Goal: Task Accomplishment & Management: Use online tool/utility

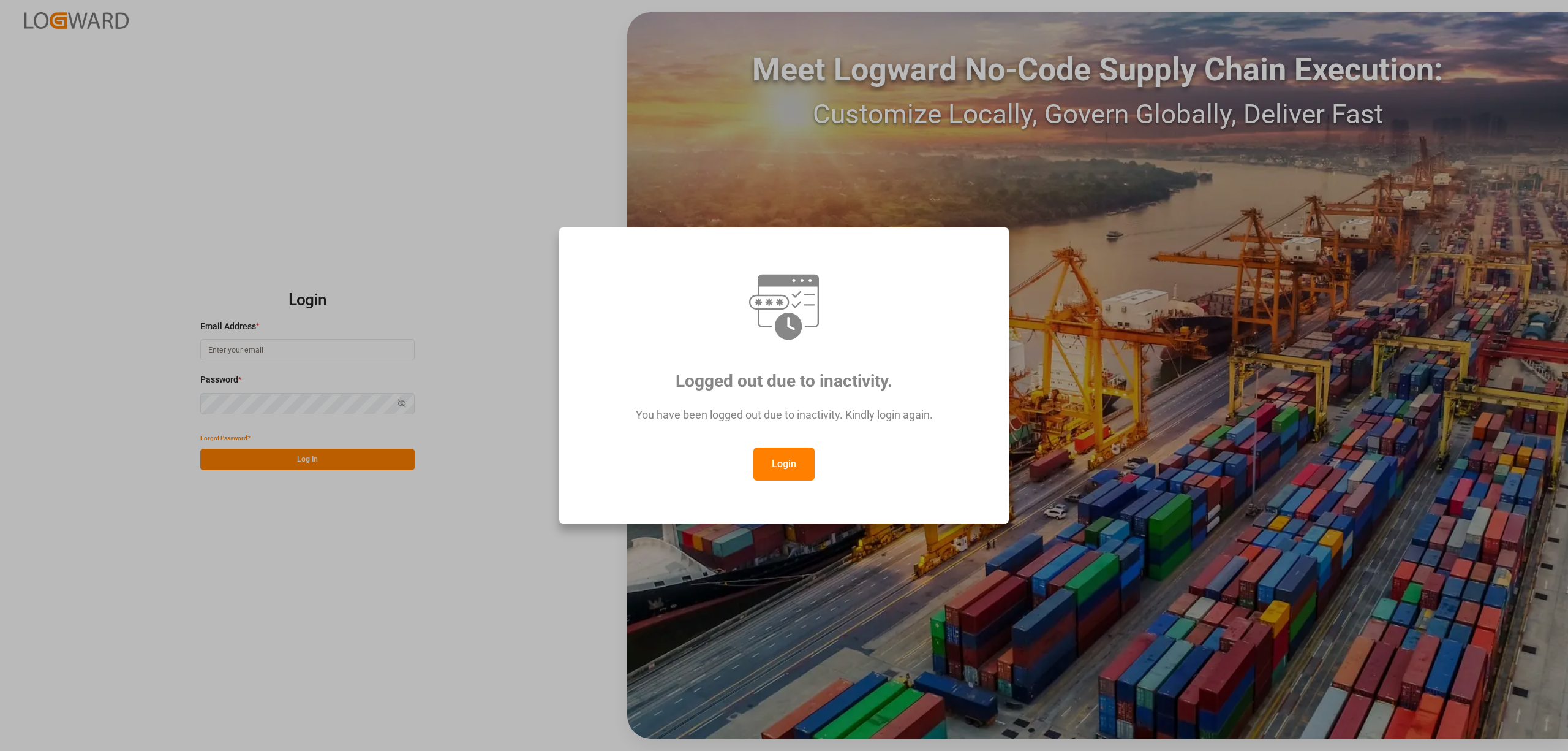
click at [768, 459] on button "Login" at bounding box center [784, 465] width 61 height 33
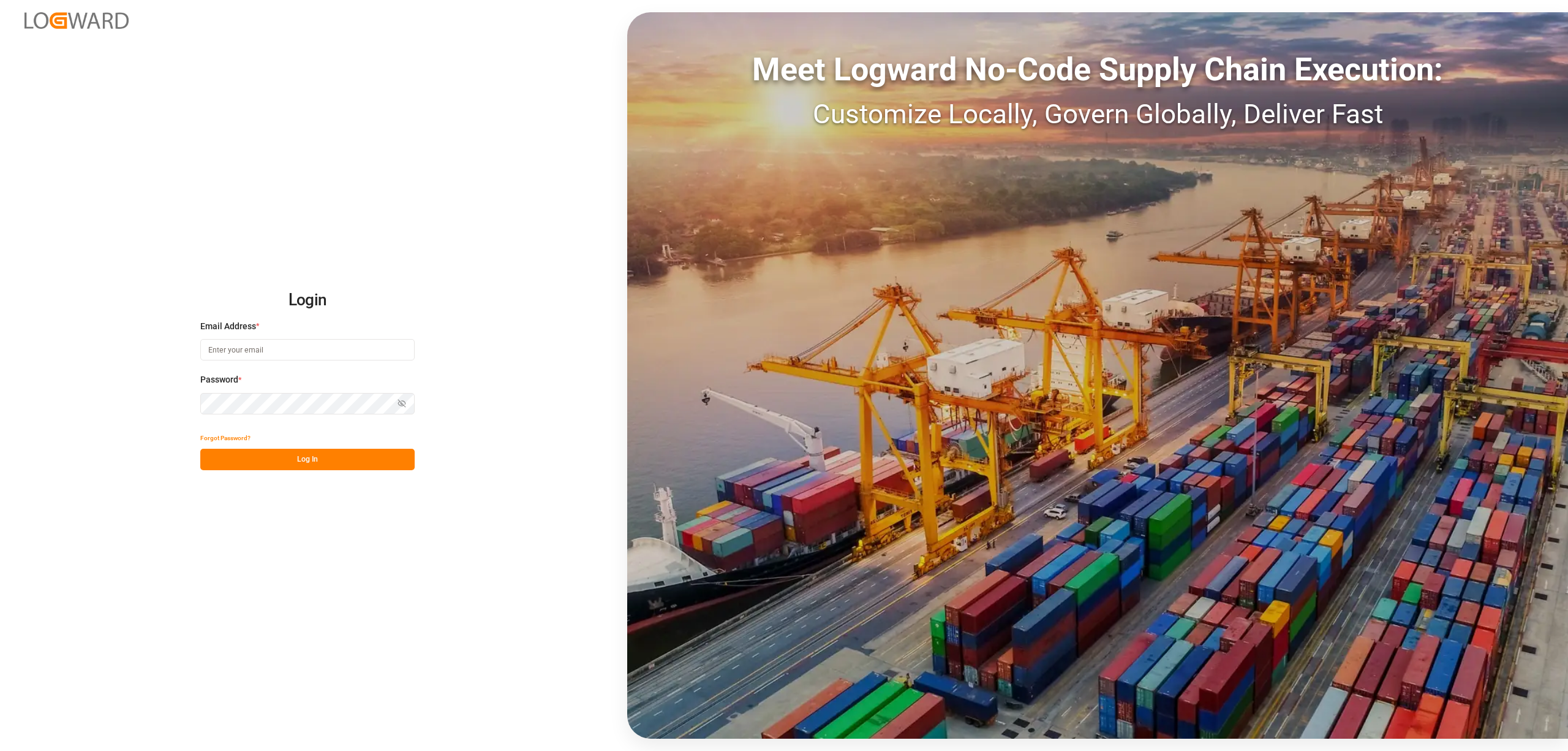
click at [231, 349] on input at bounding box center [308, 349] width 214 height 22
type input "[PERSON_NAME][EMAIL_ADDRESS][PERSON_NAME][DOMAIN_NAME]"
click at [285, 462] on button "Log In" at bounding box center [308, 460] width 214 height 22
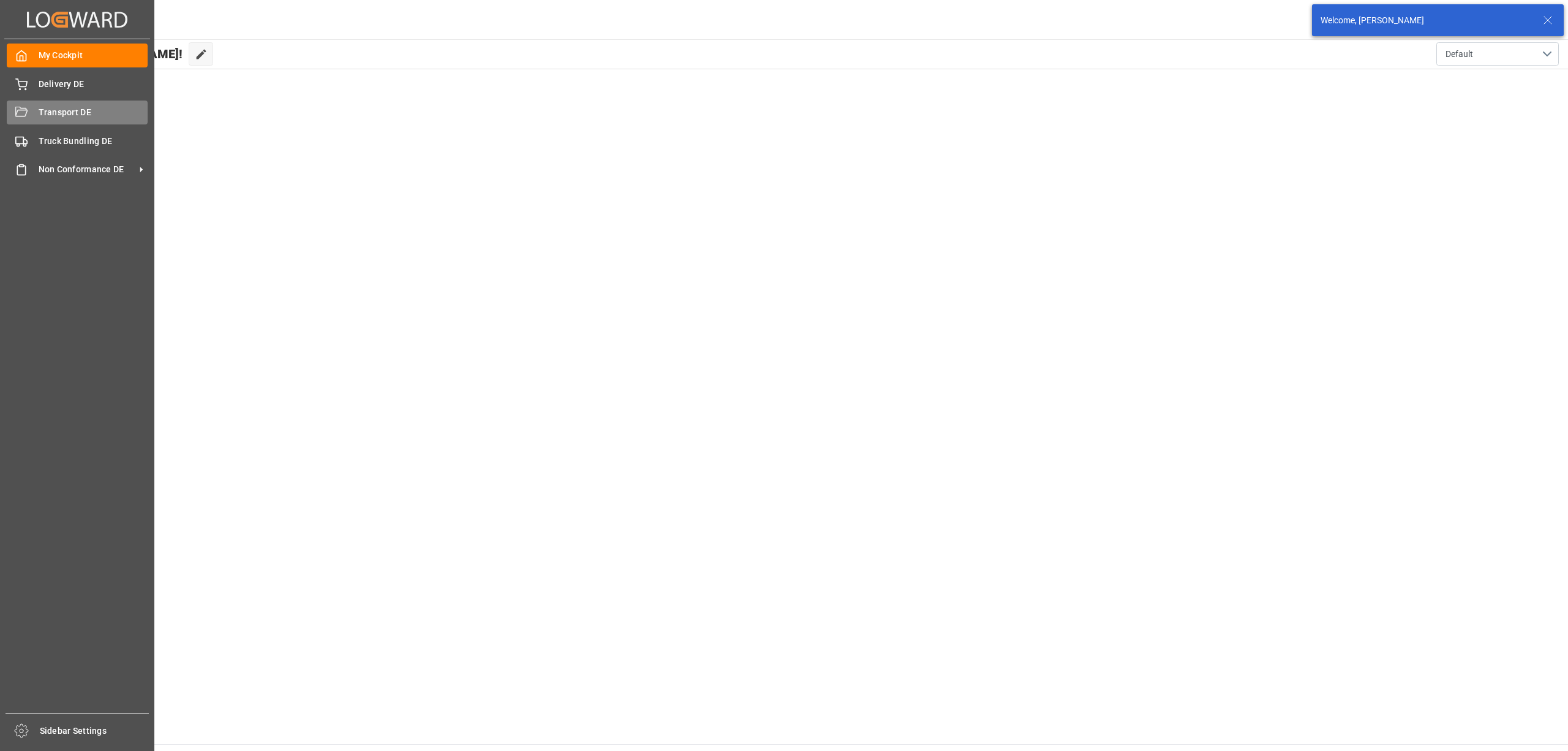
click at [29, 111] on div "Transport DE Transport DE" at bounding box center [77, 112] width 141 height 24
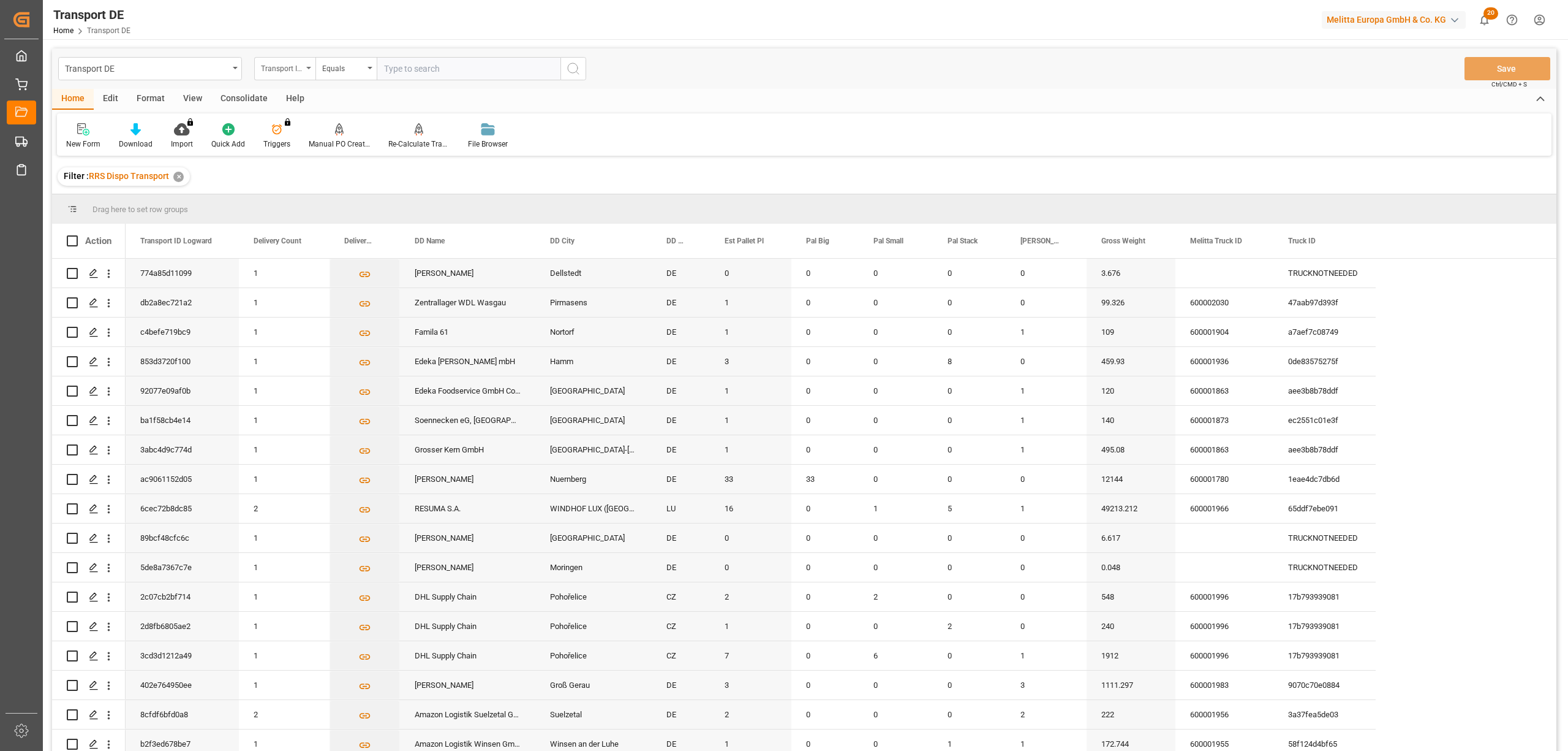
click at [278, 67] on div "Transport ID Logward" at bounding box center [281, 67] width 41 height 14
type input "route"
click at [304, 124] on div "Route" at bounding box center [346, 125] width 183 height 26
click at [331, 63] on div "Equals" at bounding box center [343, 67] width 41 height 14
click at [383, 204] on div "Starts with" at bounding box center [407, 202] width 183 height 26
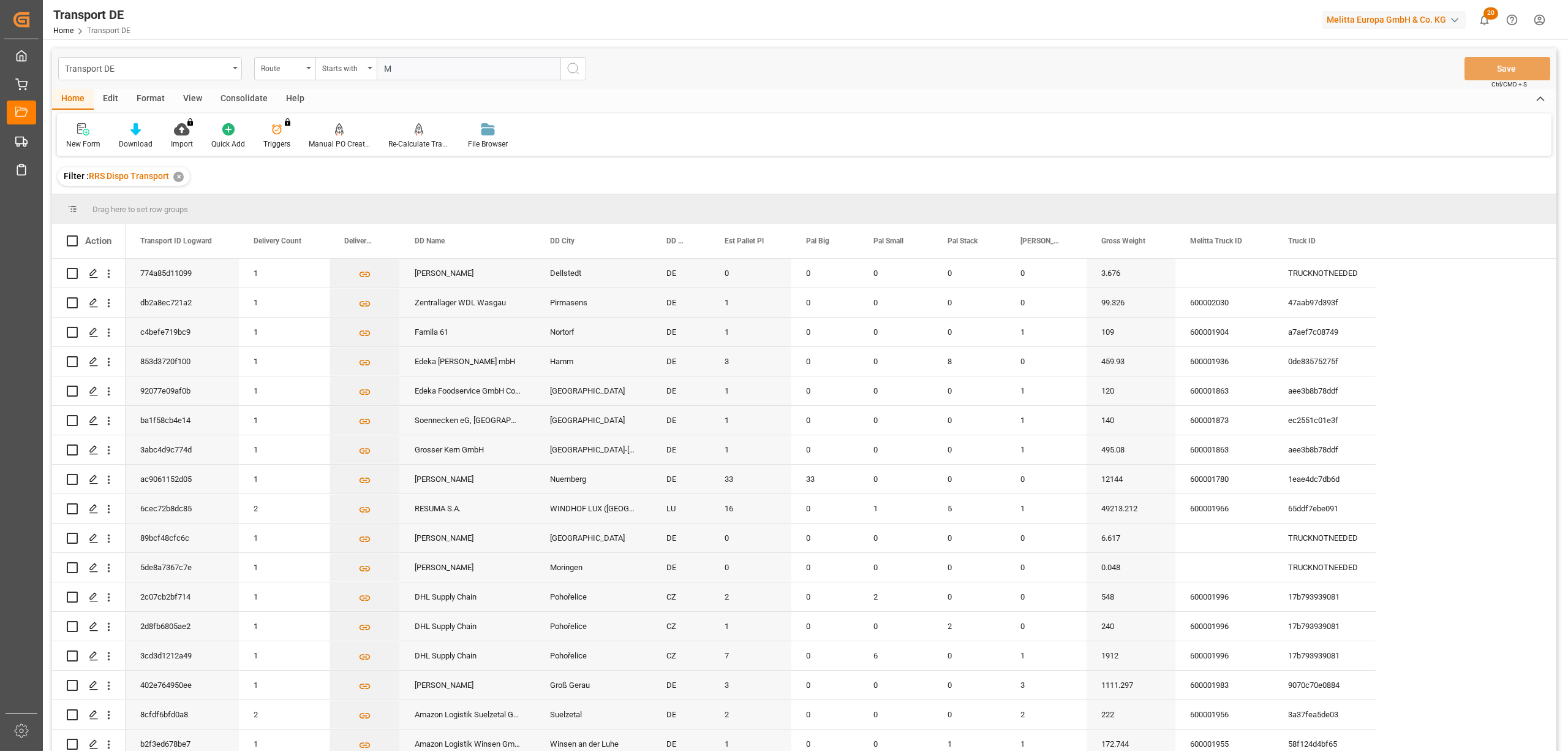
type input "M"
click at [564, 69] on button "search button" at bounding box center [573, 69] width 26 height 24
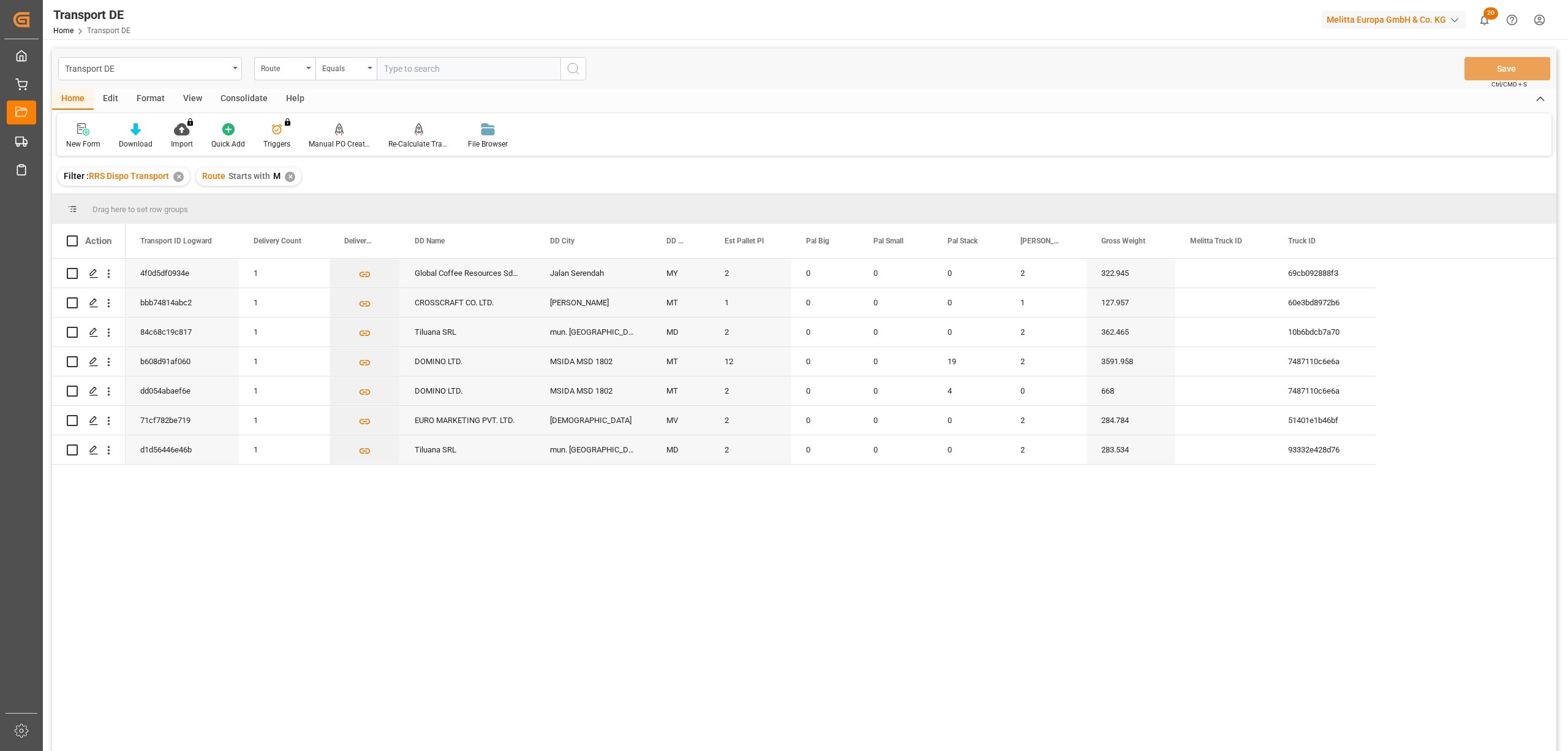
click at [234, 98] on div "Consolidate" at bounding box center [244, 98] width 66 height 21
click at [79, 139] on div "Consolidation List" at bounding box center [95, 144] width 60 height 11
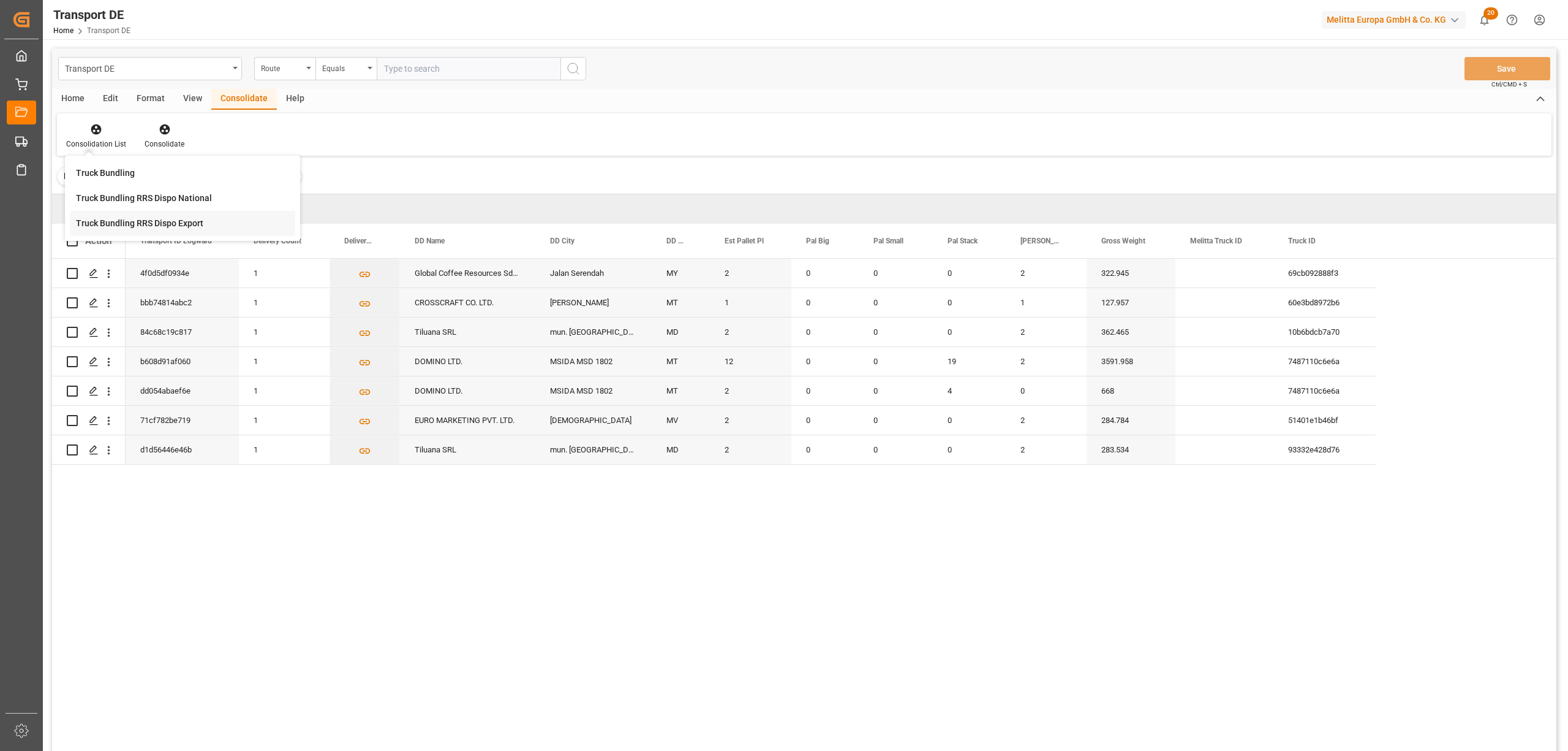
click at [106, 225] on div "Transport DE Route Equals Save Ctrl/CMD + S Home Edit Format View Consolidate H…" at bounding box center [804, 415] width 1504 height 735
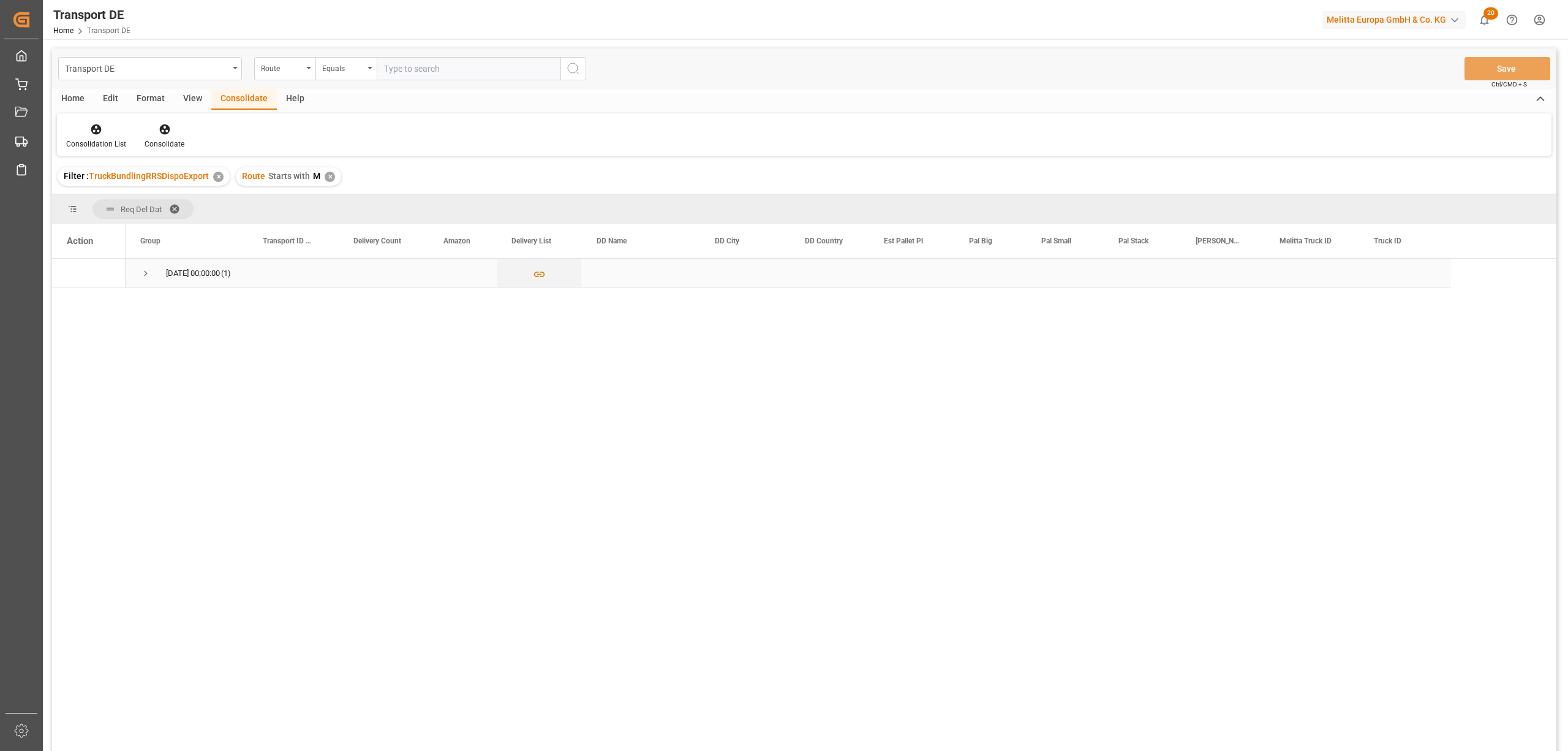
click at [146, 271] on span "Press SPACE to select this row." at bounding box center [146, 273] width 11 height 11
click at [74, 305] on input "Press Space to toggle row selection (unchecked)" at bounding box center [72, 302] width 11 height 11
checkbox input "true"
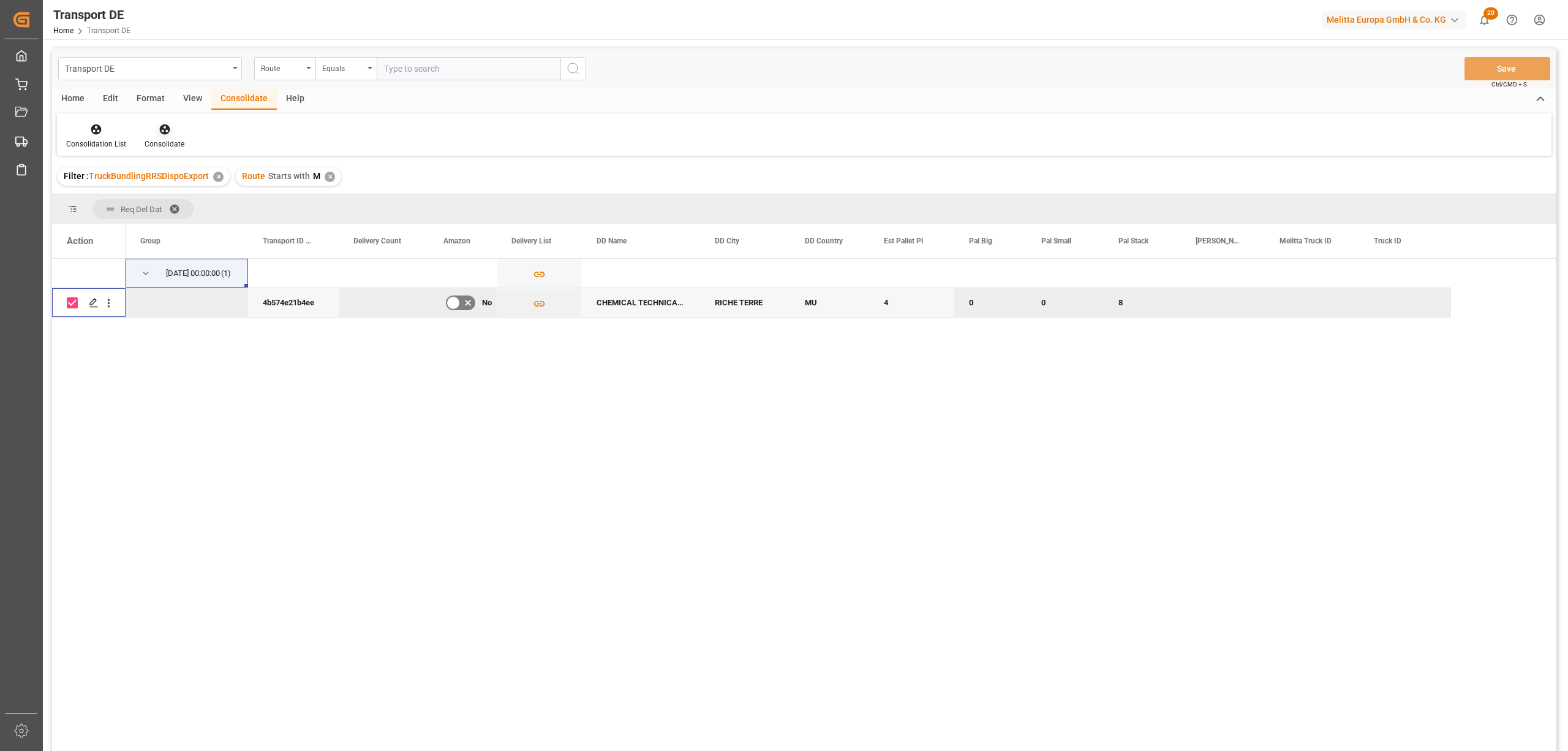
click at [162, 129] on icon at bounding box center [164, 129] width 11 height 11
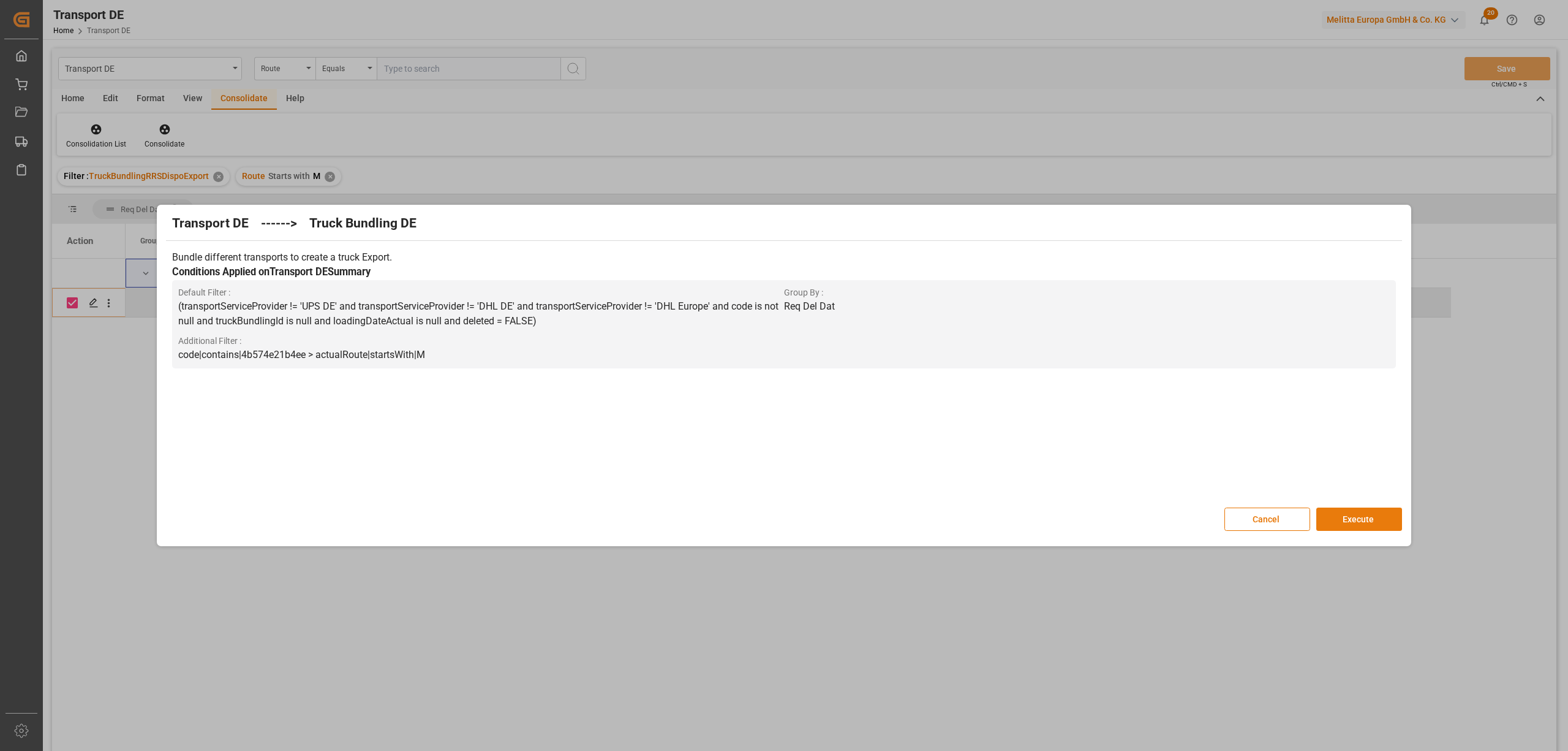
click at [1361, 518] on button "Execute" at bounding box center [1358, 520] width 86 height 24
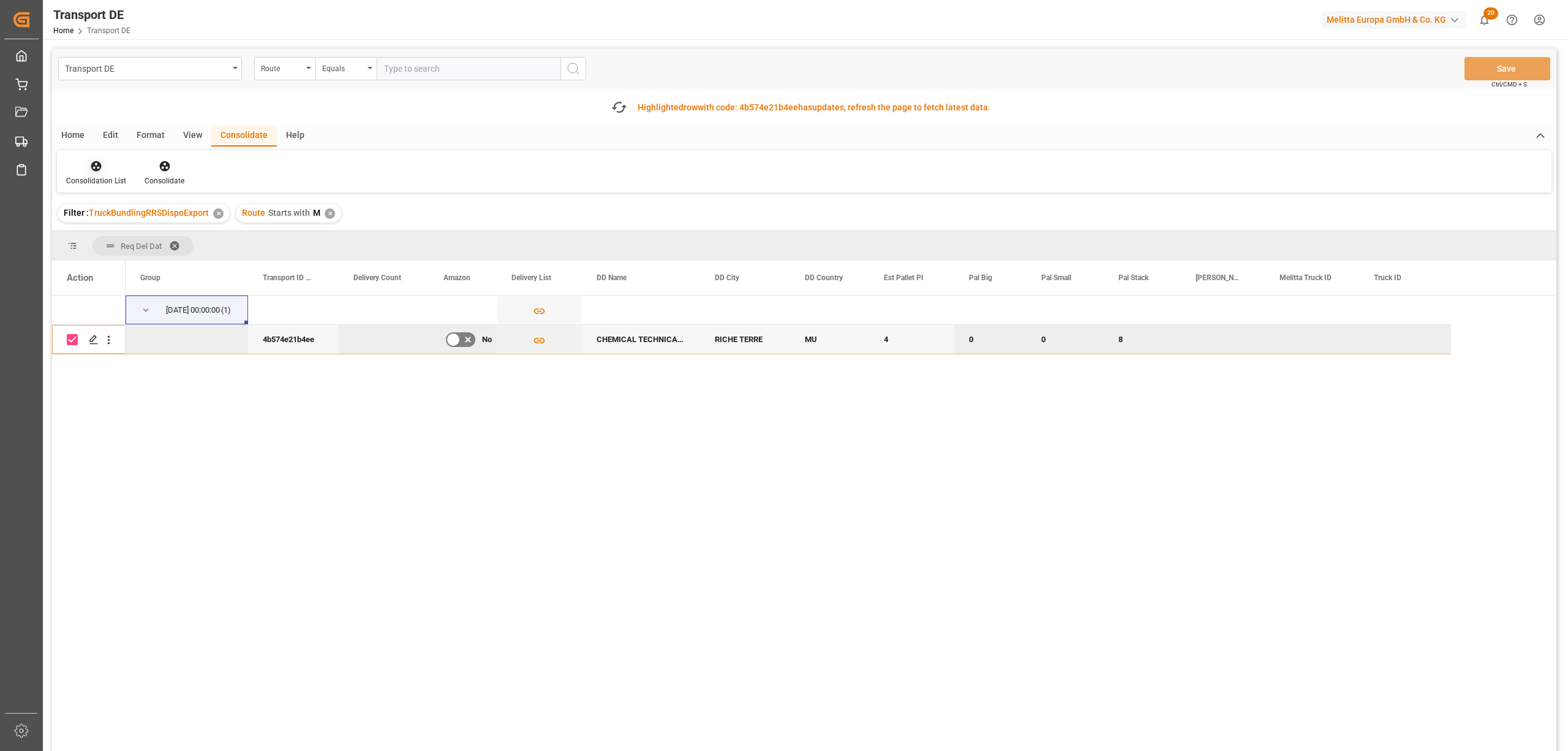
click at [100, 175] on div "Consolidation List" at bounding box center [95, 180] width 60 height 11
click at [129, 261] on div "Transport DE Route Equals Save Ctrl/CMD + S Fetch latest updates Highlighted ro…" at bounding box center [804, 434] width 1504 height 772
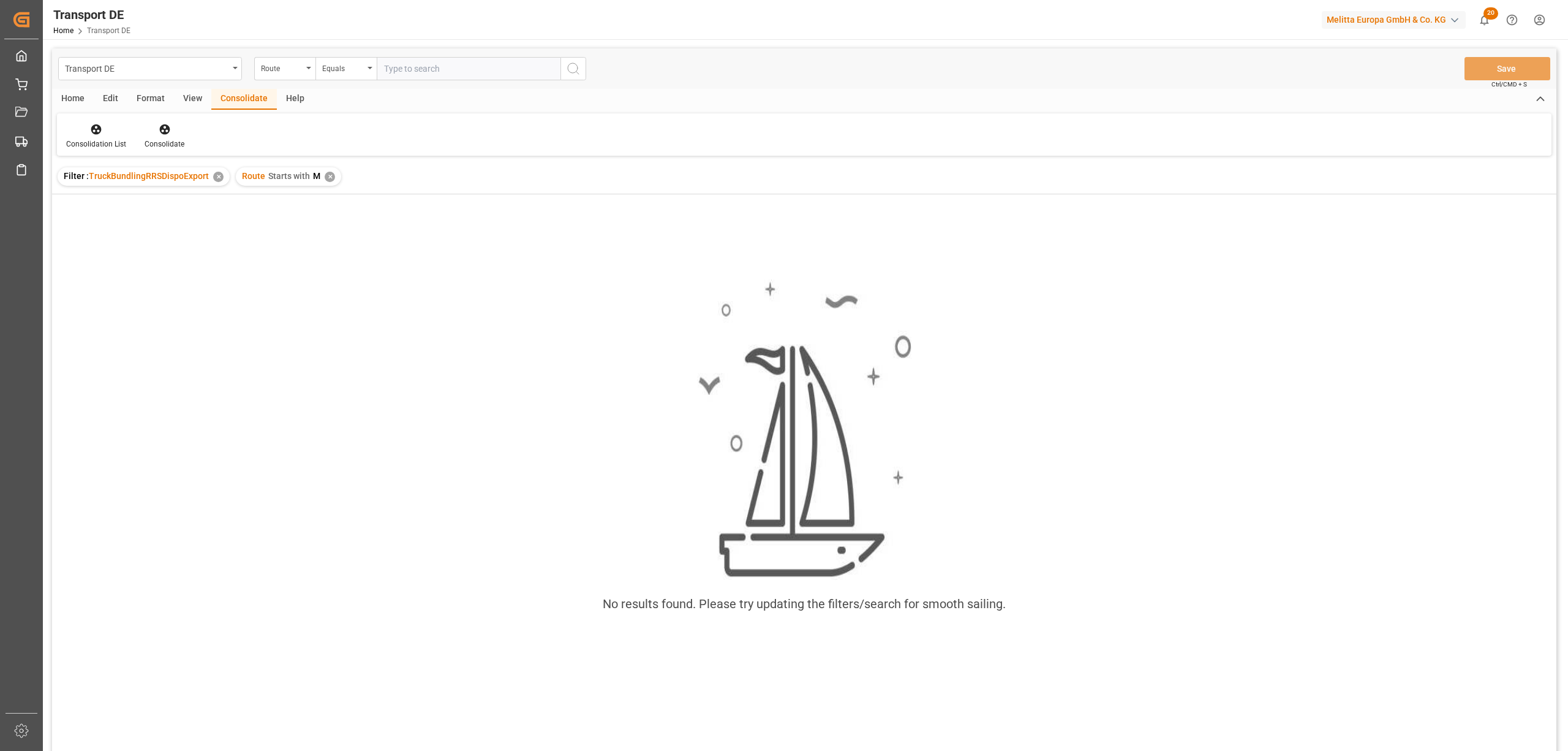
click at [329, 176] on div "✕" at bounding box center [330, 176] width 11 height 11
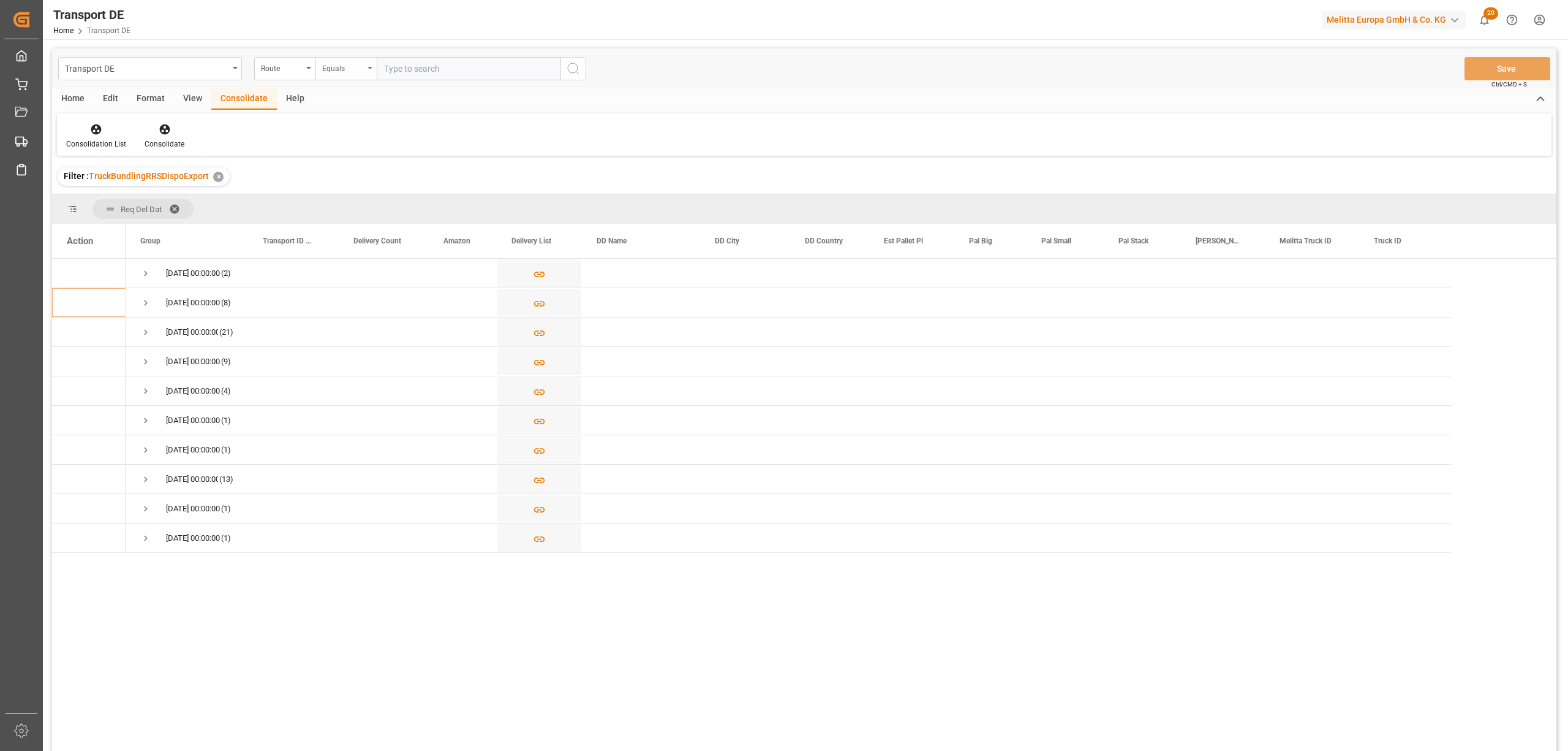
click at [335, 74] on div "Equals" at bounding box center [346, 69] width 61 height 24
click at [355, 204] on div "Starts with" at bounding box center [407, 202] width 183 height 26
type input "UA"
click at [573, 65] on icon "search button" at bounding box center [573, 68] width 15 height 15
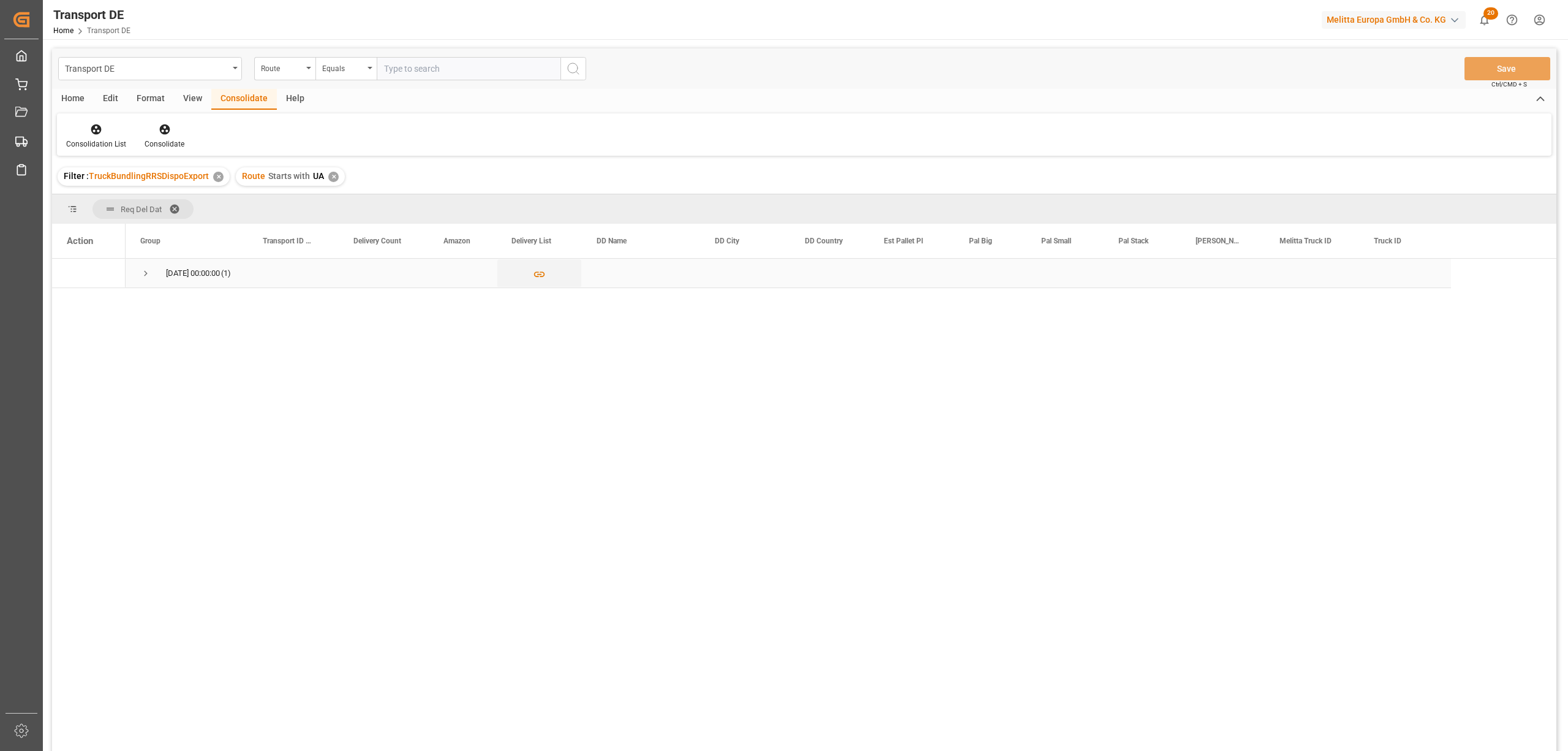
click at [142, 271] on span "Press SPACE to select this row." at bounding box center [146, 273] width 11 height 11
click at [72, 303] on input "Press Space to toggle row selection (unchecked)" at bounding box center [72, 302] width 11 height 11
checkbox input "true"
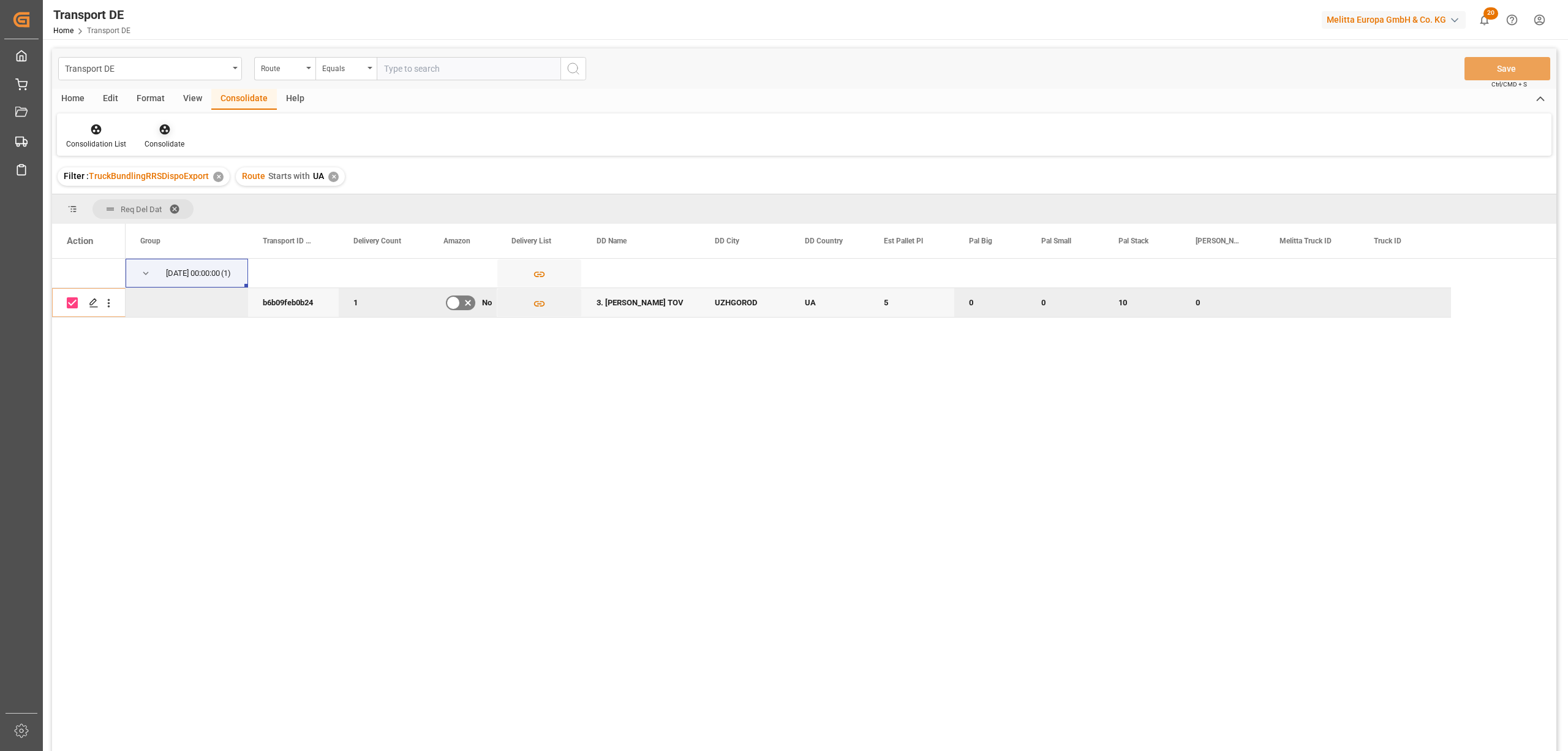
click at [166, 131] on icon at bounding box center [164, 129] width 11 height 11
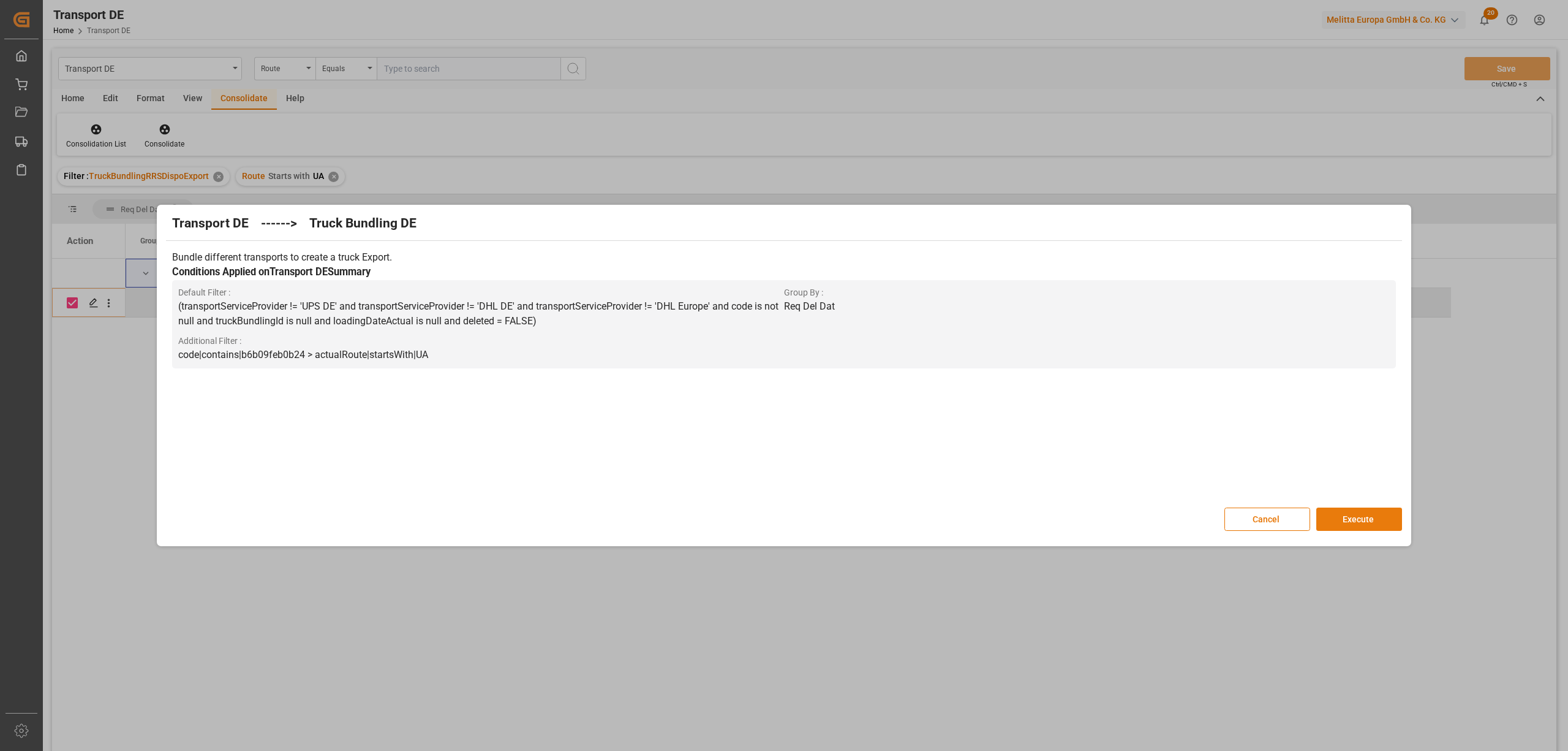
click at [1363, 521] on button "Execute" at bounding box center [1358, 520] width 86 height 24
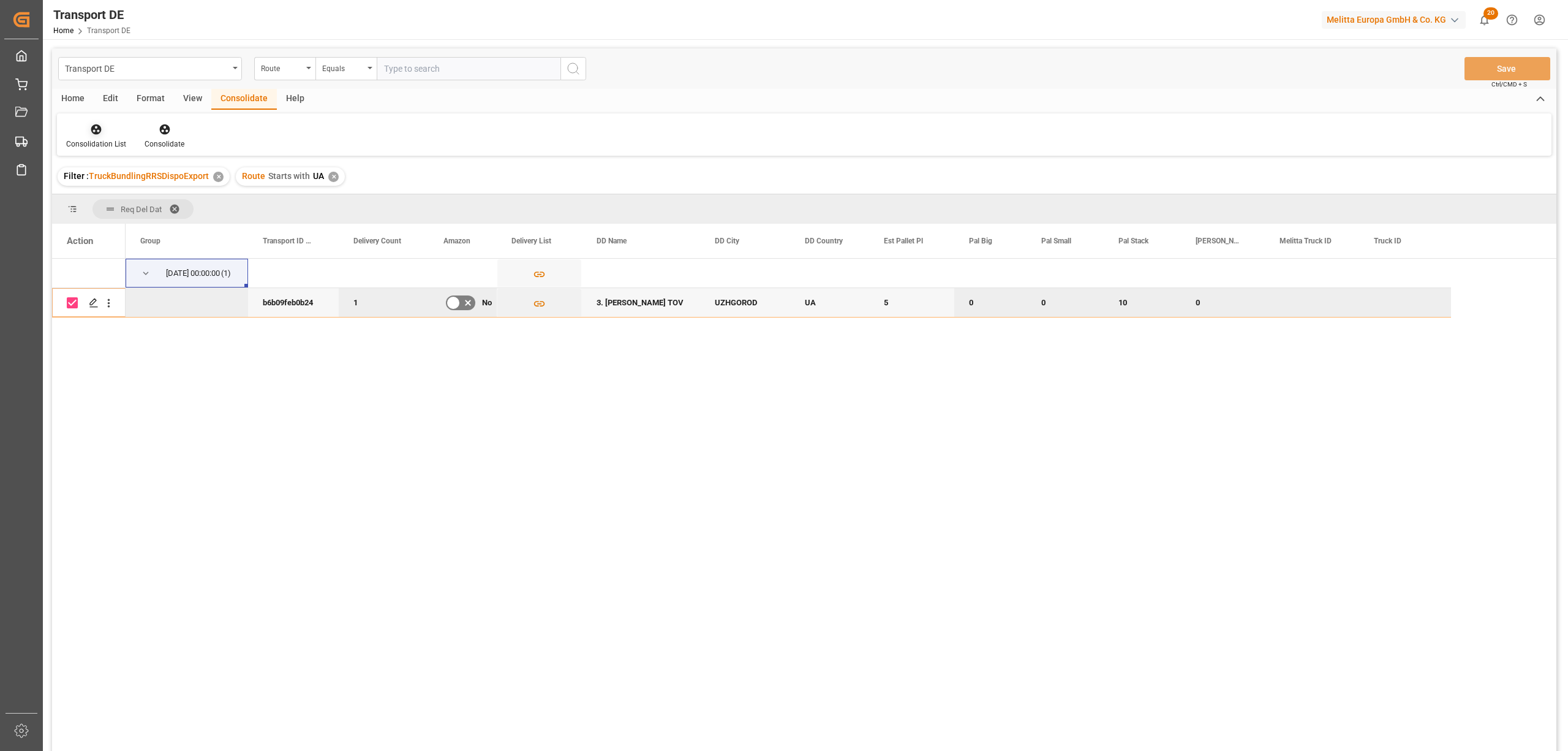
click at [93, 128] on icon at bounding box center [96, 129] width 11 height 11
click at [138, 226] on div "Transport DE Route Equals Save Ctrl/CMD + S Home Edit Format View Consolidate H…" at bounding box center [804, 415] width 1504 height 735
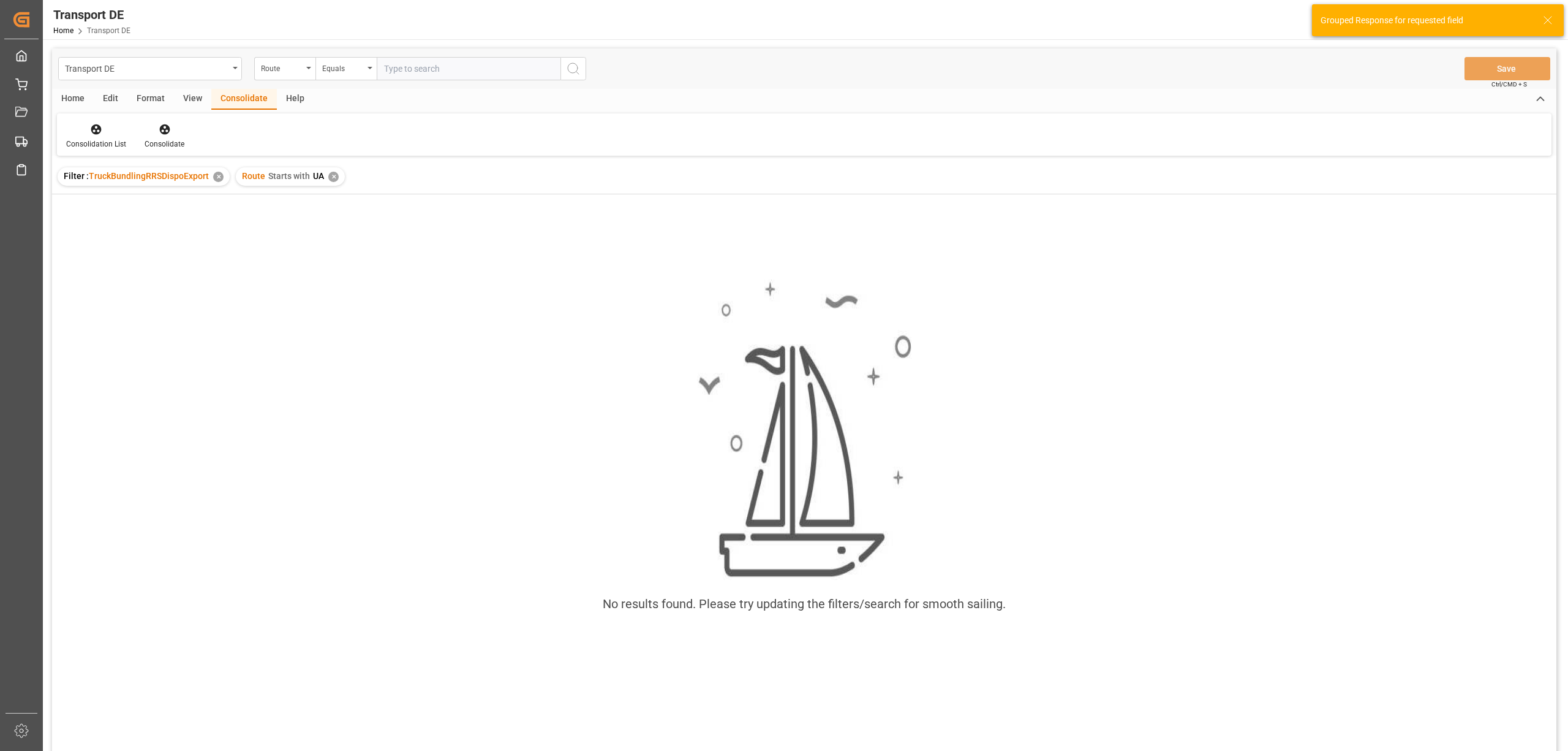
click at [326, 173] on div "Route Starts with UA ✕" at bounding box center [290, 176] width 109 height 19
click at [332, 174] on div "✕" at bounding box center [333, 176] width 11 height 11
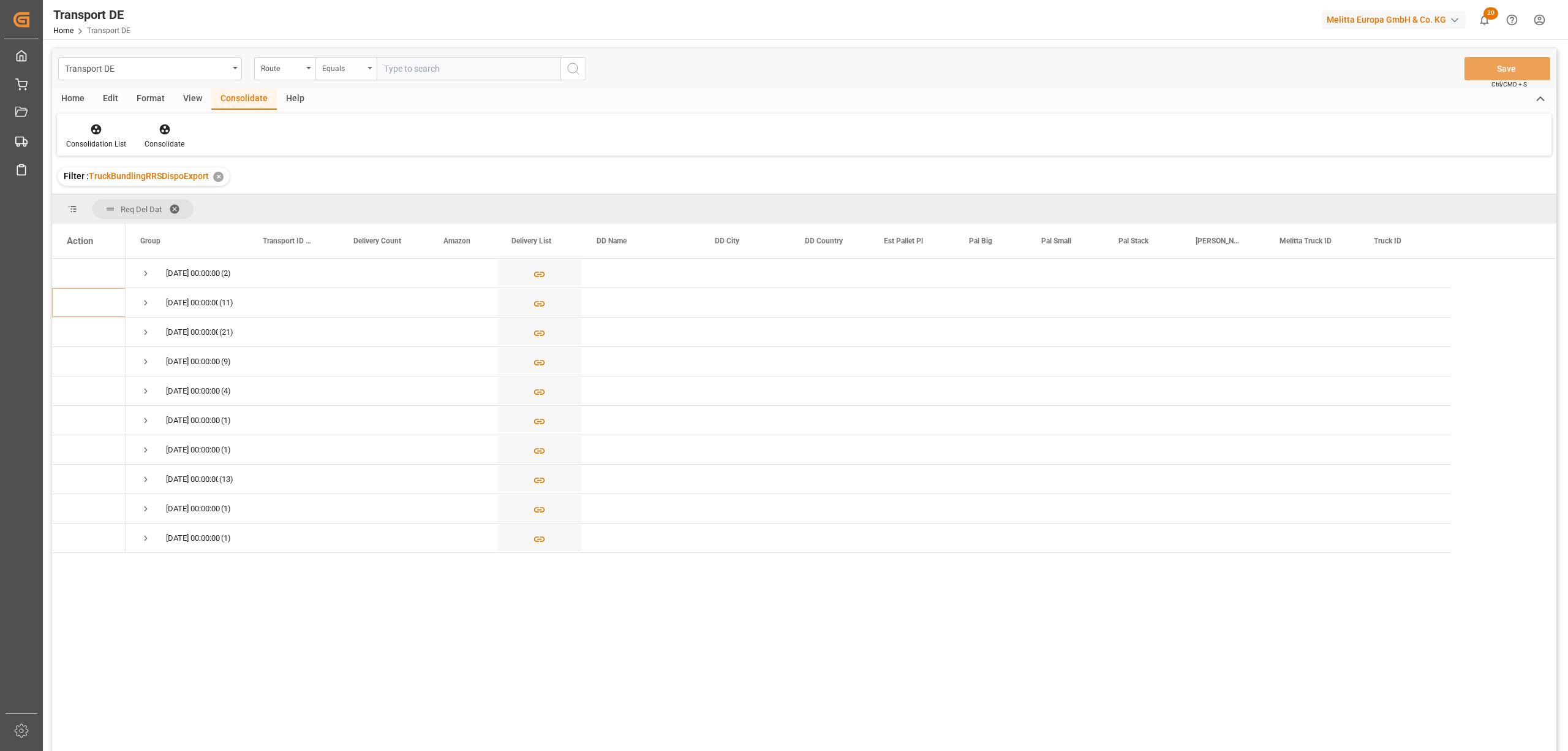
click at [339, 71] on div "Equals" at bounding box center [343, 67] width 41 height 14
click at [366, 205] on div "Starts with" at bounding box center [407, 202] width 183 height 26
type input "FR"
click at [565, 72] on button "search button" at bounding box center [573, 69] width 26 height 24
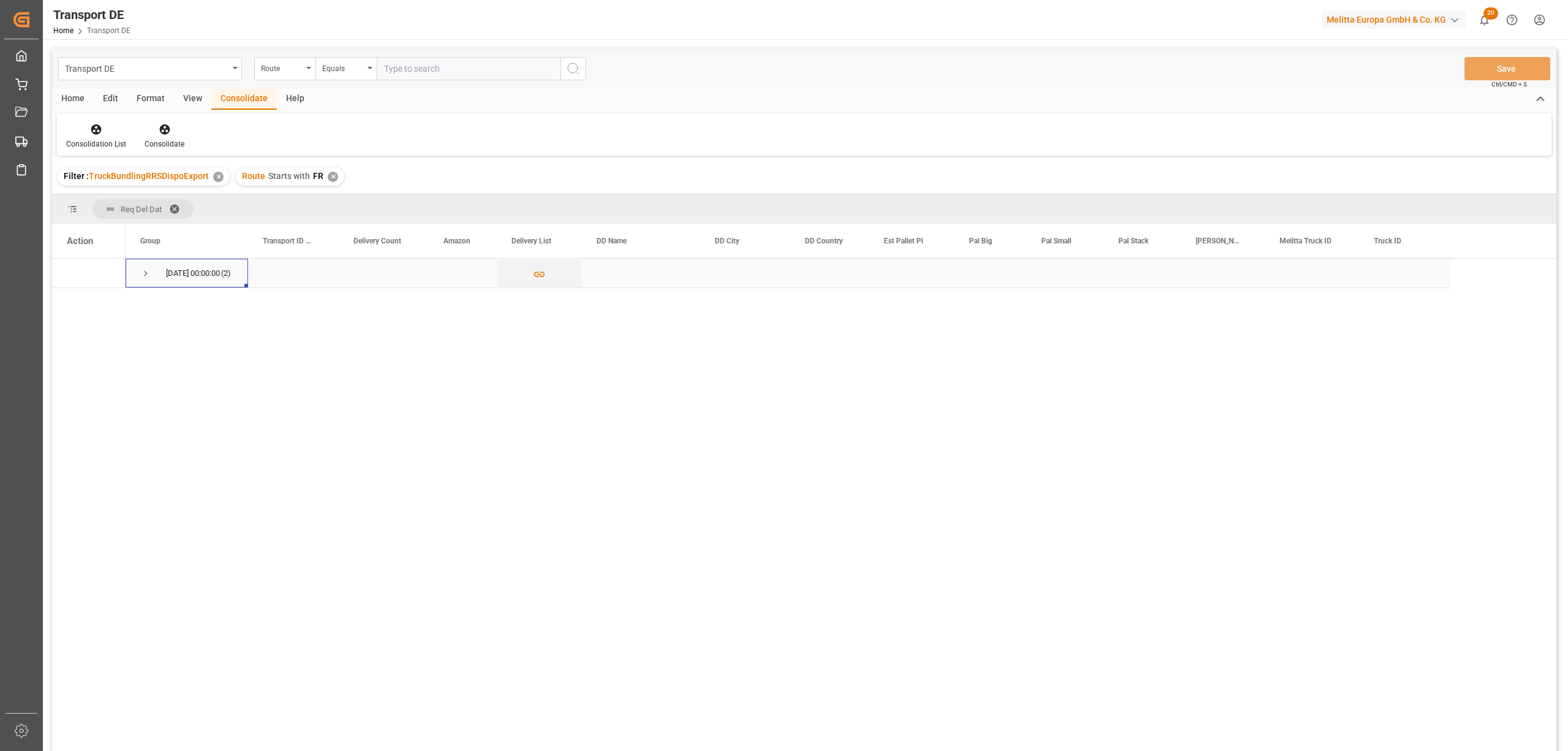
click at [146, 276] on span "Press SPACE to select this row." at bounding box center [146, 273] width 11 height 11
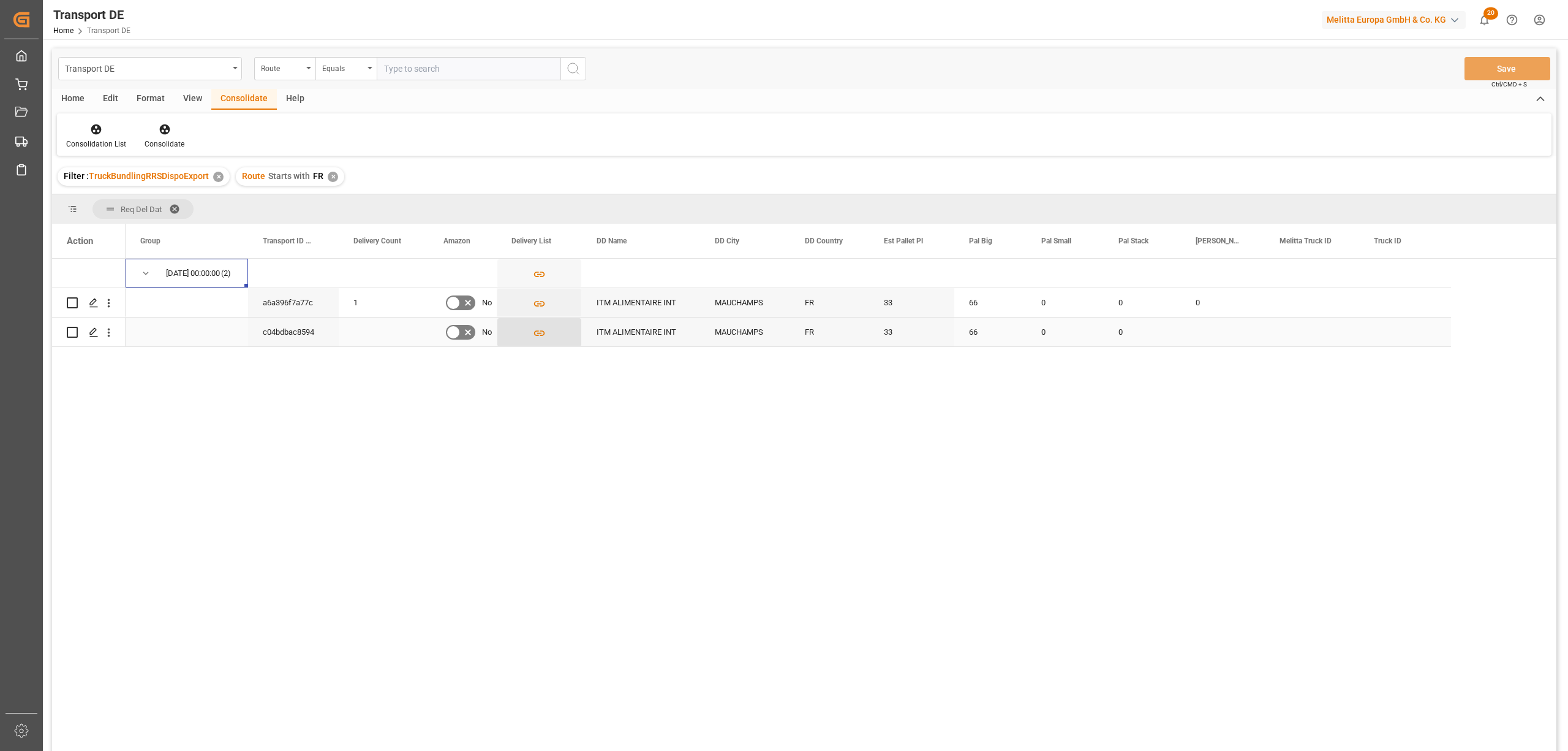
click at [538, 334] on icon "Press SPACE to select this row." at bounding box center [539, 333] width 13 height 13
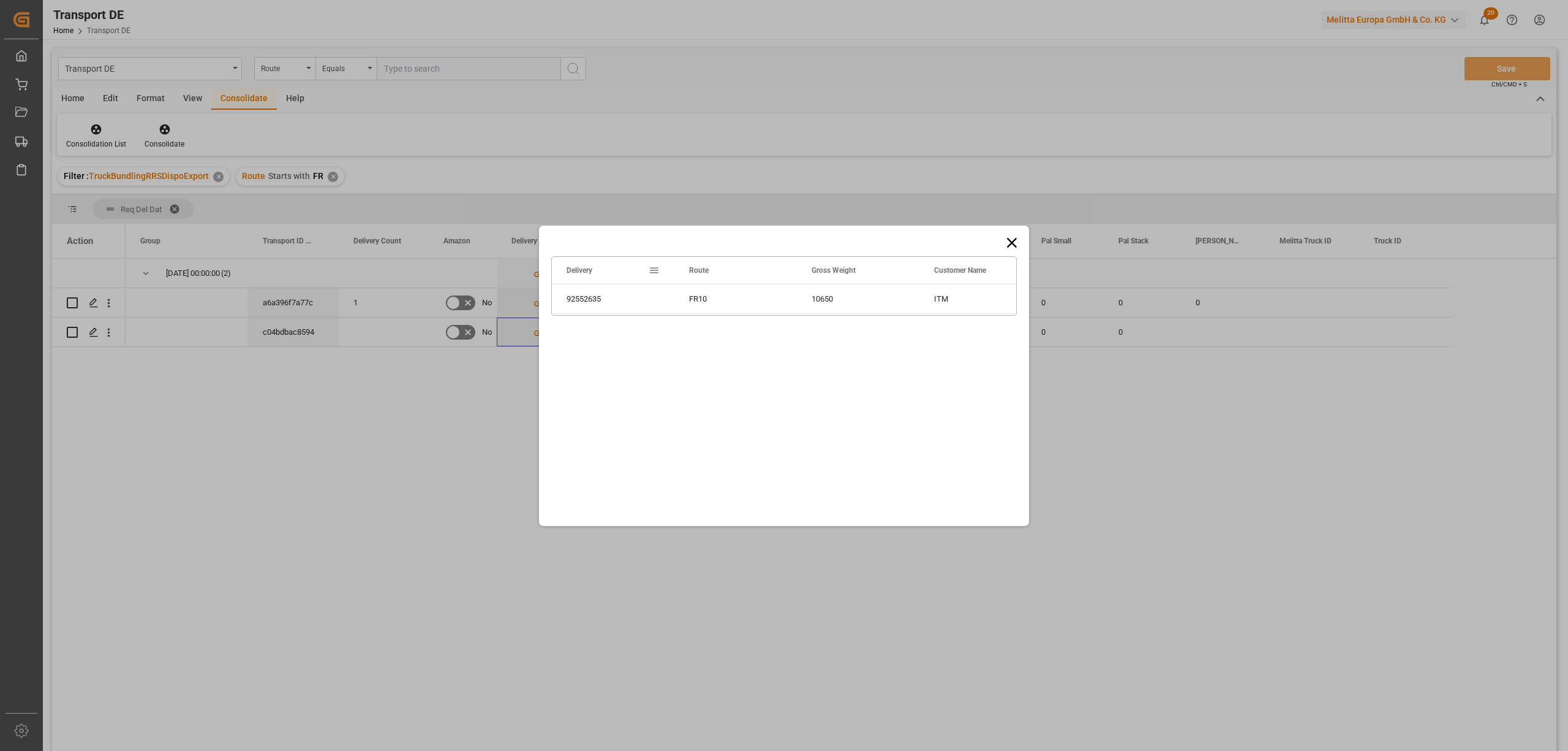
click at [1014, 238] on icon at bounding box center [1011, 242] width 17 height 17
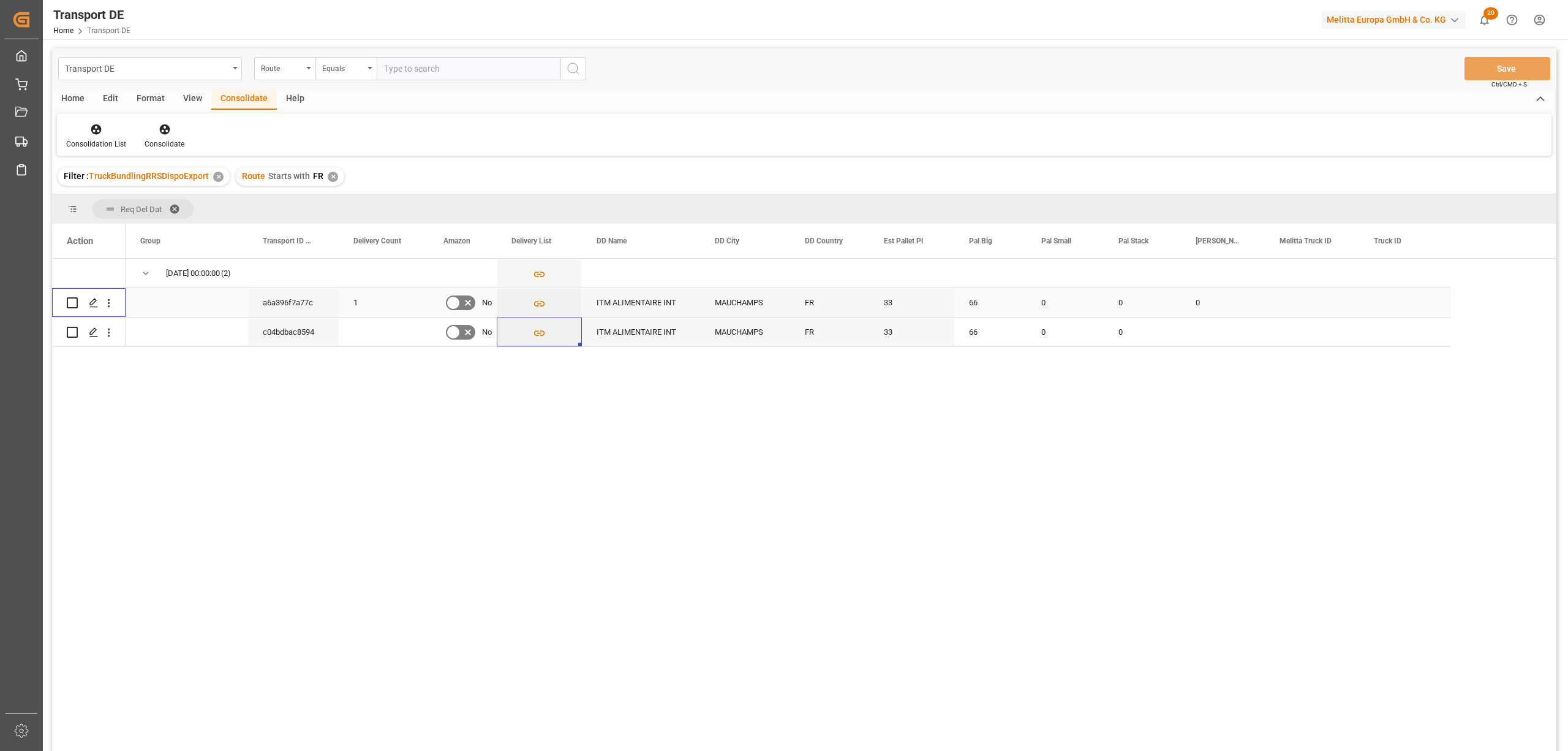
click at [74, 302] on input "Press Space to toggle row selection (unchecked)" at bounding box center [72, 302] width 11 height 11
click at [163, 131] on icon at bounding box center [164, 129] width 11 height 11
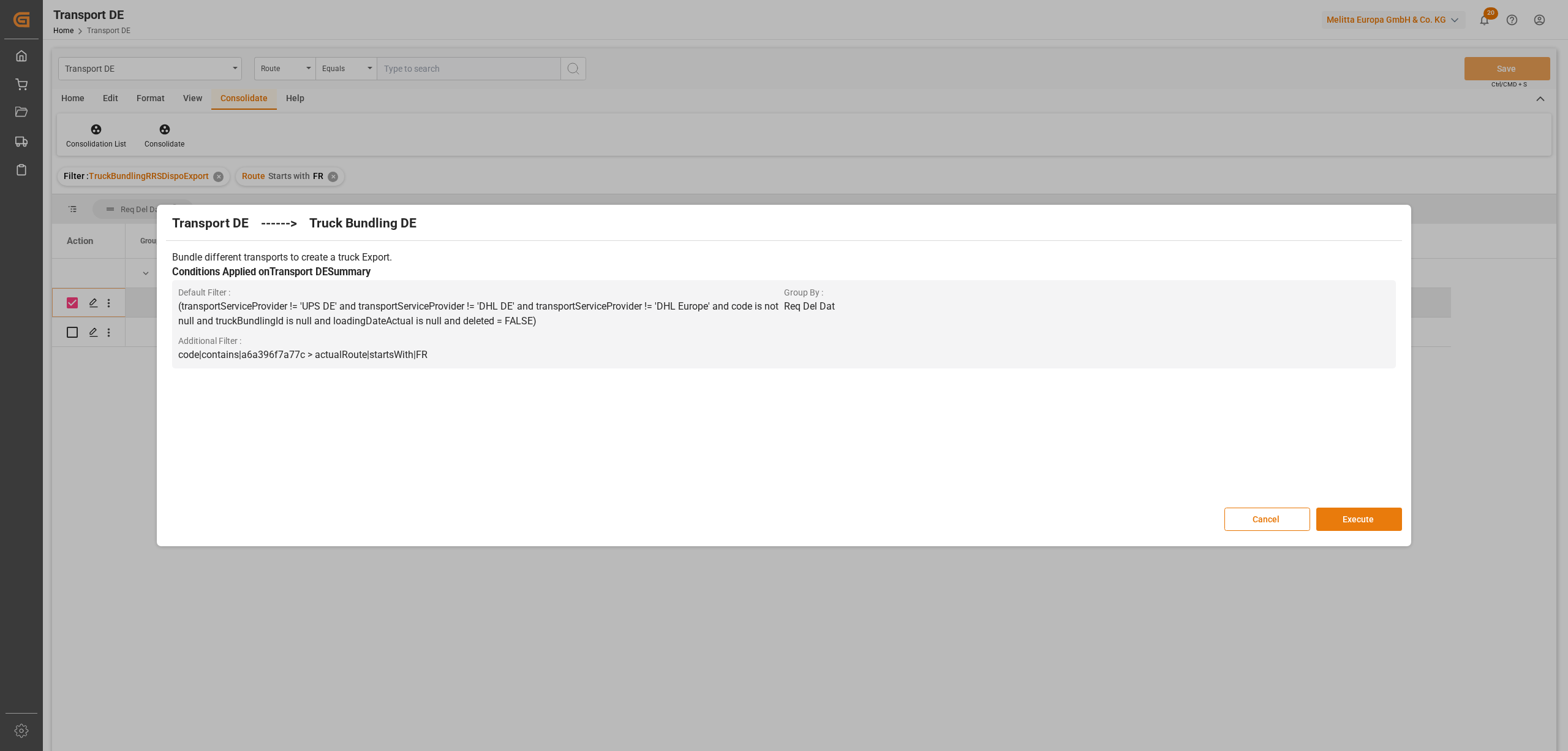
click at [1367, 523] on button "Execute" at bounding box center [1358, 520] width 86 height 24
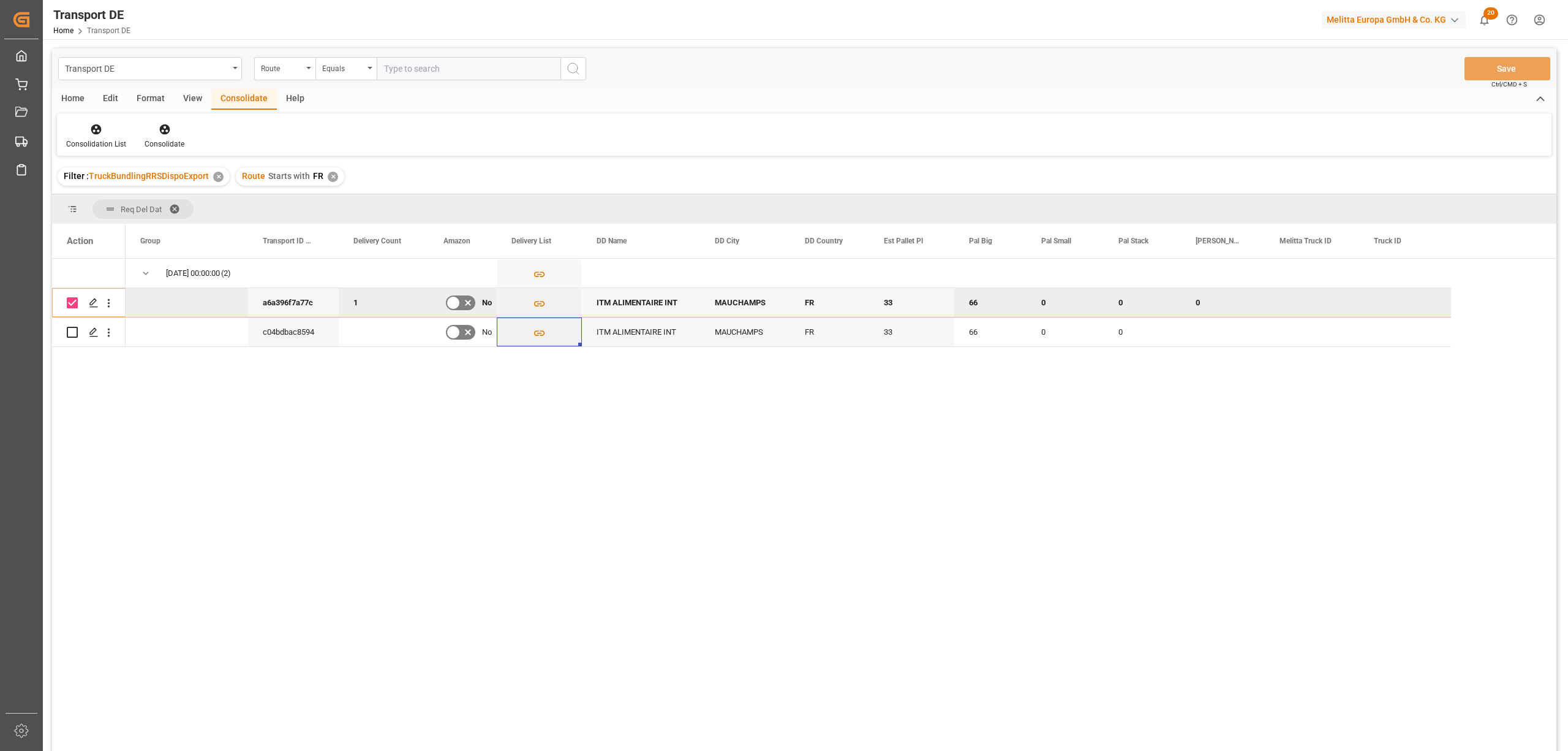
click at [74, 304] on input "Press Space to toggle row selection (checked)" at bounding box center [72, 302] width 11 height 11
checkbox input "false"
click at [77, 334] on input "Press Space to toggle row selection (unchecked)" at bounding box center [72, 332] width 11 height 11
checkbox input "true"
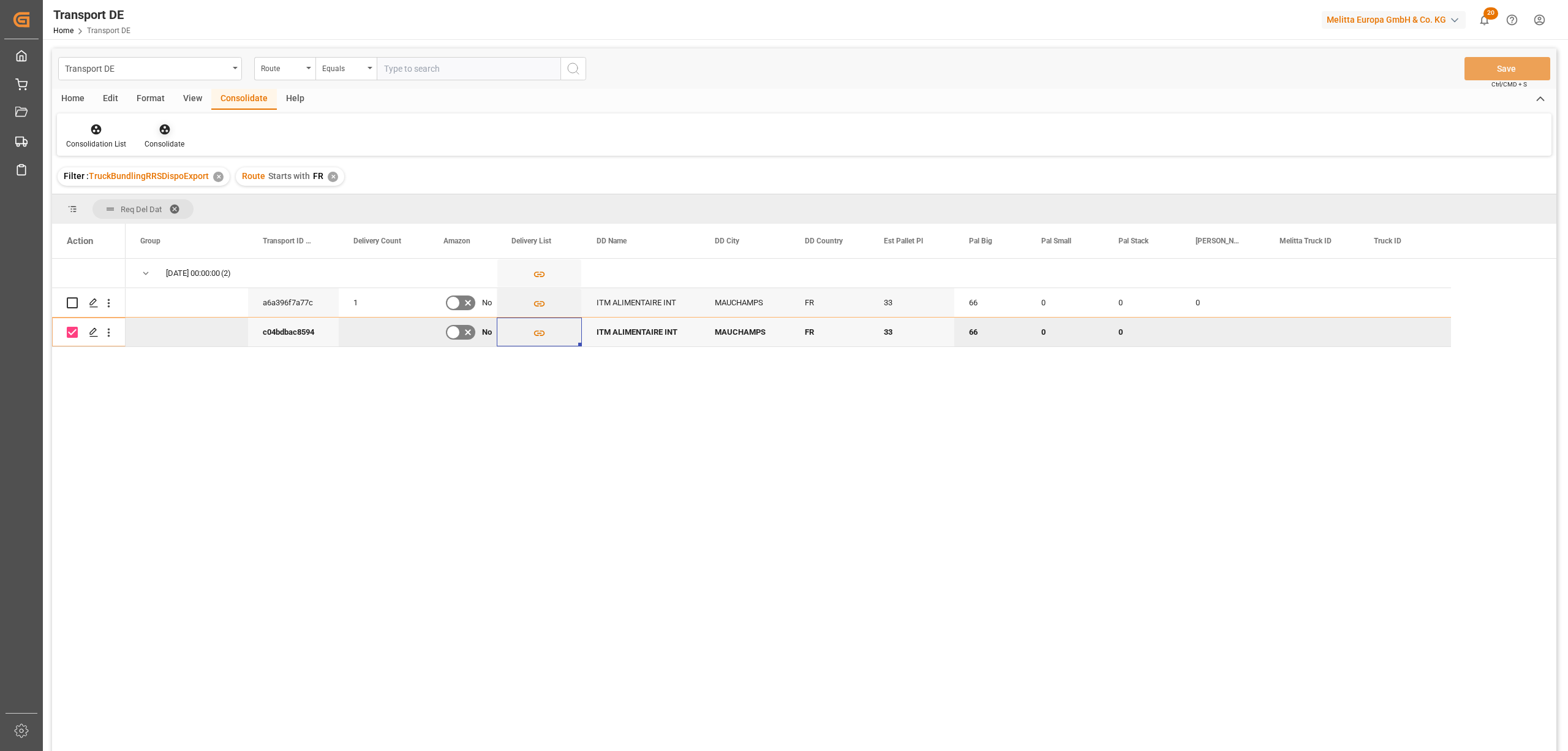
click at [167, 131] on icon at bounding box center [164, 129] width 11 height 11
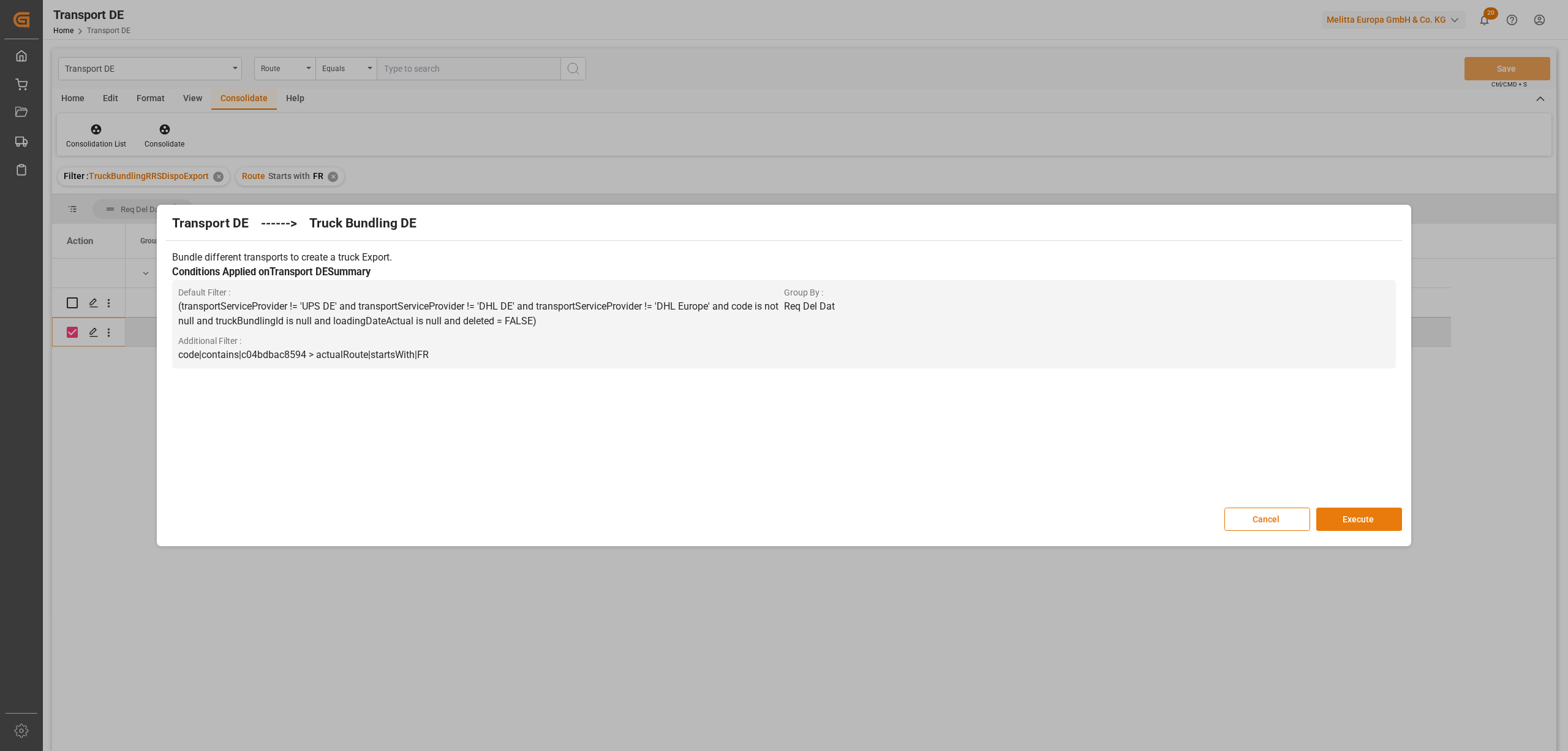
click at [1357, 516] on button "Execute" at bounding box center [1358, 520] width 86 height 24
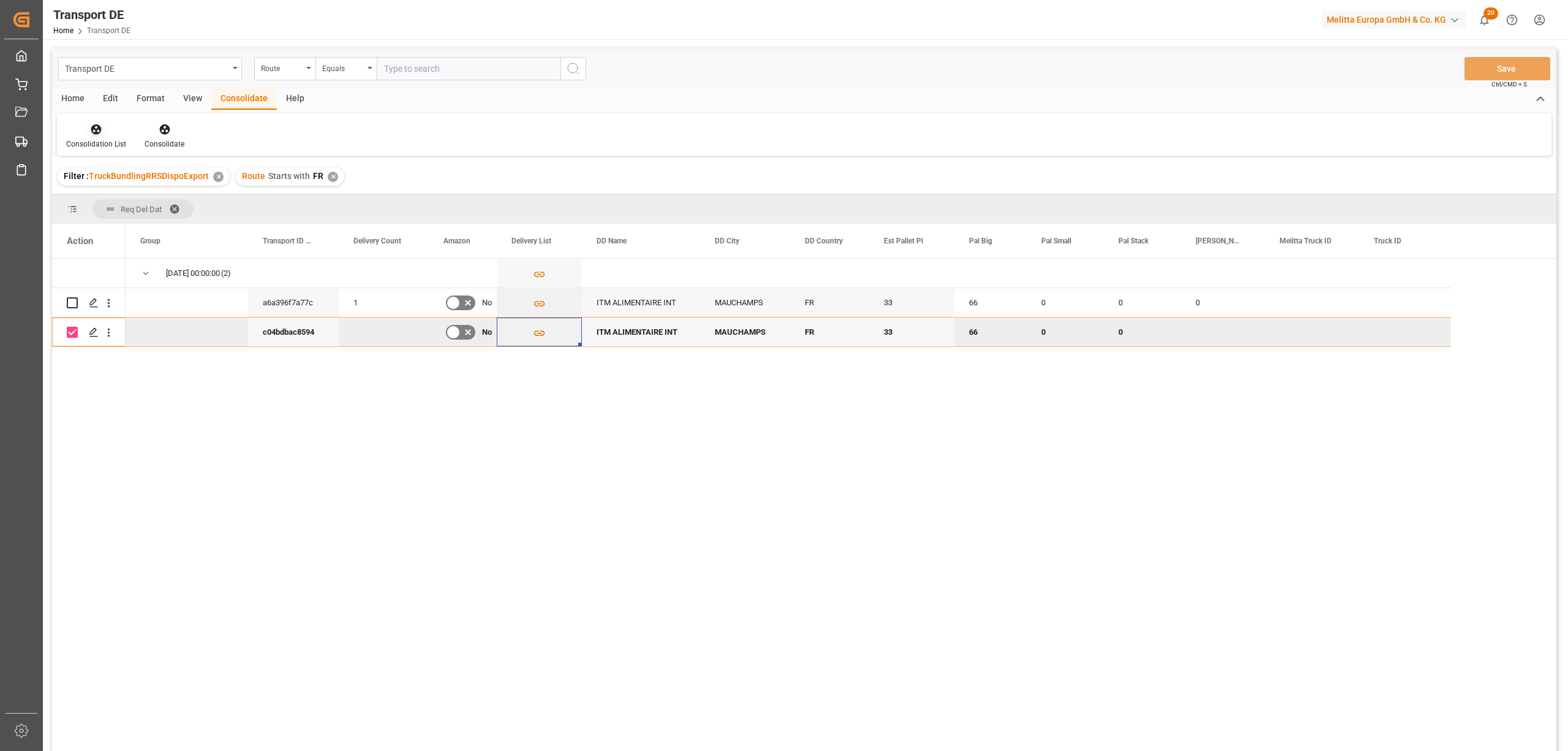
click at [93, 133] on icon at bounding box center [96, 129] width 11 height 11
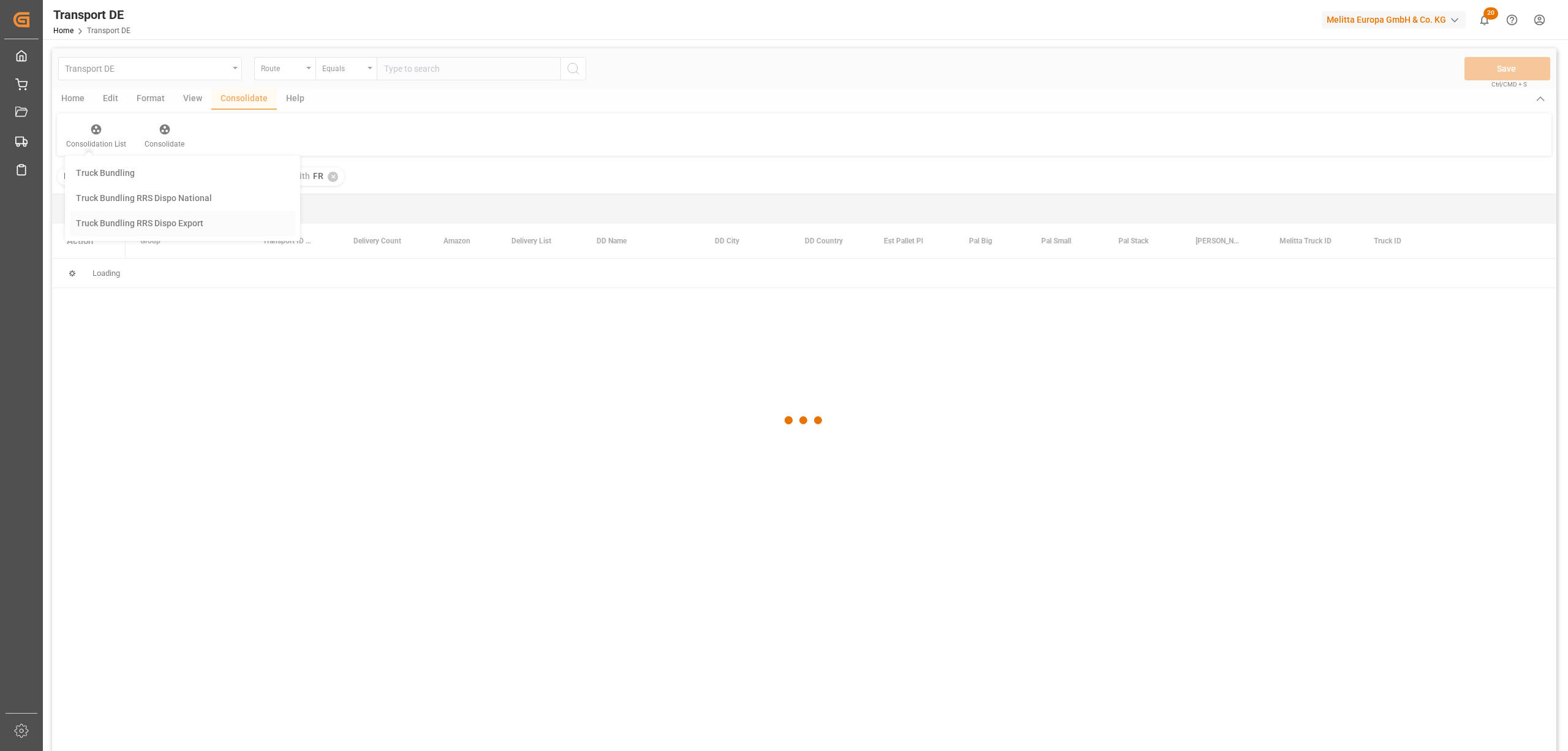
click at [182, 228] on div "Transport DE Route Equals Save Ctrl/CMD + S Home Edit Format View Consolidate H…" at bounding box center [804, 415] width 1504 height 735
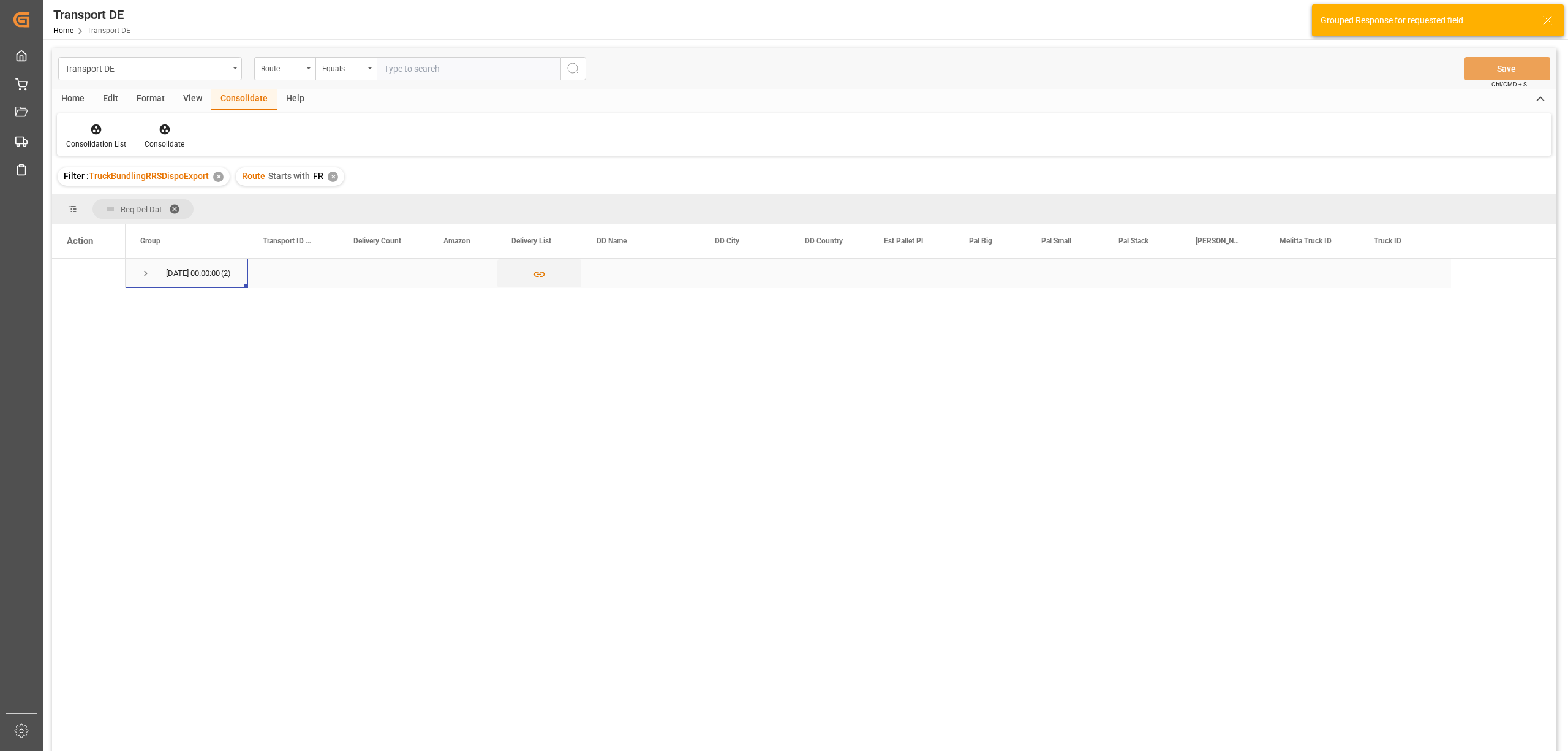
click at [143, 276] on span "Press SPACE to select this row." at bounding box center [146, 273] width 11 height 11
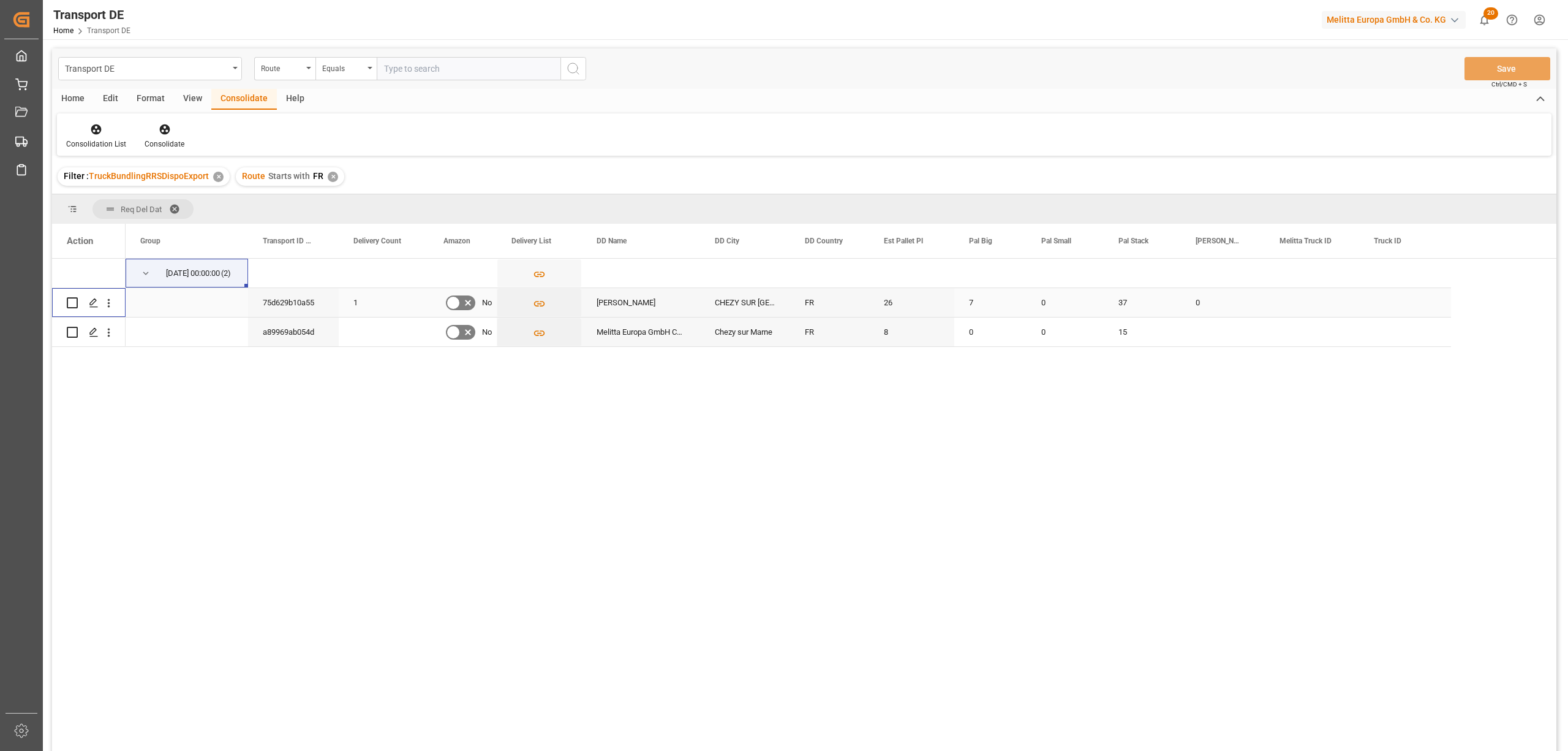
click at [74, 302] on input "Press Space to toggle row selection (unchecked)" at bounding box center [72, 302] width 11 height 11
checkbox input "true"
click at [74, 331] on input "Press Space to toggle row selection (unchecked)" at bounding box center [72, 332] width 11 height 11
checkbox input "true"
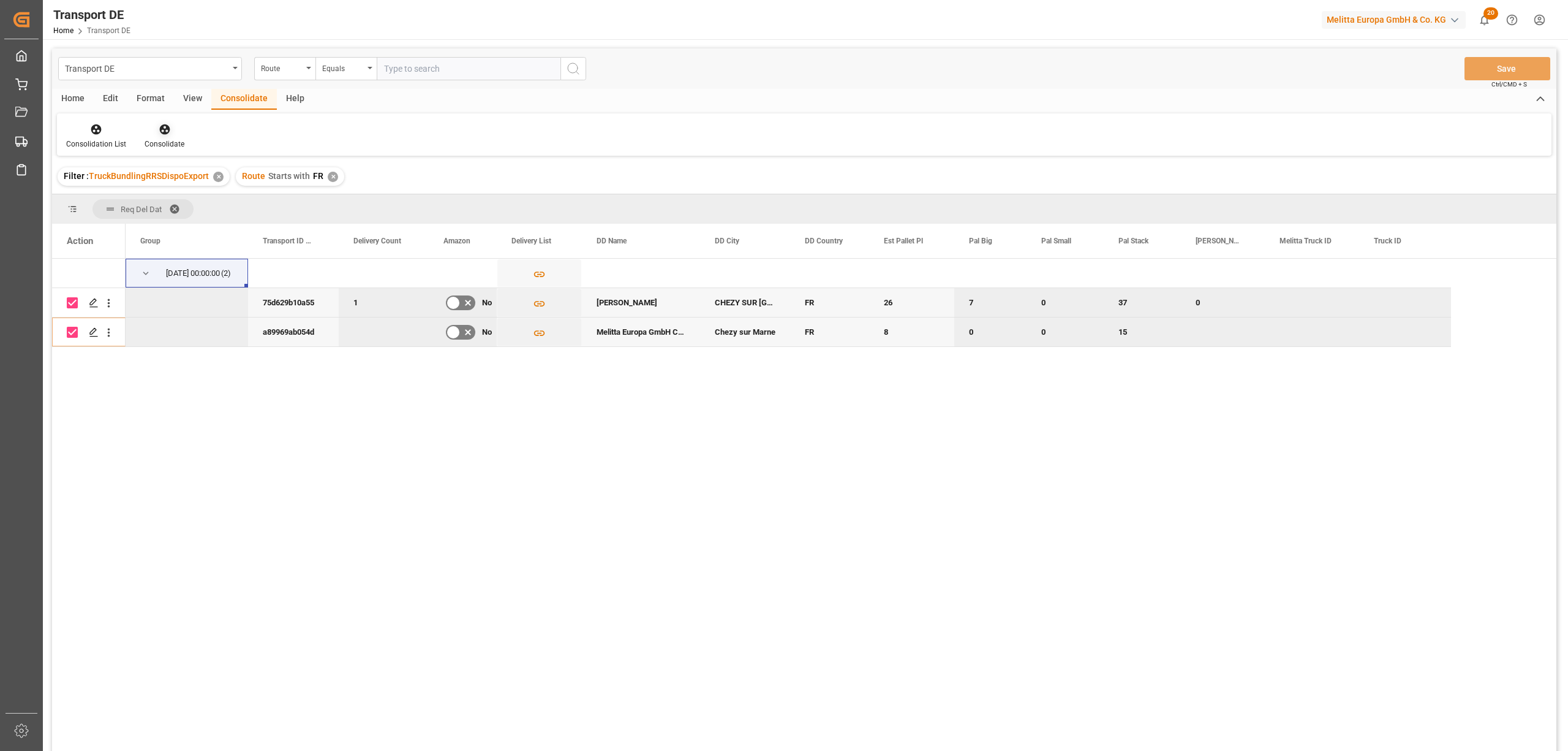
click at [166, 129] on icon at bounding box center [164, 129] width 11 height 11
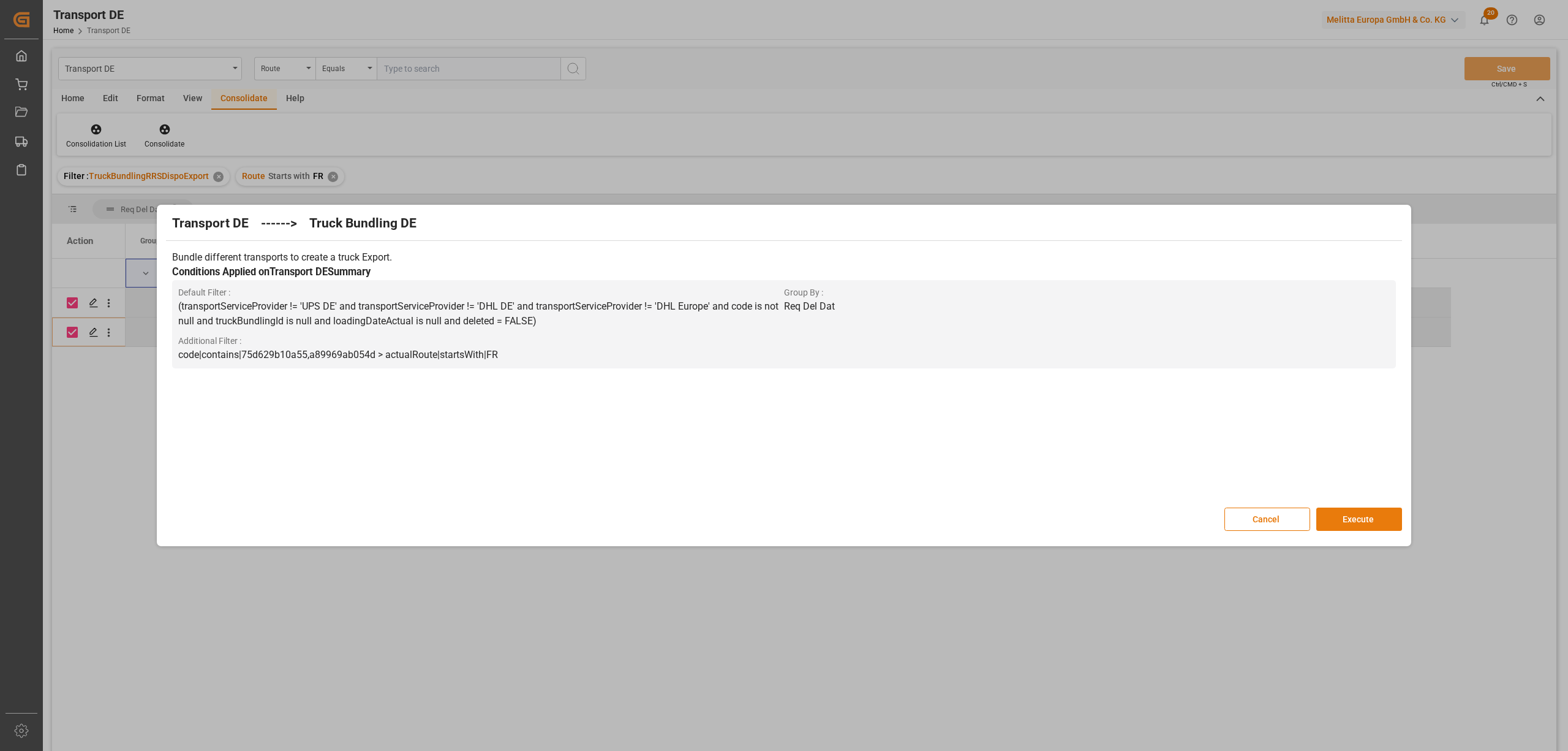
click at [1374, 513] on button "Execute" at bounding box center [1358, 520] width 86 height 24
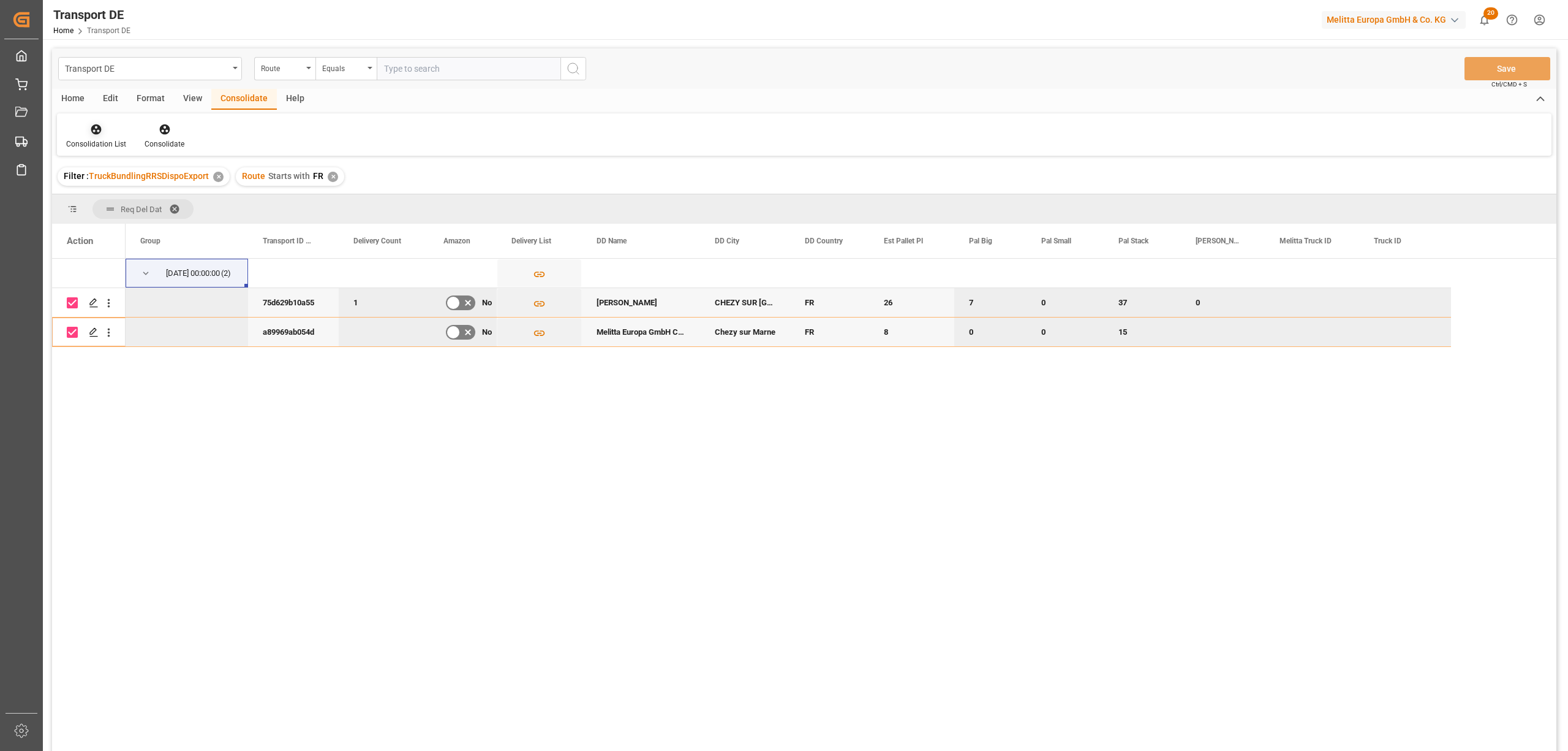
click at [99, 134] on icon at bounding box center [96, 129] width 12 height 12
click at [140, 231] on div "Transport DE Route Equals Save Ctrl/CMD + S Home Edit Format View Consolidate H…" at bounding box center [804, 415] width 1504 height 735
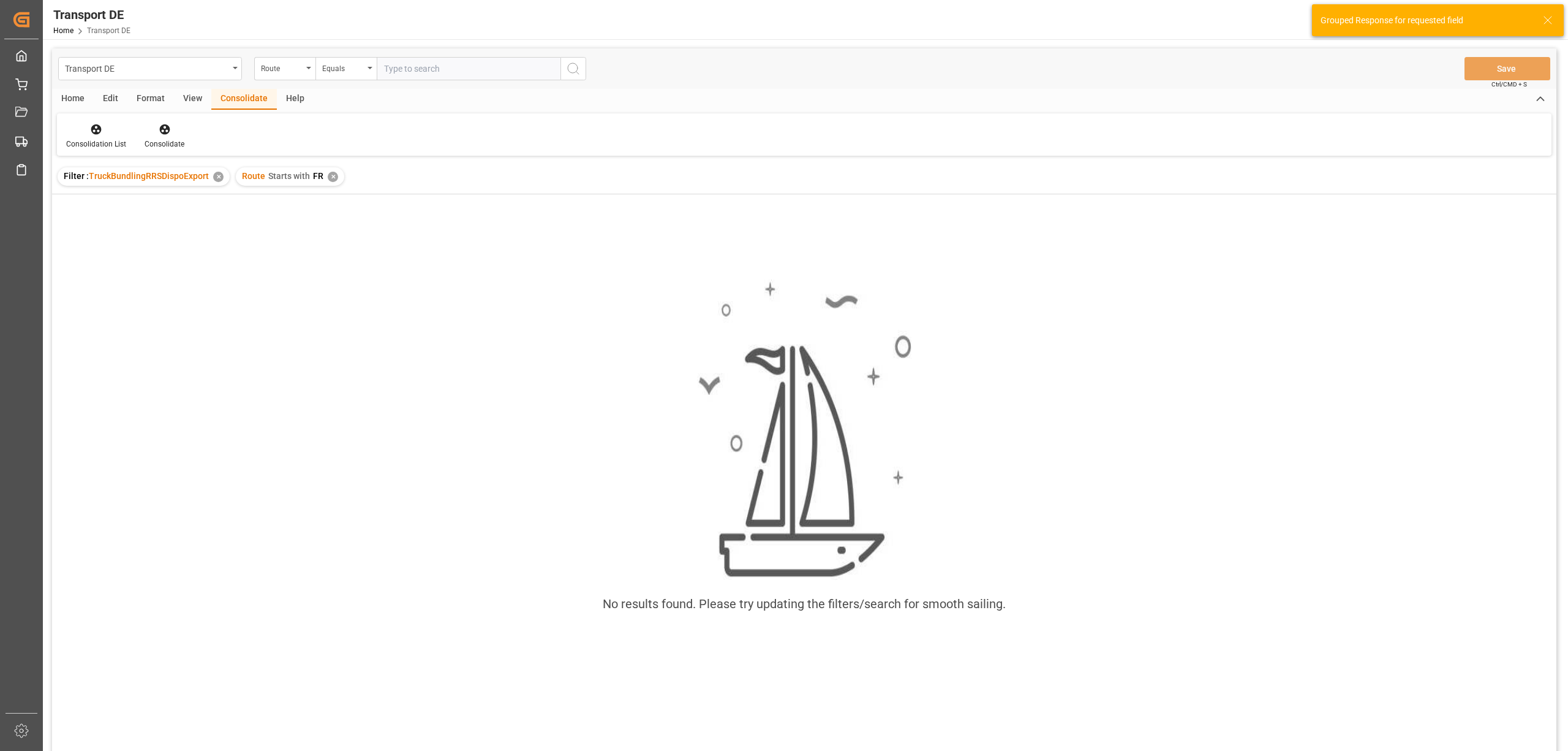
click at [328, 175] on div "✕" at bounding box center [332, 176] width 11 height 11
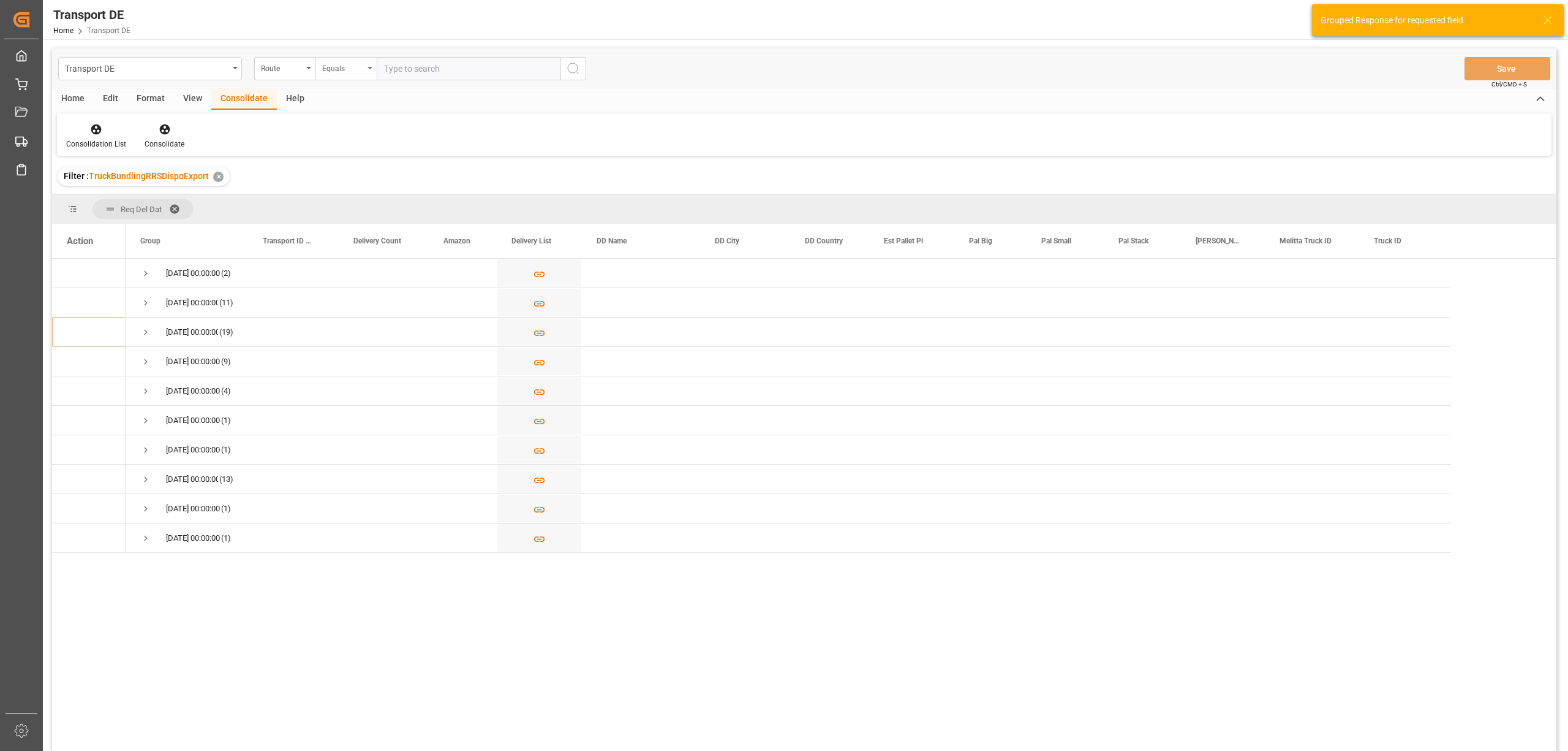
click at [332, 70] on div "Equals" at bounding box center [343, 67] width 41 height 14
click at [361, 204] on div "Starts with" at bounding box center [407, 202] width 183 height 26
type input "SE"
click at [572, 64] on icon "search button" at bounding box center [573, 68] width 15 height 15
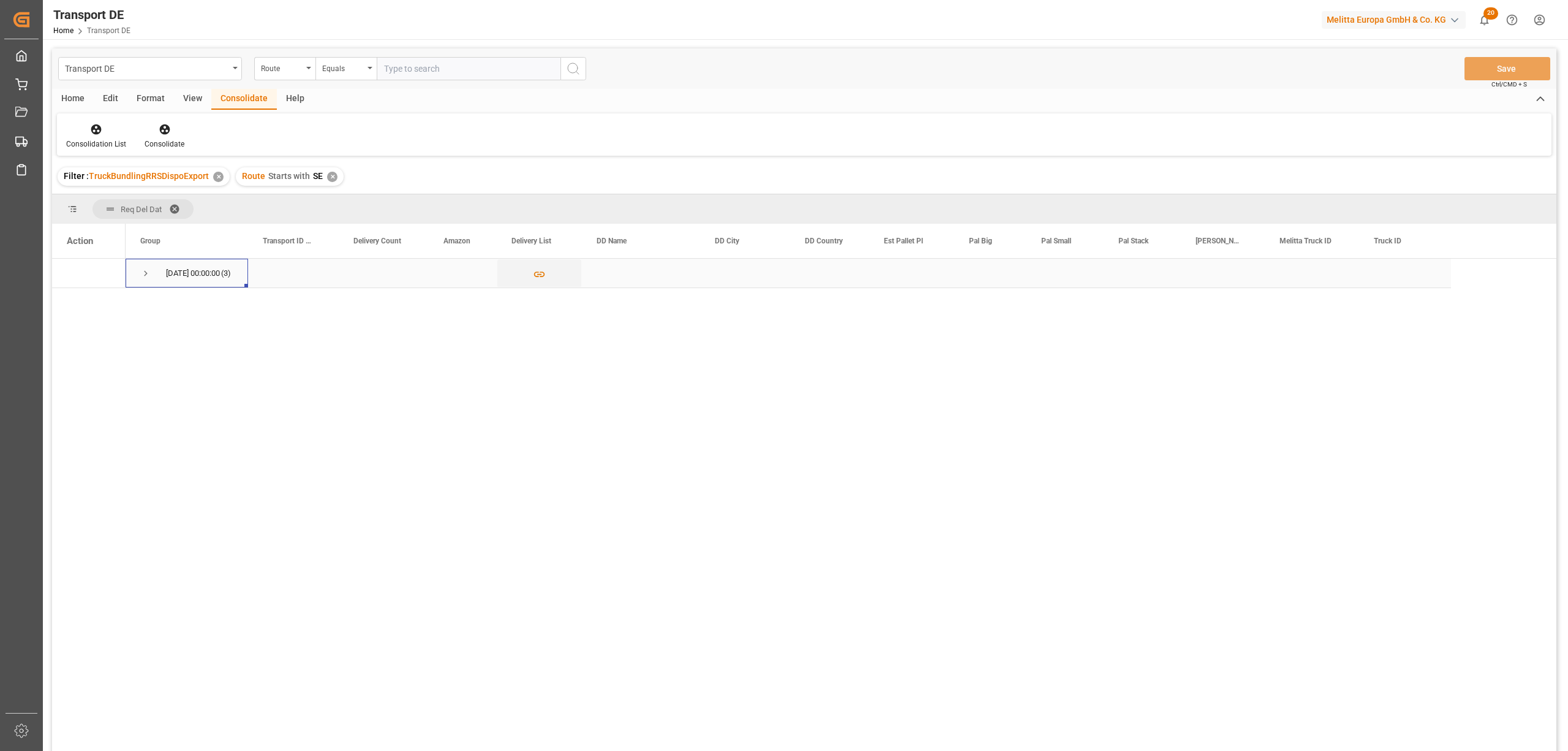
click at [147, 274] on span "Press SPACE to select this row." at bounding box center [146, 273] width 11 height 11
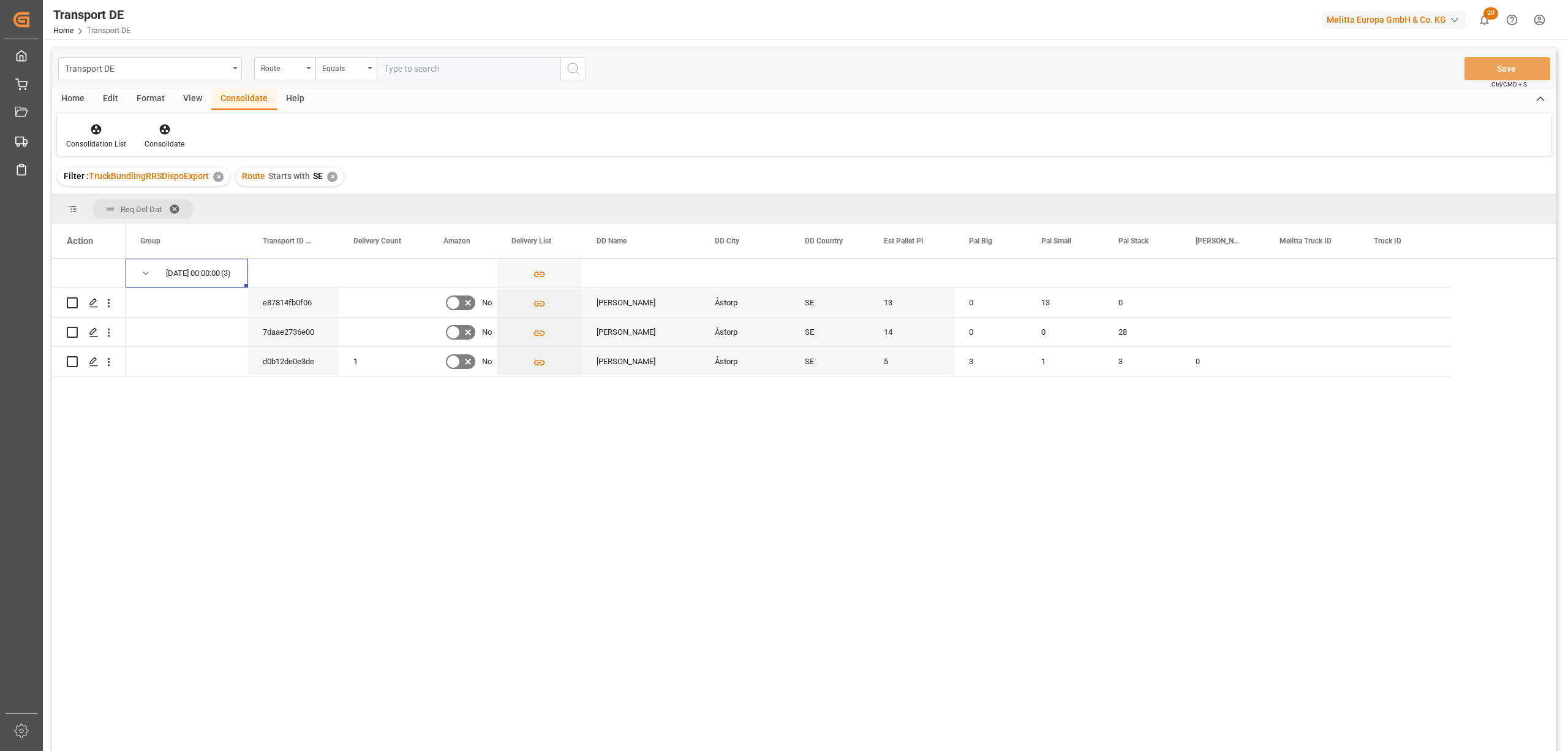
click at [332, 176] on div "✕" at bounding box center [332, 176] width 11 height 11
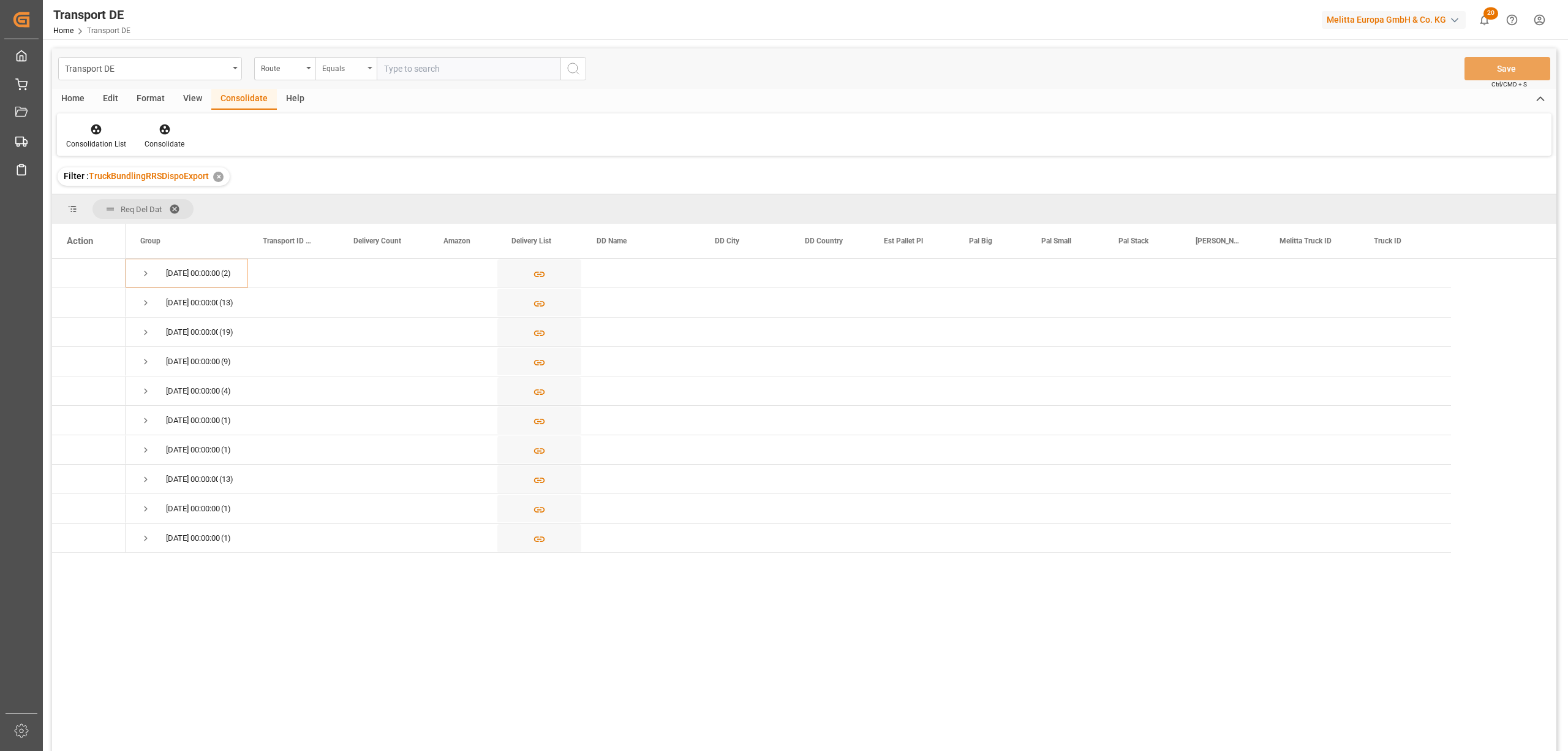
click at [336, 72] on div "Equals" at bounding box center [343, 67] width 41 height 14
drag, startPoint x: 358, startPoint y: 204, endPoint x: 444, endPoint y: 189, distance: 87.3
click at [358, 204] on div "Starts with" at bounding box center [407, 202] width 183 height 26
type input "FR"
click at [571, 74] on icon "search button" at bounding box center [573, 68] width 15 height 15
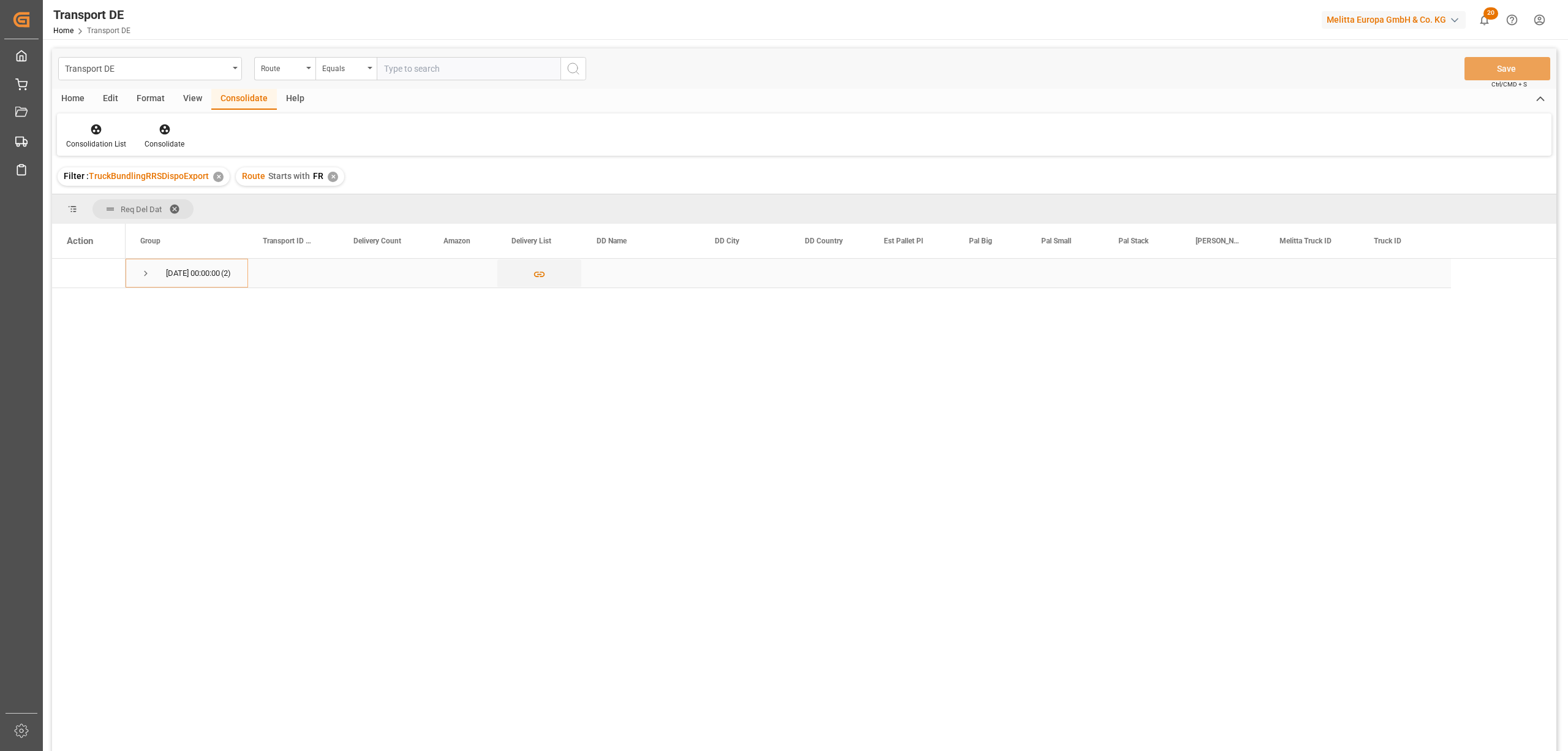
click at [148, 274] on span "Press SPACE to select this row." at bounding box center [146, 273] width 11 height 11
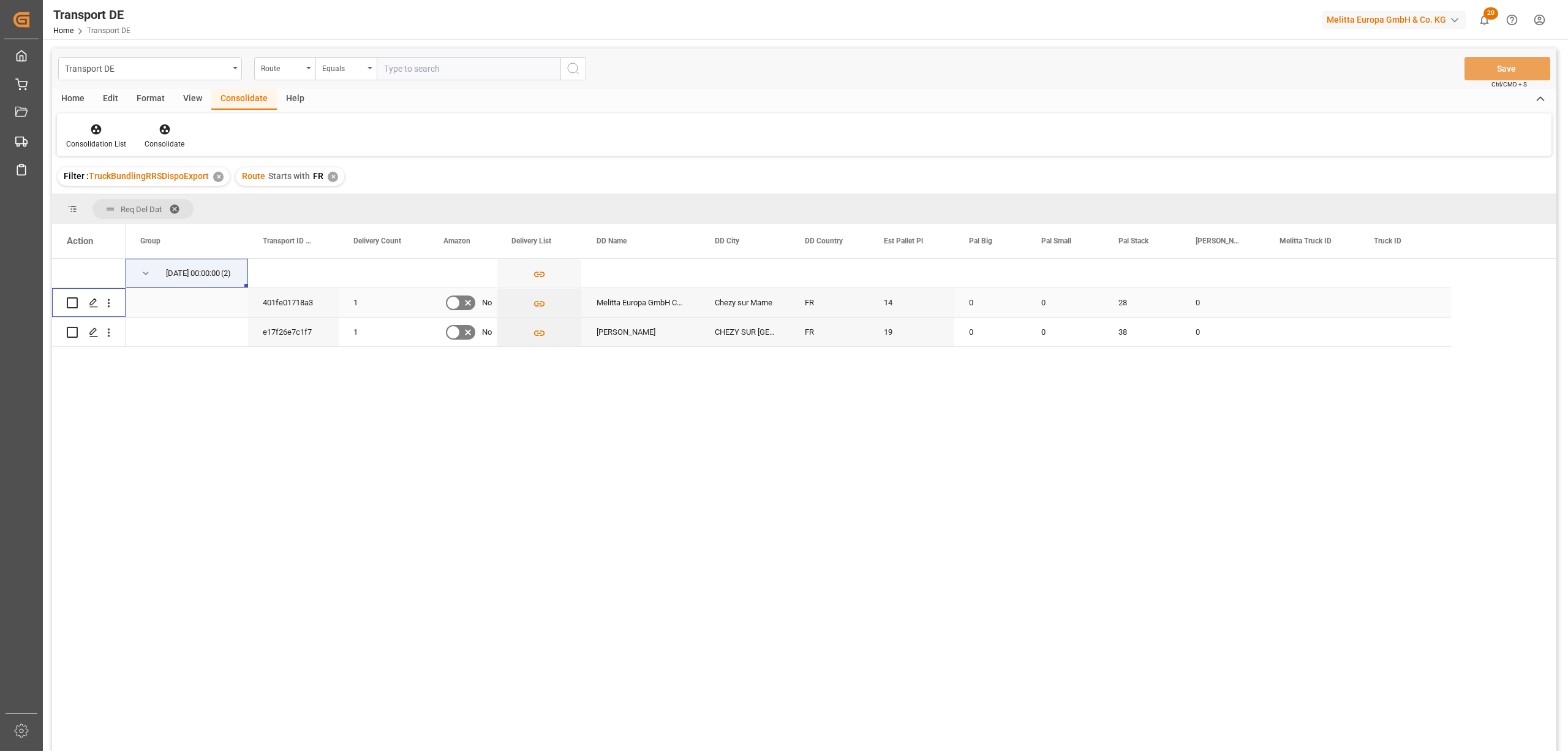
click at [69, 303] on input "Press Space to toggle row selection (unchecked)" at bounding box center [72, 302] width 11 height 11
checkbox input "true"
click at [72, 332] on input "Press Space to toggle row selection (unchecked)" at bounding box center [72, 332] width 11 height 11
checkbox input "true"
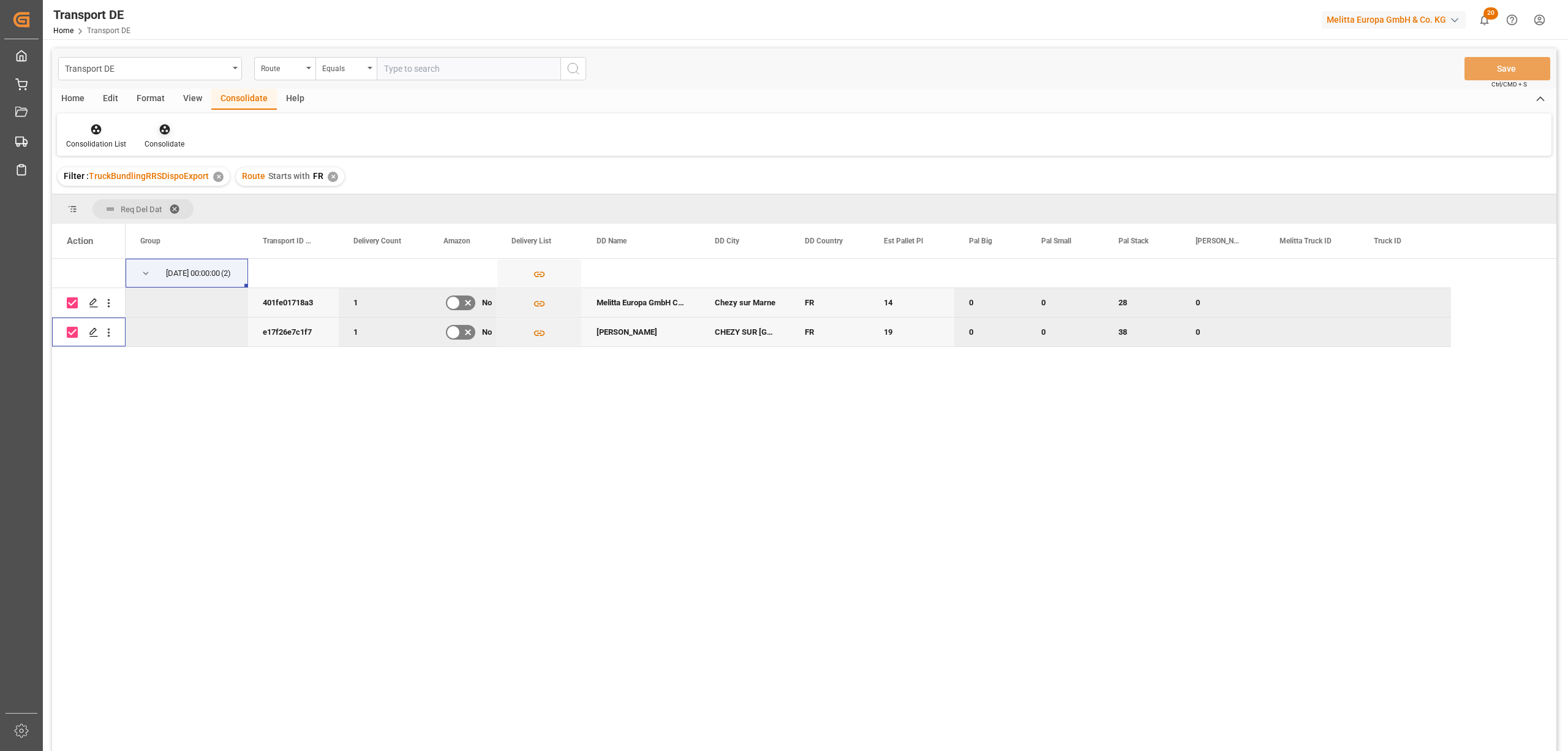
click at [165, 128] on icon at bounding box center [164, 129] width 11 height 11
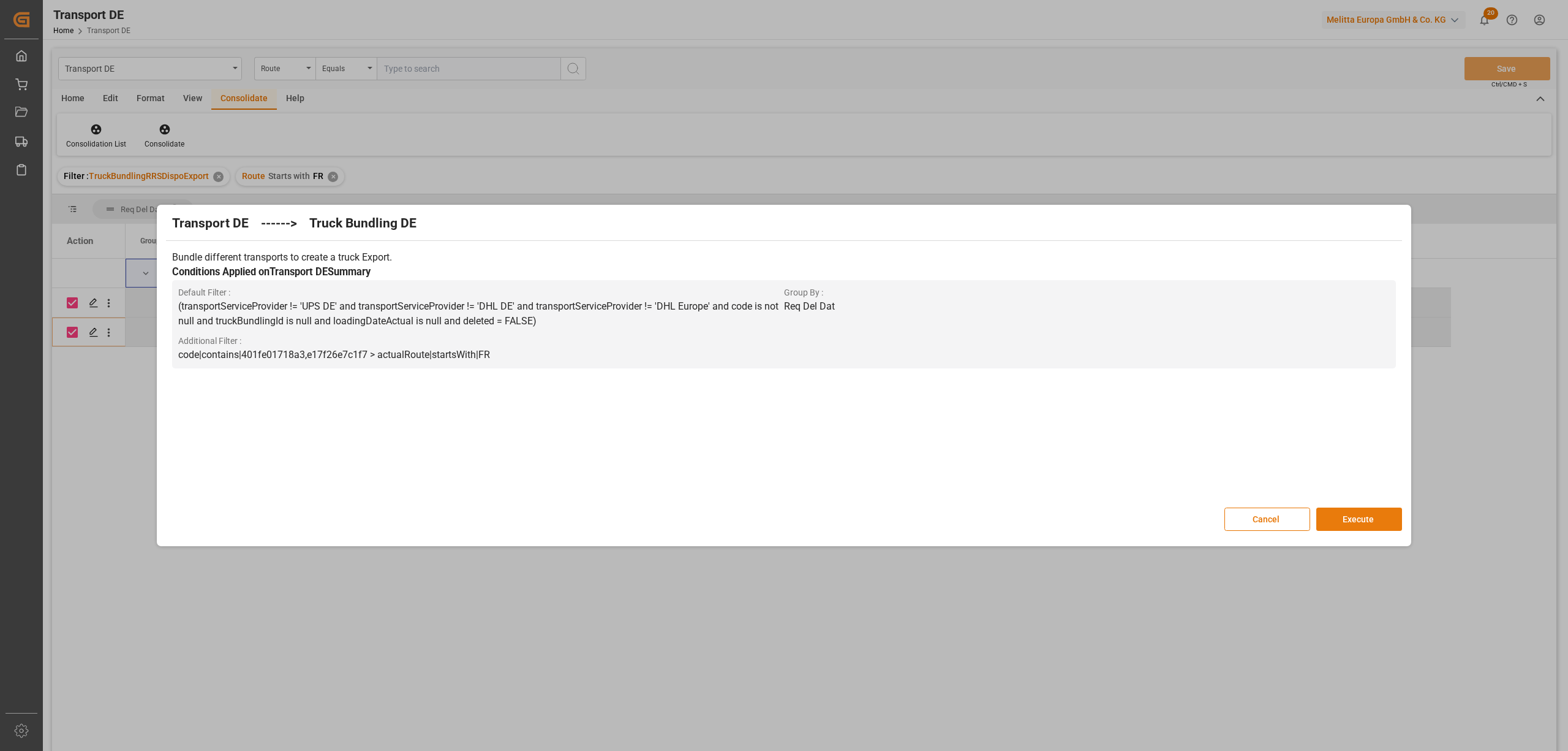
click at [1354, 521] on button "Execute" at bounding box center [1358, 520] width 86 height 24
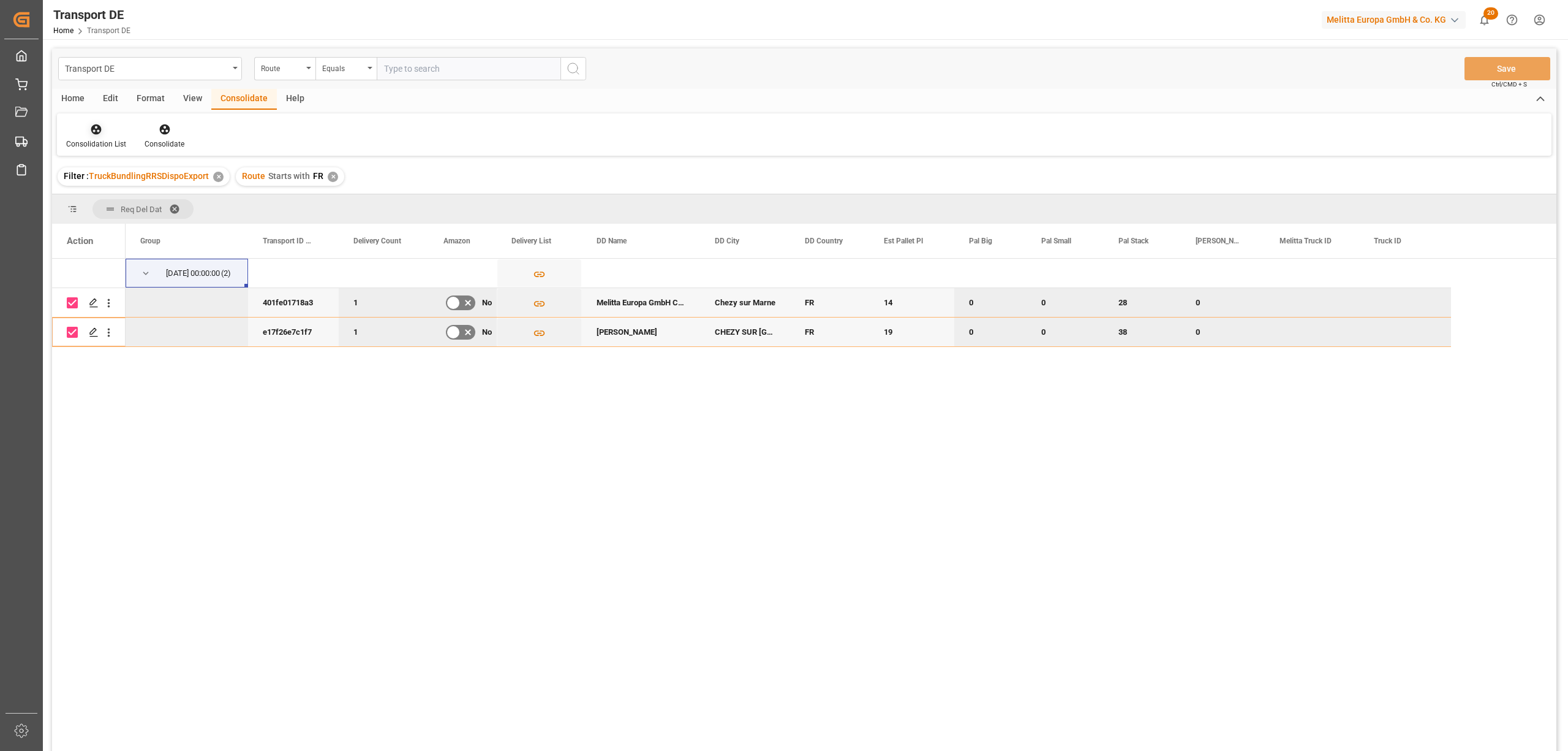
click at [90, 135] on icon at bounding box center [96, 129] width 12 height 12
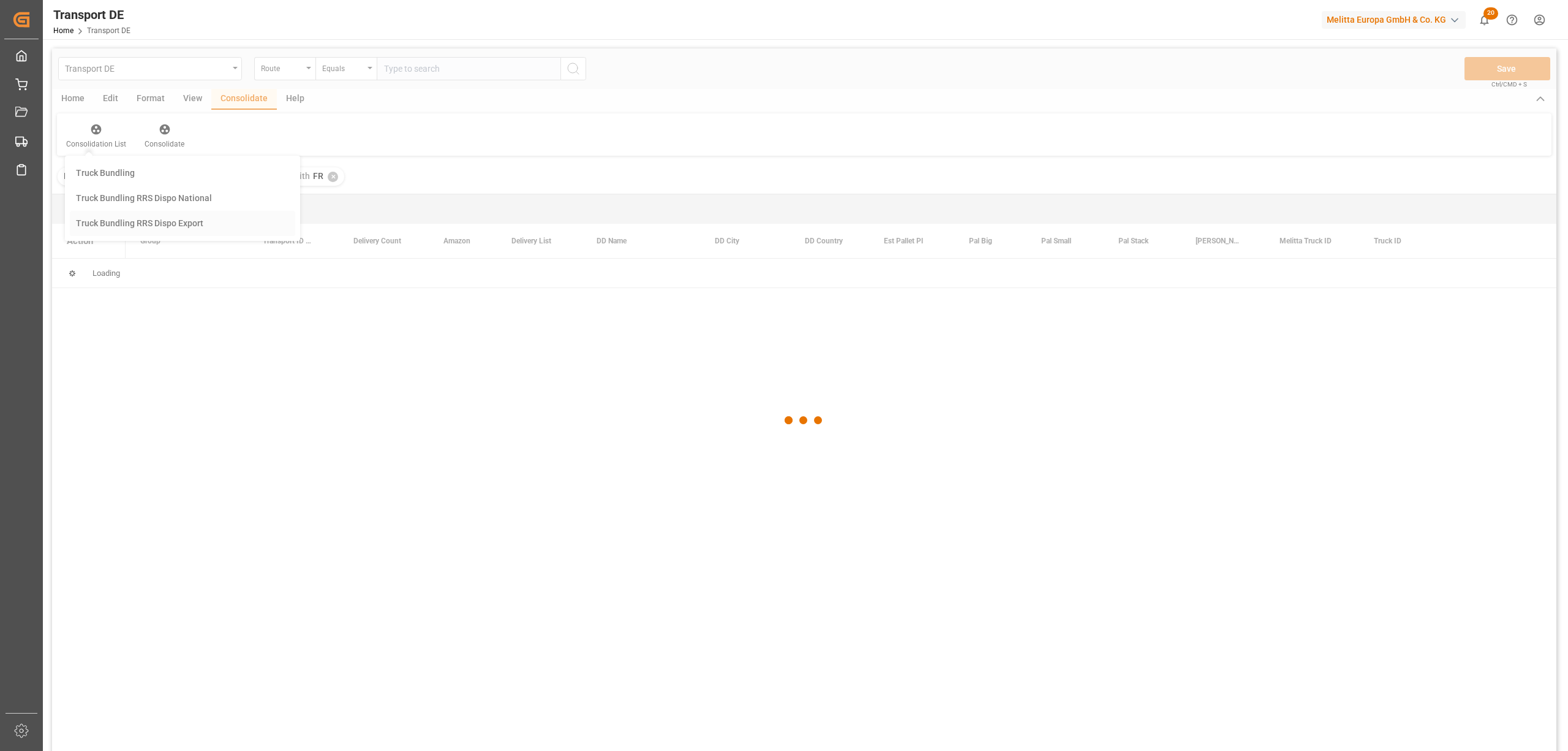
click at [86, 228] on div "Transport DE Route Equals Save Ctrl/CMD + S Home Edit Format View Consolidate H…" at bounding box center [804, 415] width 1504 height 735
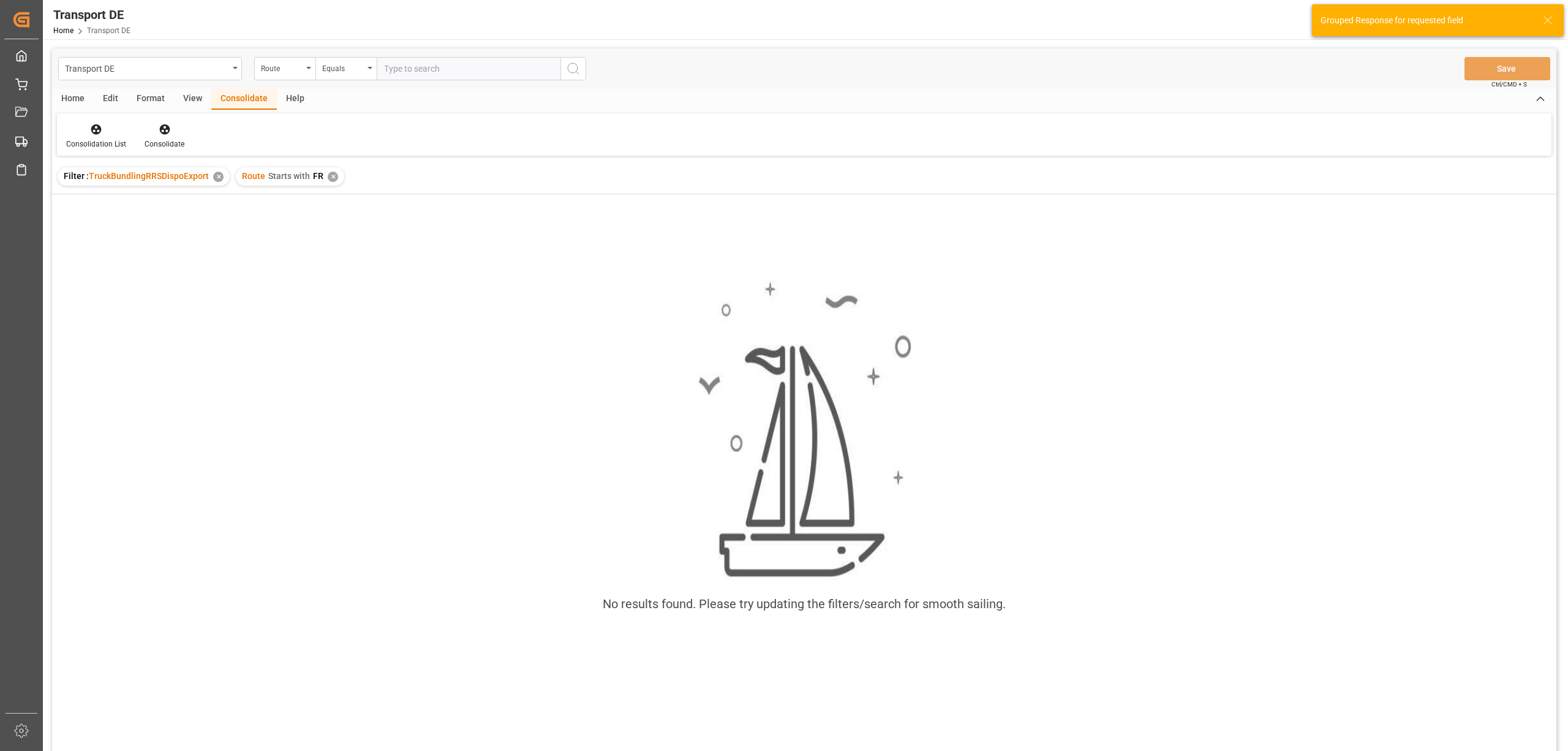
click at [329, 174] on div "✕" at bounding box center [332, 176] width 11 height 11
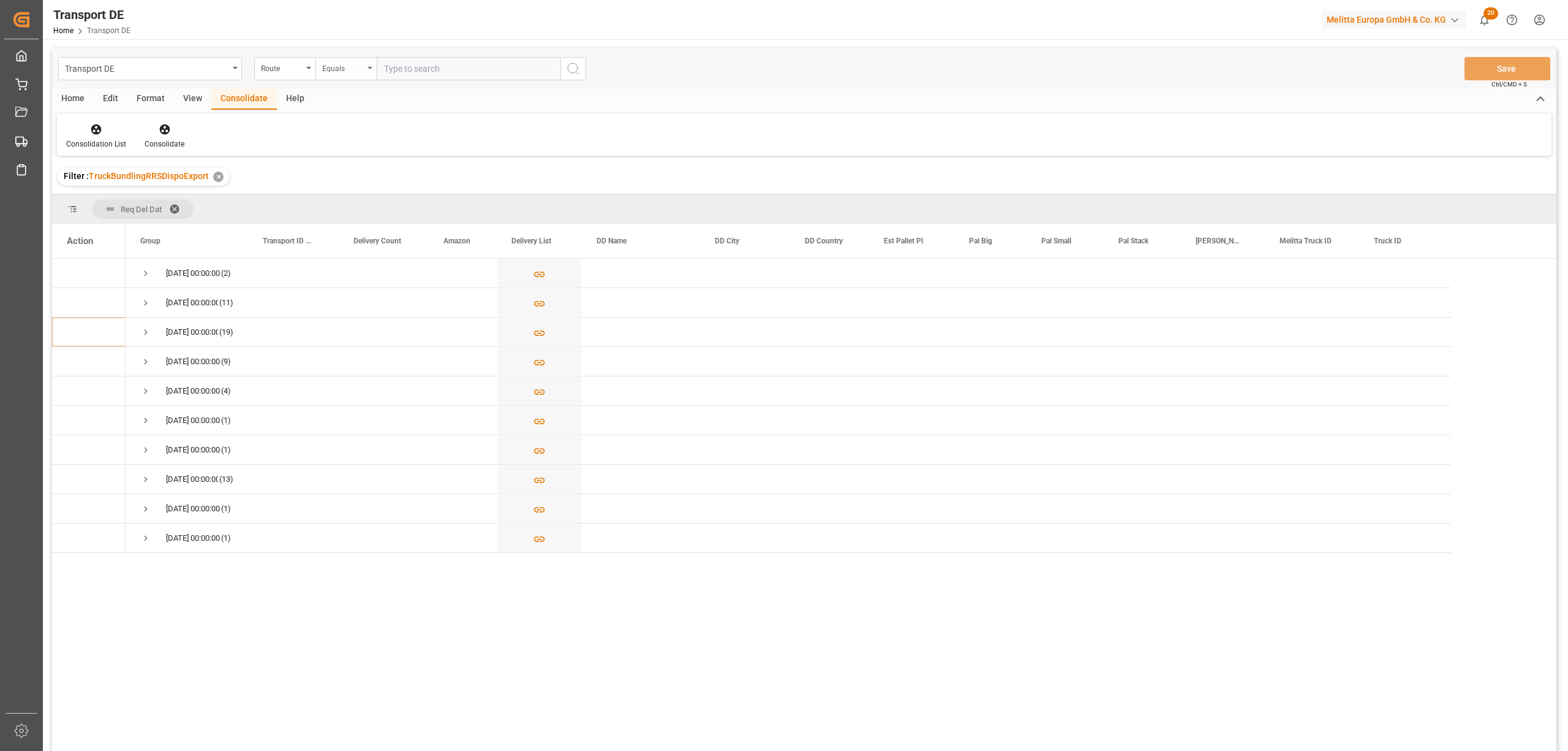
click at [330, 67] on div "Equals" at bounding box center [343, 67] width 41 height 14
click at [383, 201] on div "Starts with" at bounding box center [407, 202] width 183 height 26
type input "GR"
click at [574, 66] on icon "search button" at bounding box center [573, 68] width 15 height 15
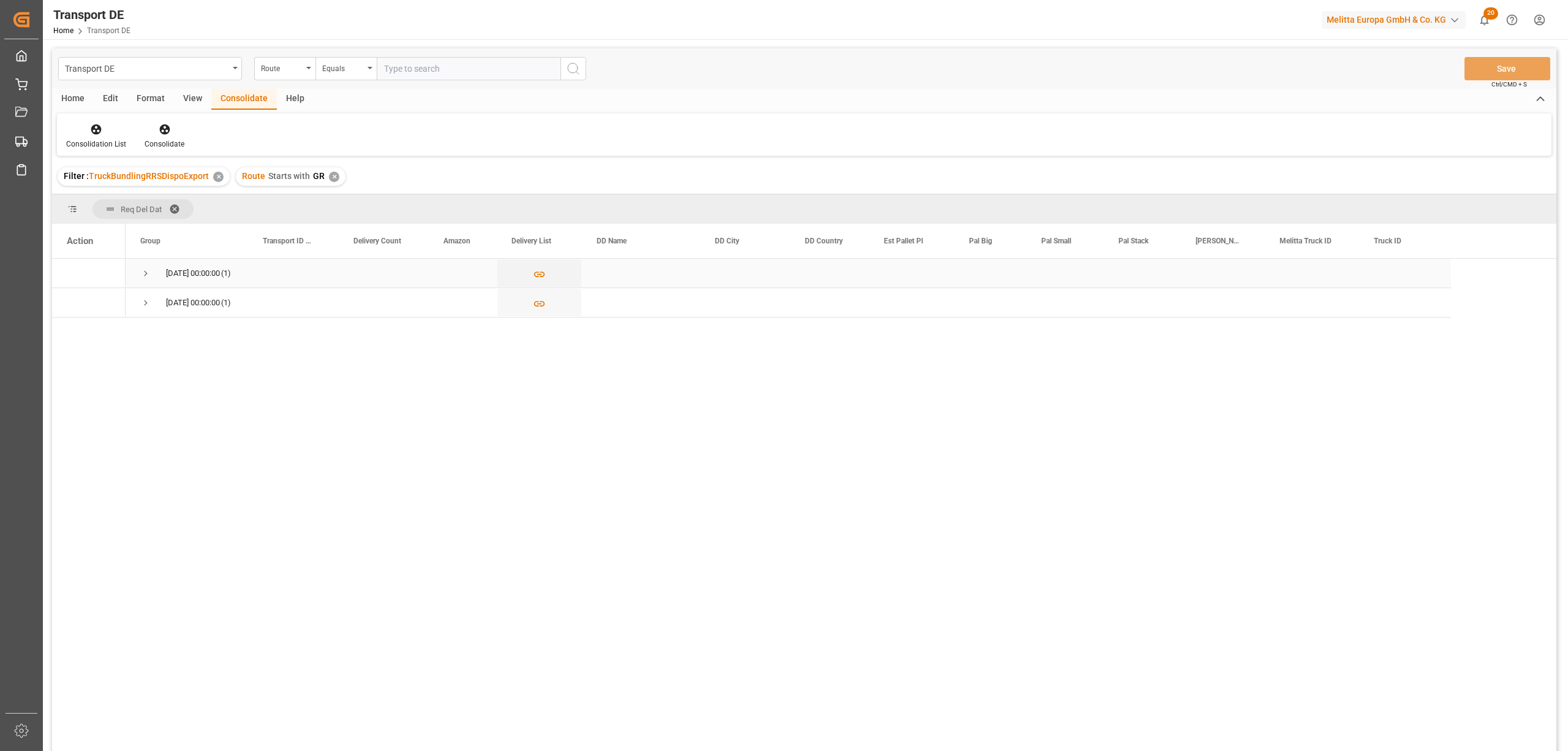
click at [142, 273] on span "Press SPACE to select this row." at bounding box center [146, 273] width 11 height 11
click at [146, 332] on span "Press SPACE to select this row." at bounding box center [146, 332] width 11 height 11
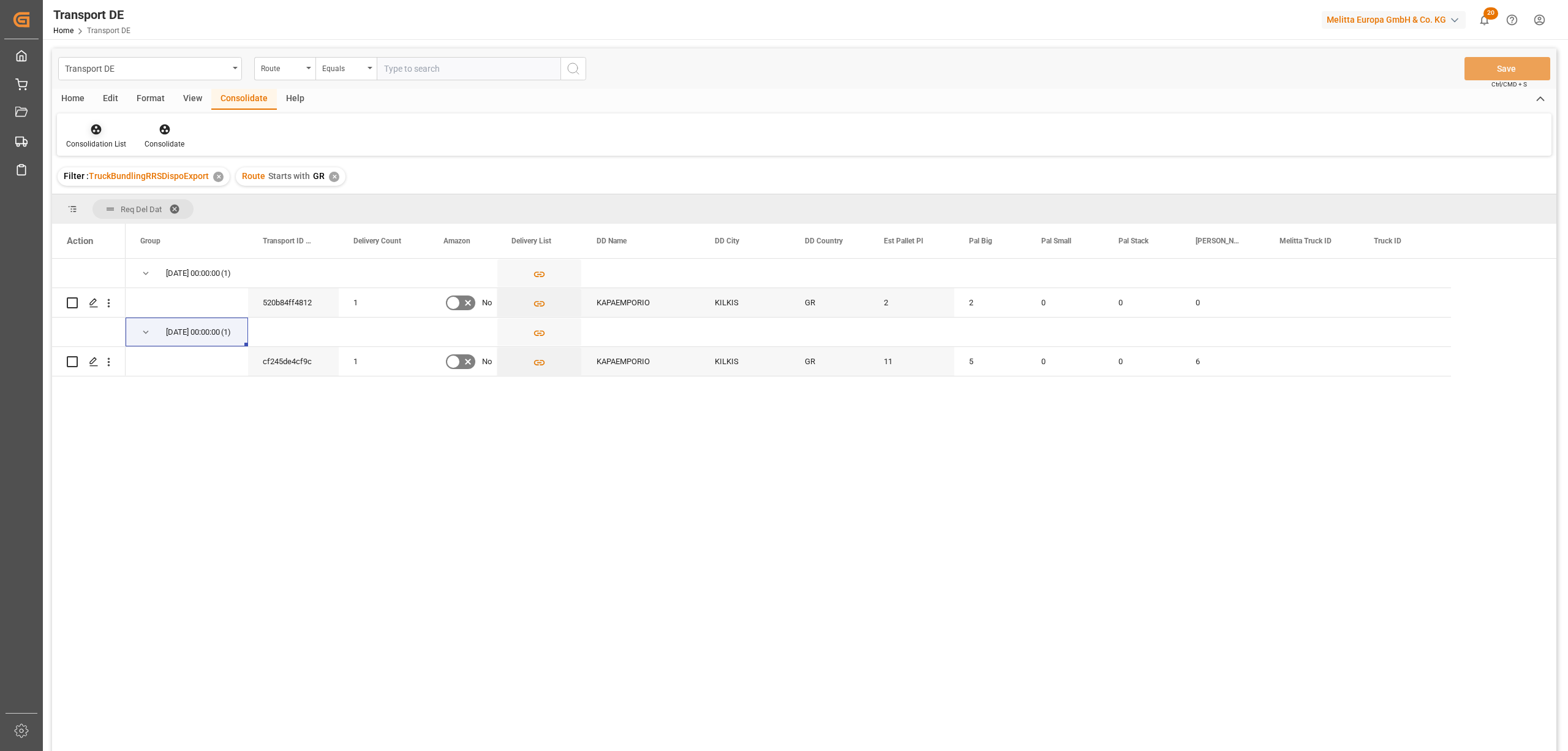
click at [100, 141] on div "Consolidation List" at bounding box center [95, 144] width 60 height 11
click at [125, 191] on div "Transport DE Route Equals Save Ctrl/CMD + S Home Edit Format View Consolidate H…" at bounding box center [804, 415] width 1504 height 735
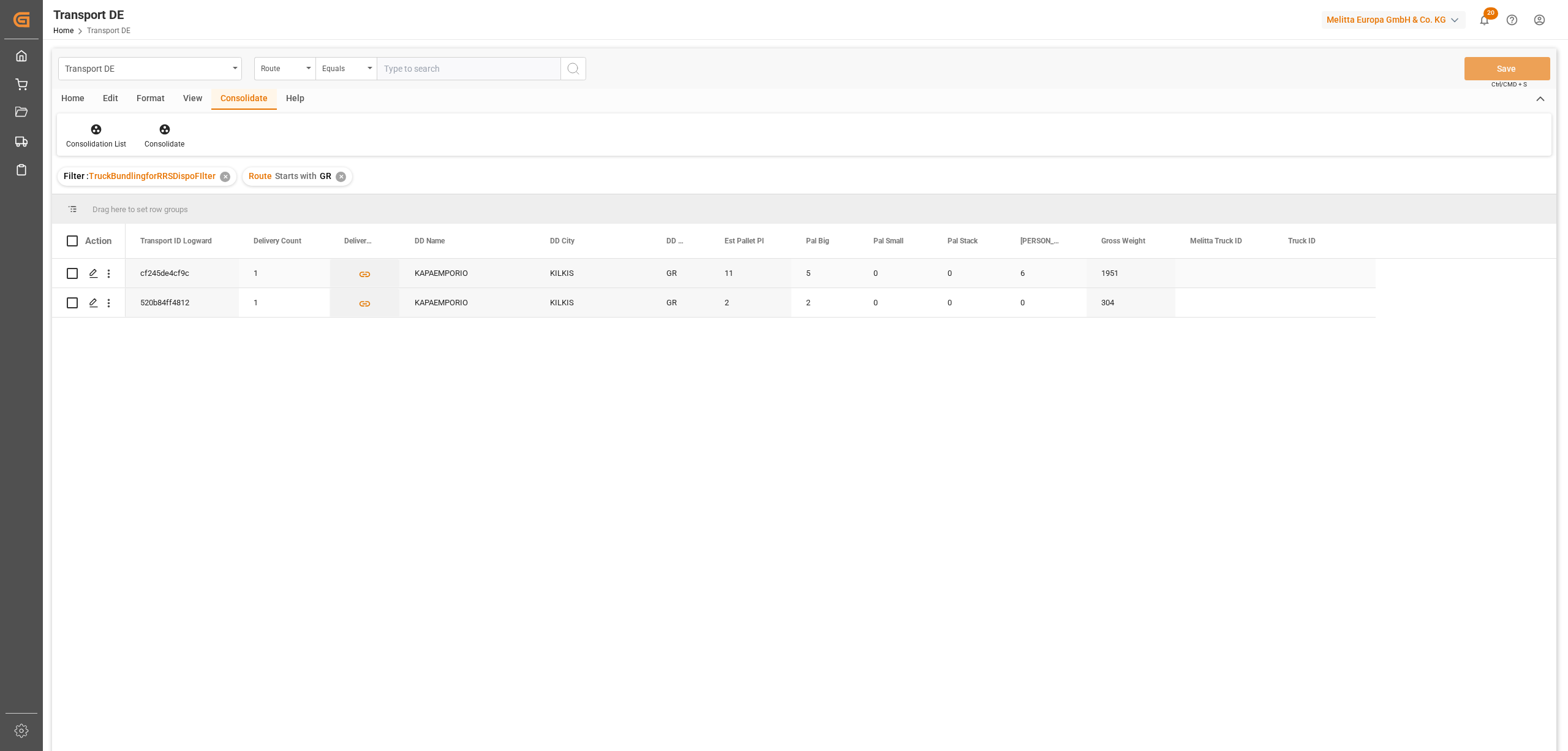
click at [75, 274] on input "Press Space to toggle row selection (unchecked)" at bounding box center [72, 273] width 11 height 11
checkbox input "true"
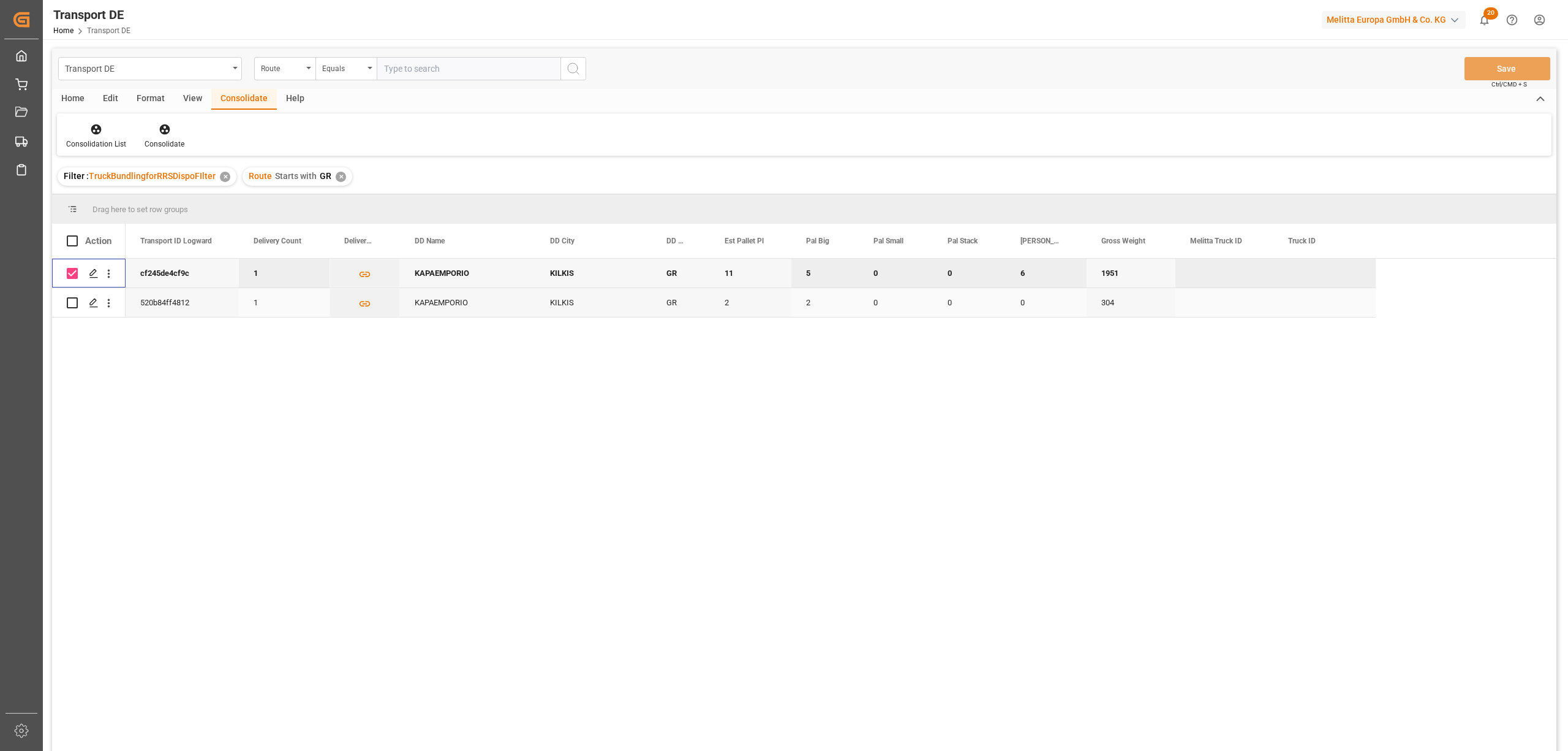
click at [74, 300] on input "Press Space to toggle row selection (unchecked)" at bounding box center [72, 302] width 11 height 11
checkbox input "true"
click at [164, 129] on icon at bounding box center [164, 129] width 11 height 11
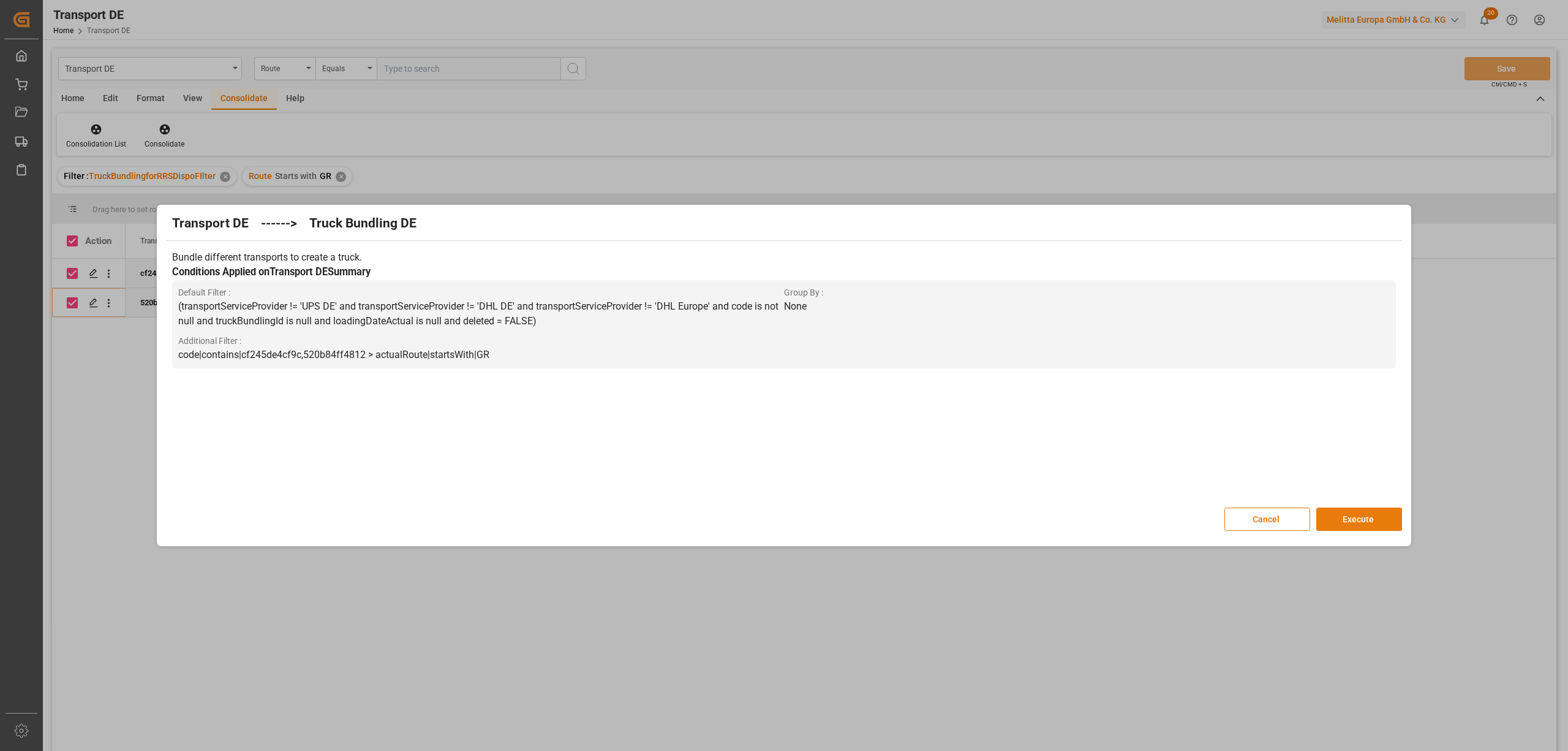
click at [1347, 521] on button "Execute" at bounding box center [1358, 520] width 86 height 24
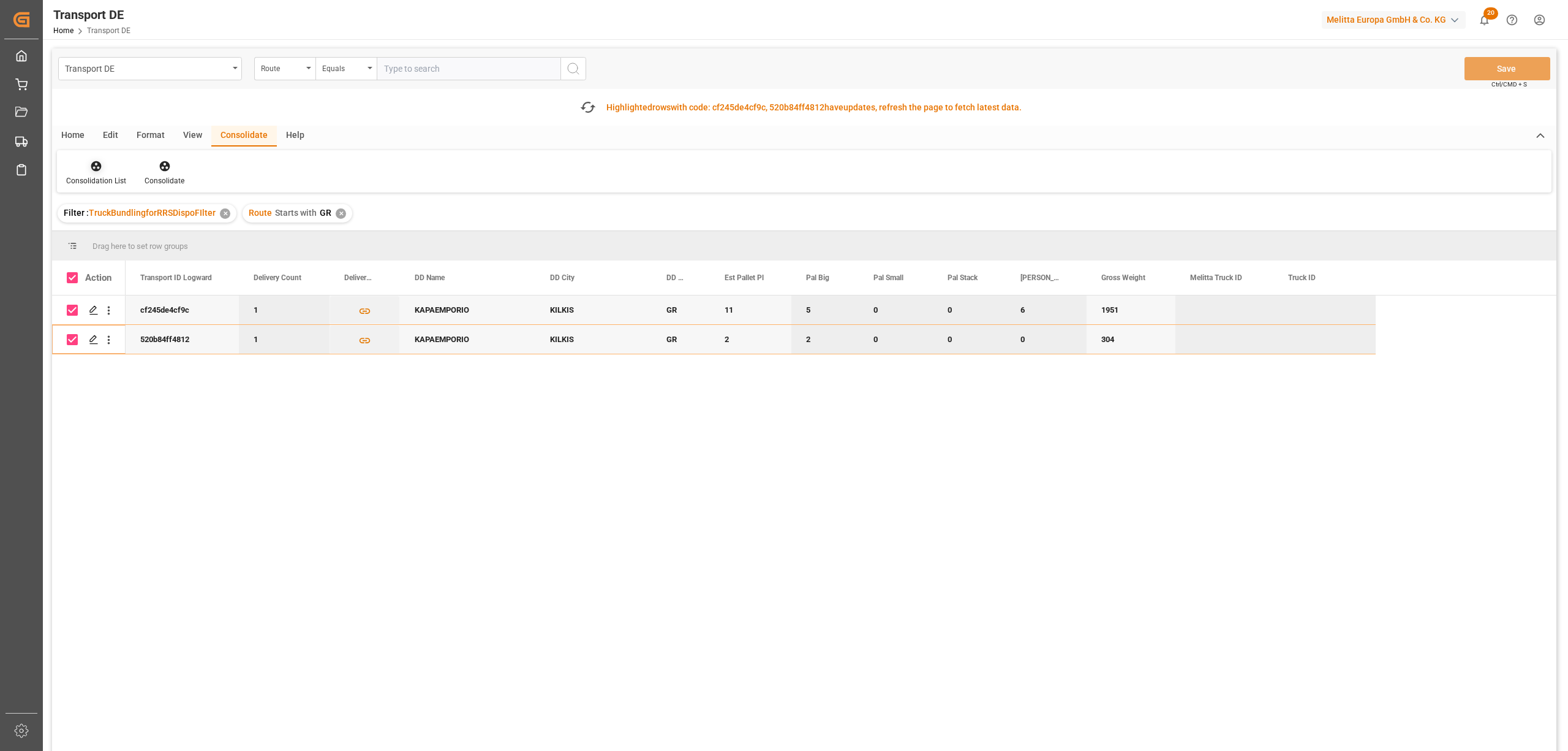
click at [87, 165] on div at bounding box center [95, 165] width 60 height 13
click at [113, 260] on div "Transport DE Route Equals Save Ctrl/CMD + S Fetch latest updates Highlighted ro…" at bounding box center [804, 434] width 1504 height 772
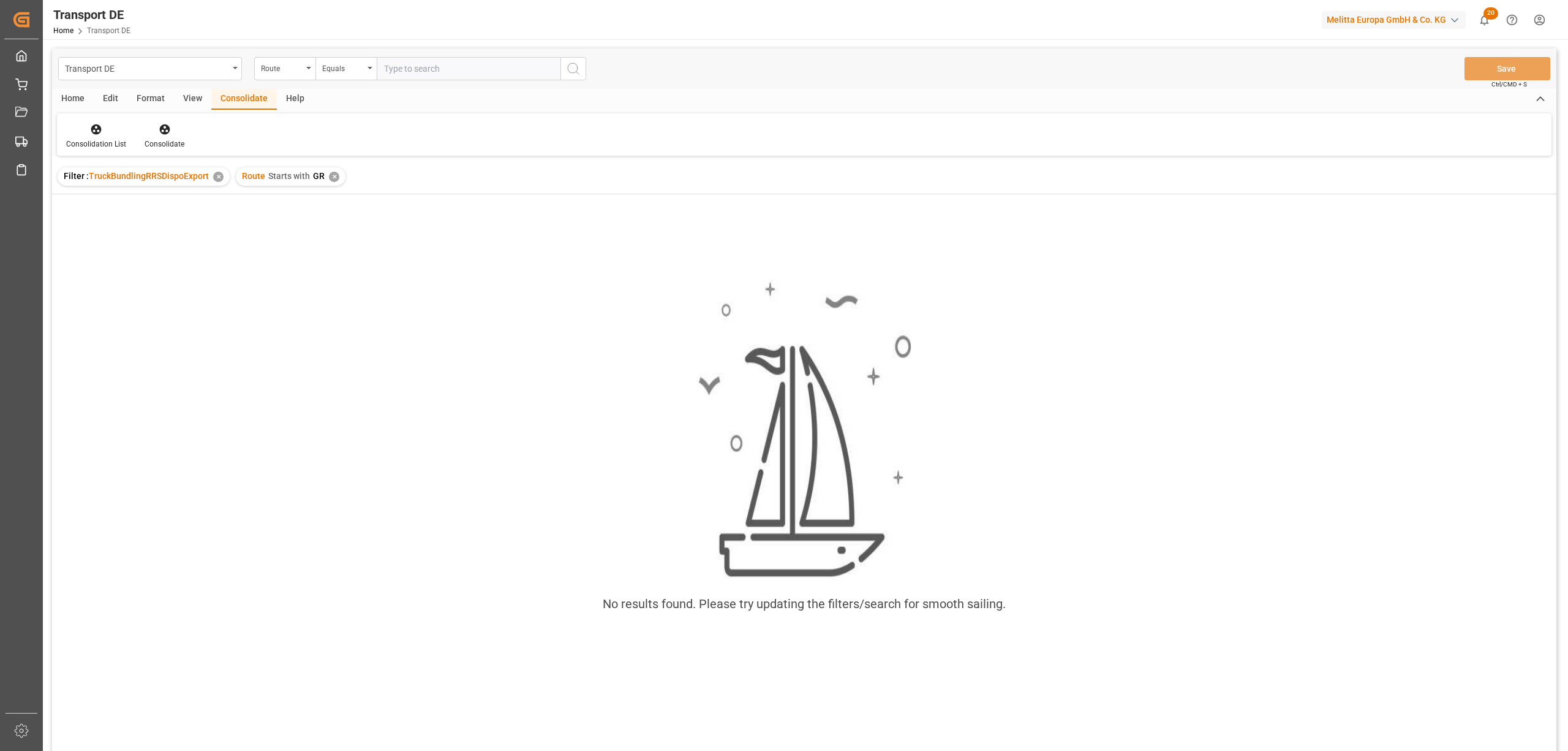
click at [333, 176] on div "✕" at bounding box center [333, 176] width 11 height 11
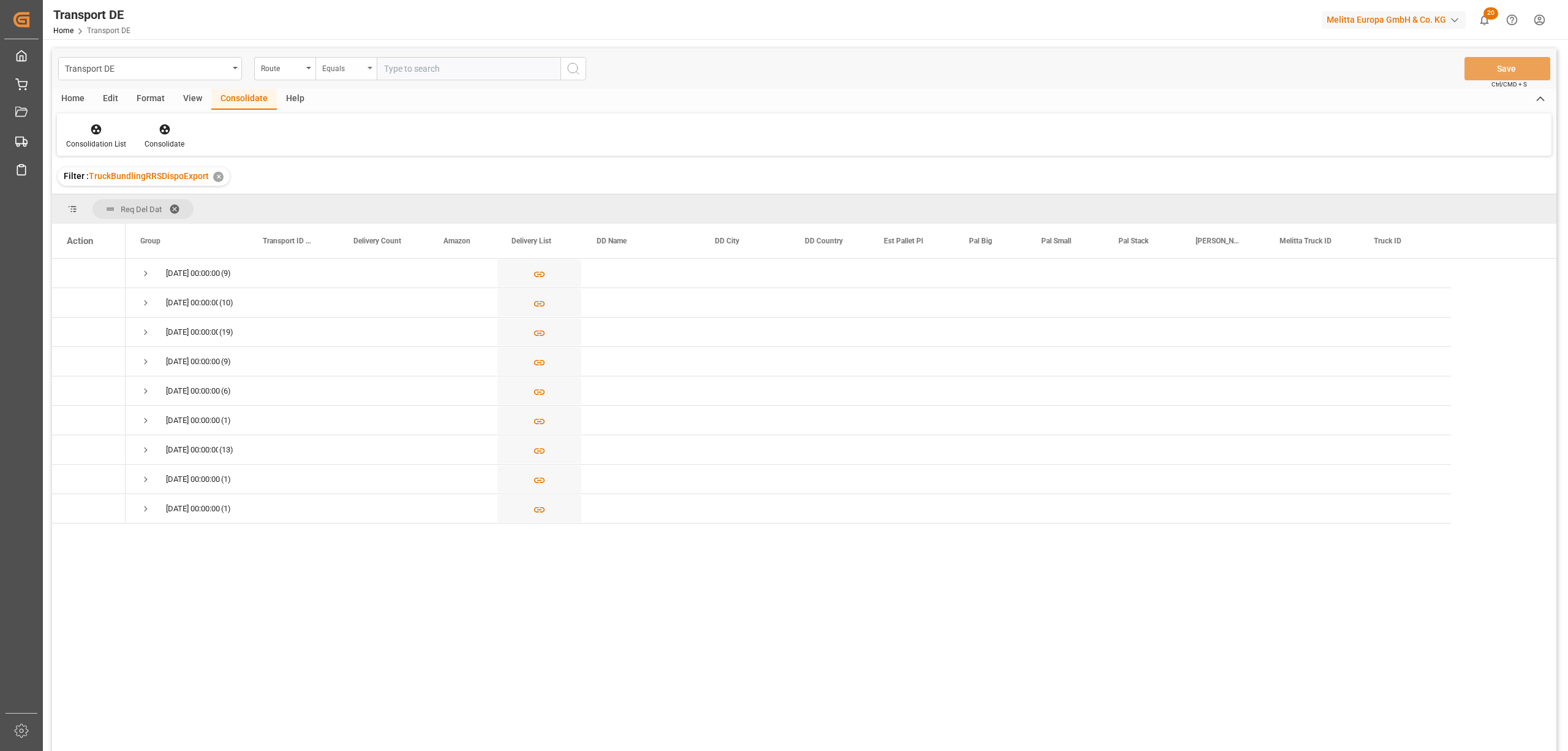
click at [339, 64] on div "Equals" at bounding box center [343, 67] width 41 height 14
click at [346, 199] on div "Starts with" at bounding box center [407, 202] width 183 height 26
type input "SE"
click at [575, 67] on icon "search button" at bounding box center [573, 68] width 15 height 15
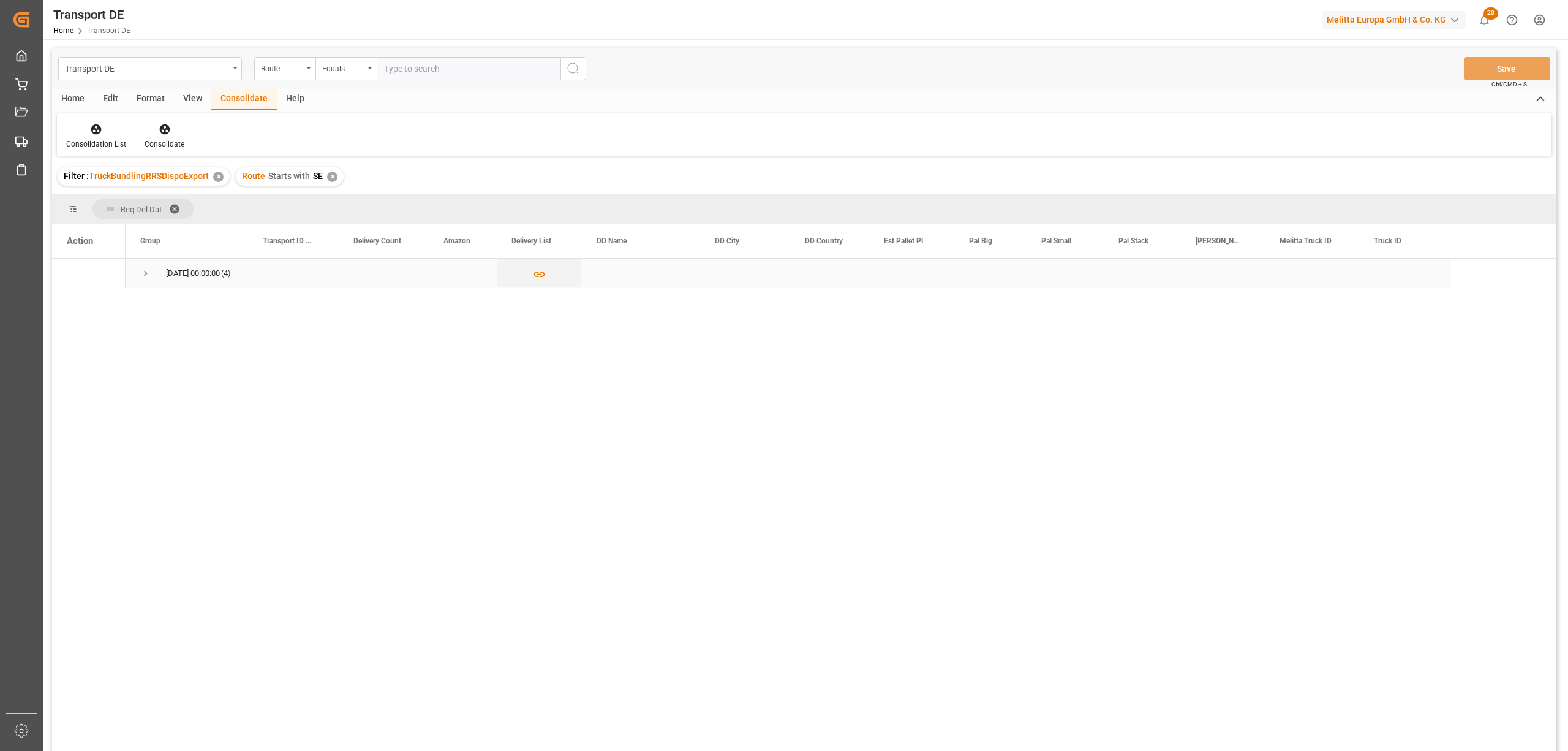
click at [145, 276] on span "Press SPACE to select this row." at bounding box center [146, 273] width 11 height 11
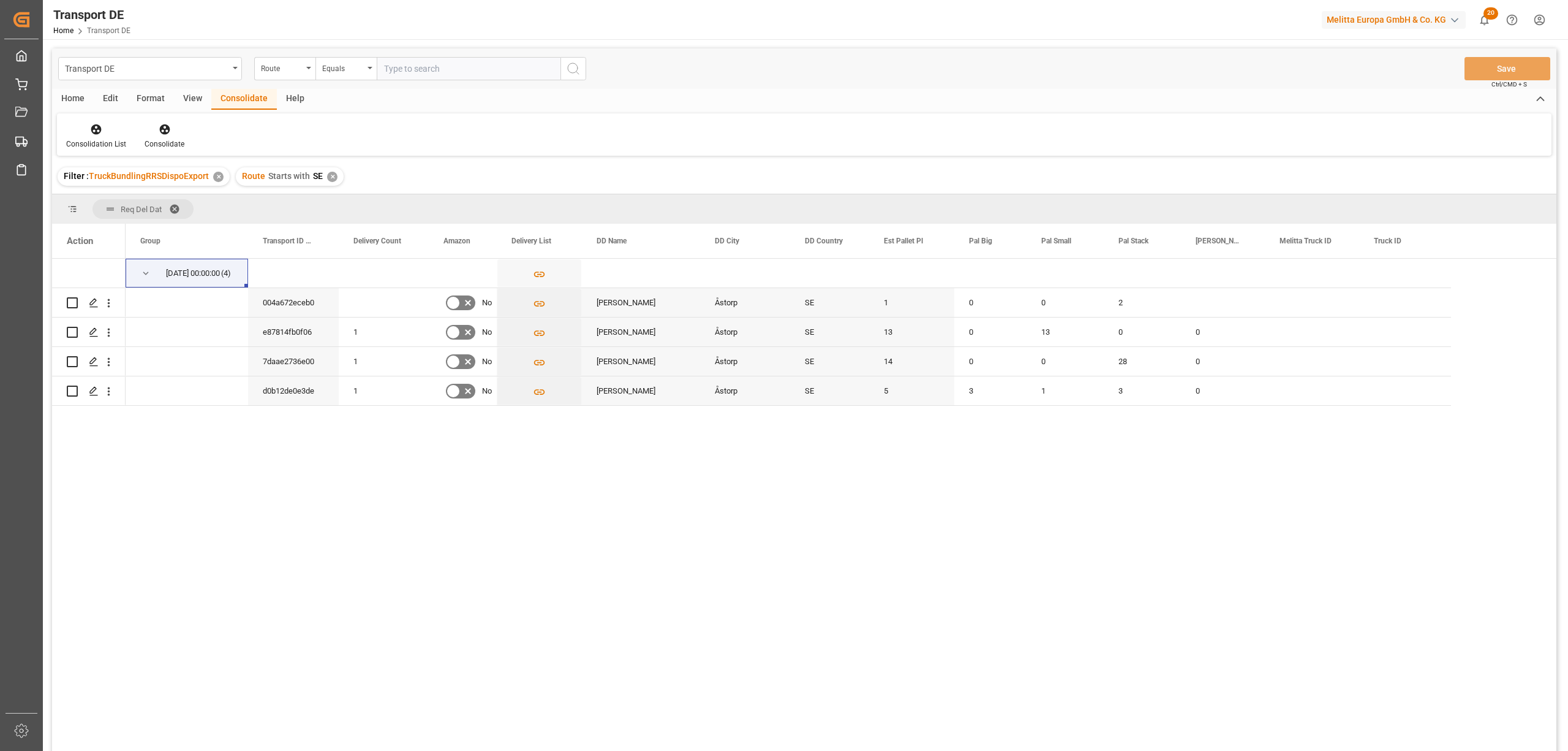
click at [332, 175] on div "✕" at bounding box center [332, 176] width 11 height 11
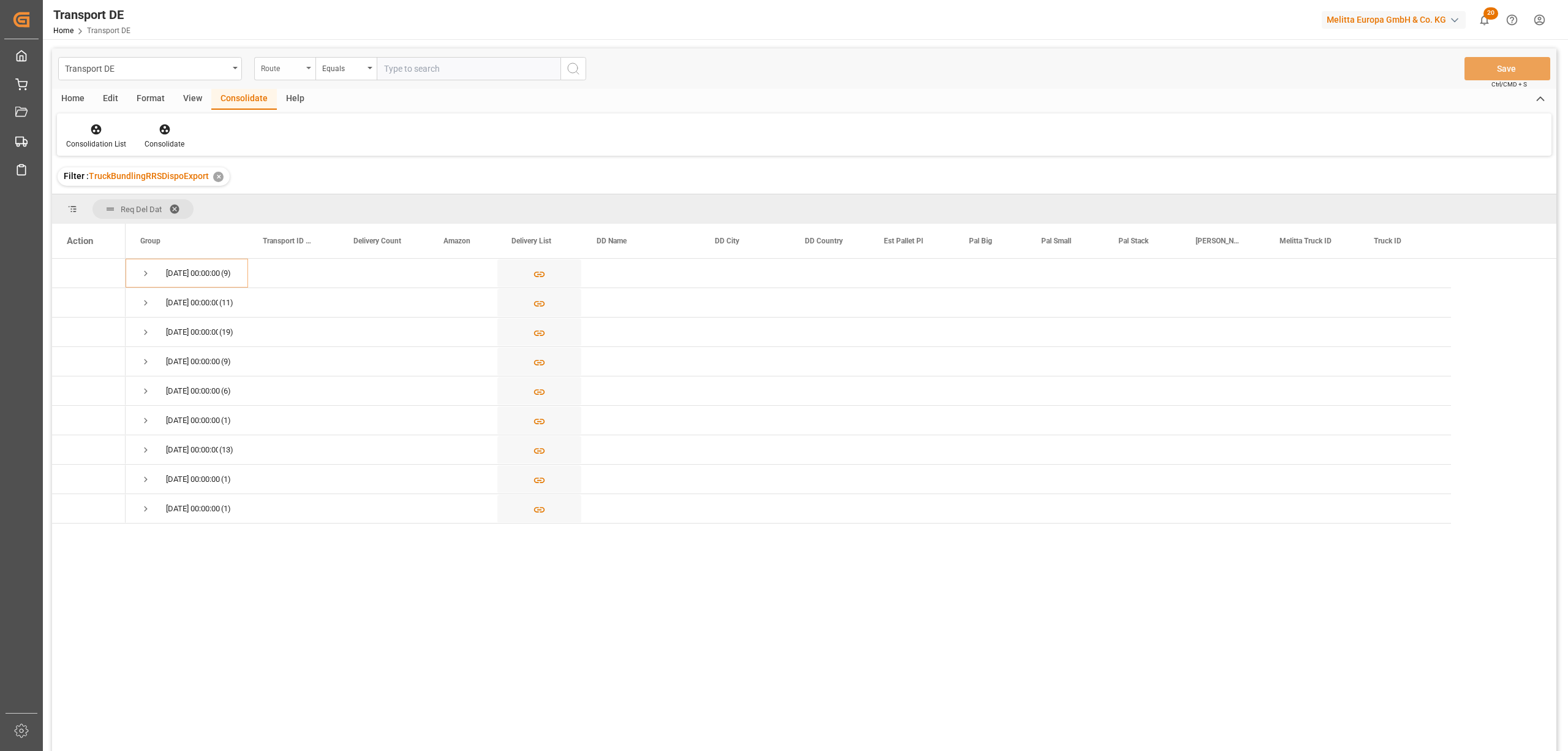
click at [280, 74] on div "Route" at bounding box center [284, 69] width 61 height 24
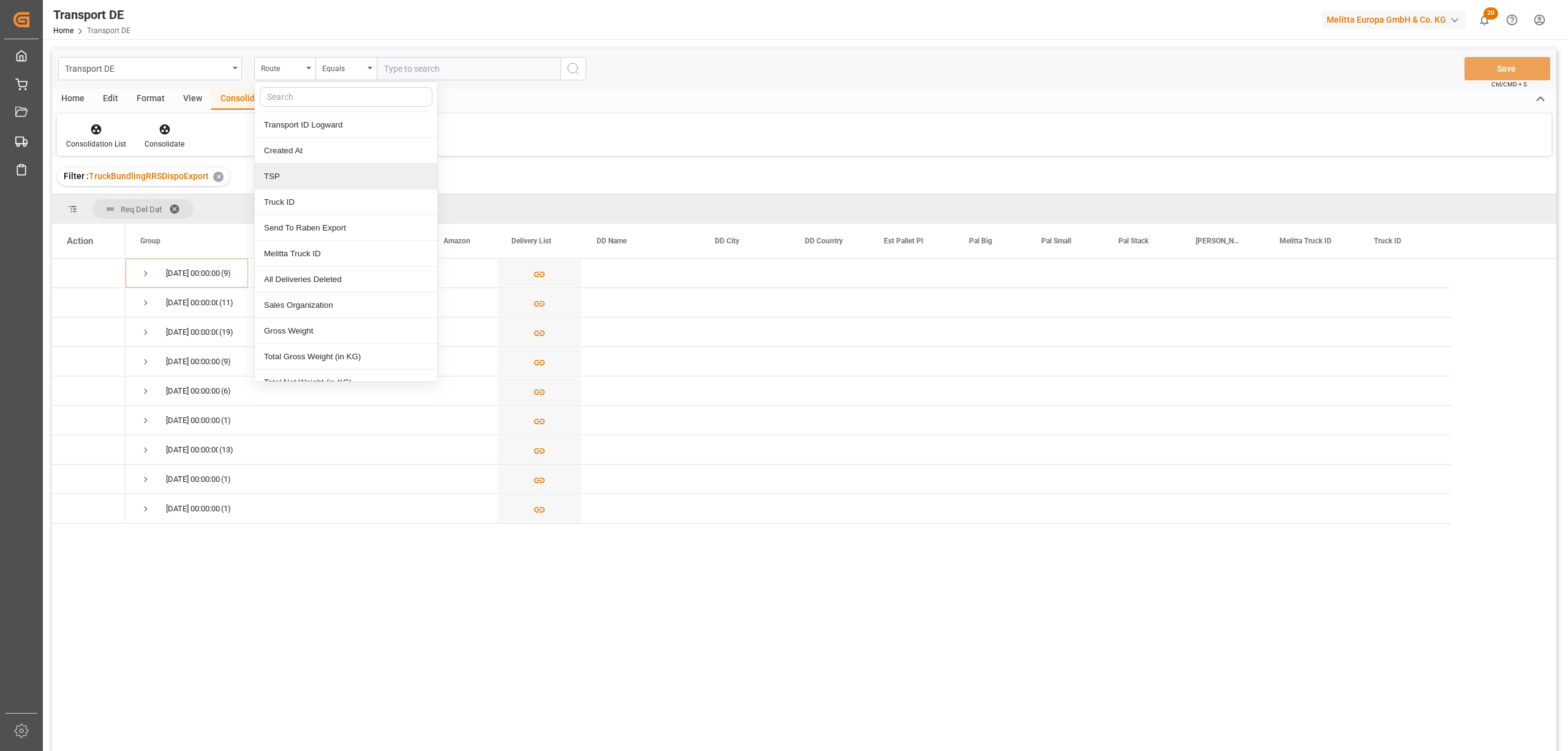
click at [292, 180] on div "TSP" at bounding box center [346, 176] width 183 height 26
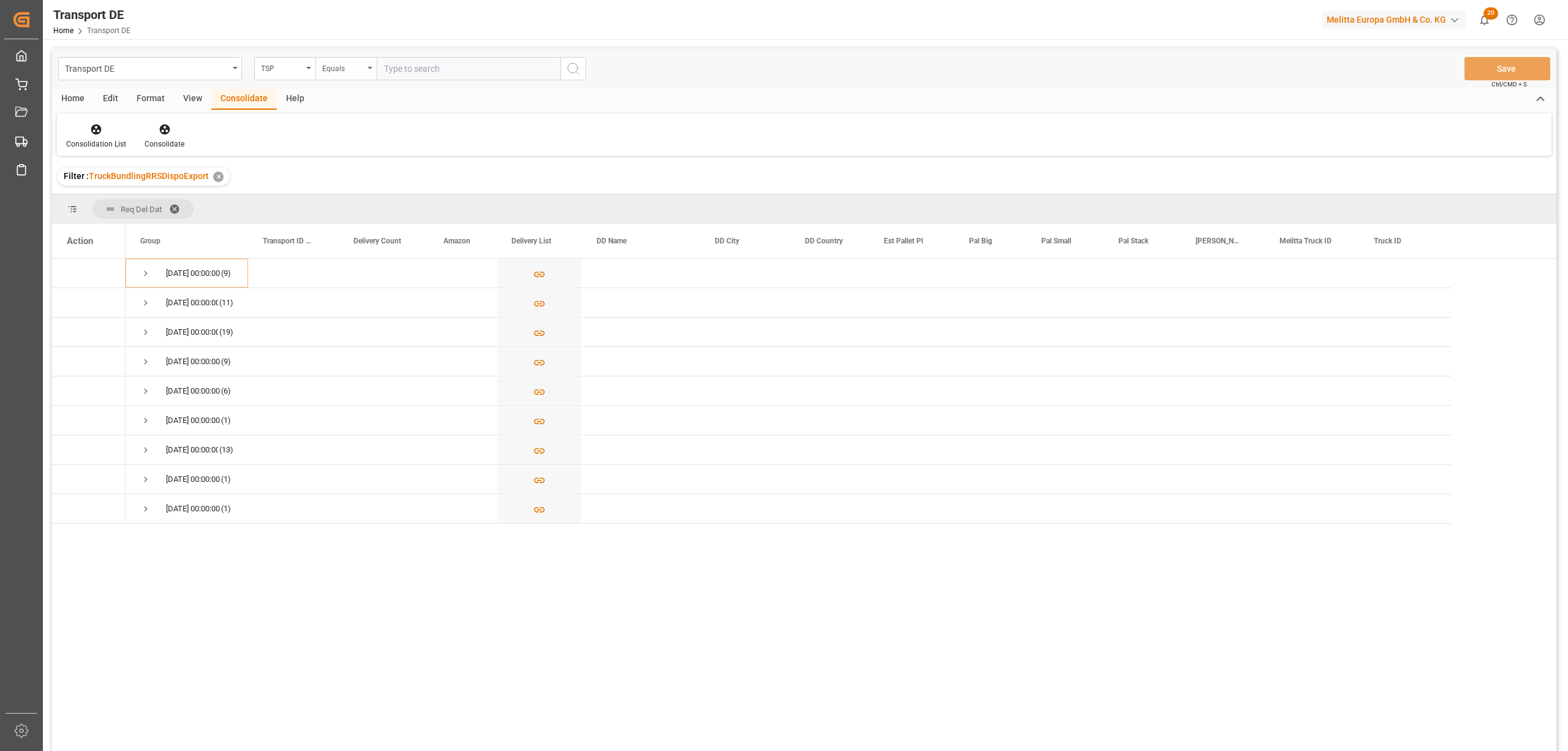
click at [333, 74] on div "Equals" at bounding box center [346, 69] width 61 height 24
click at [360, 201] on div "Starts with" at bounding box center [407, 202] width 183 height 26
type input "[PERSON_NAME]"
click at [573, 70] on icon "search button" at bounding box center [573, 68] width 15 height 15
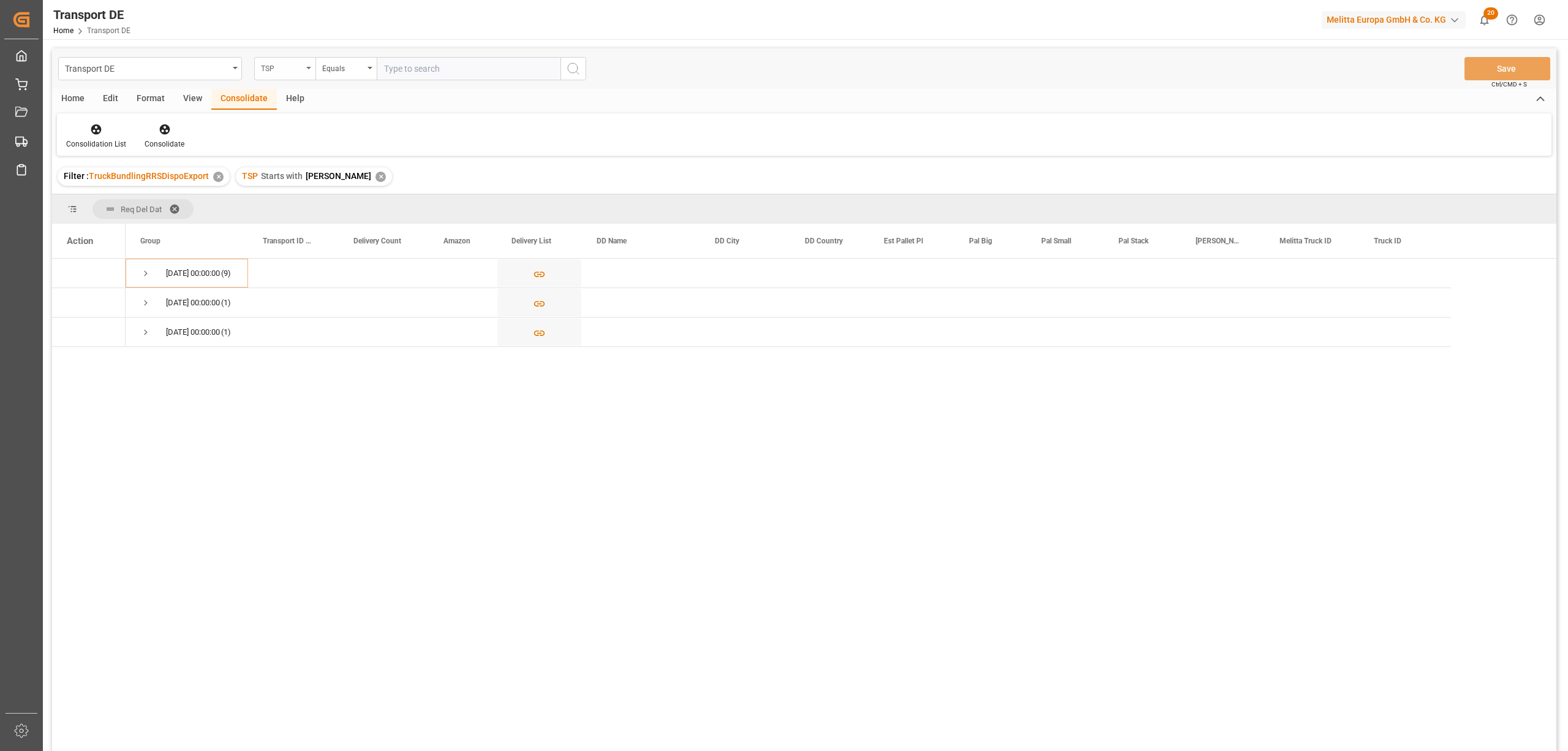
click at [282, 60] on div "TSP" at bounding box center [281, 67] width 41 height 14
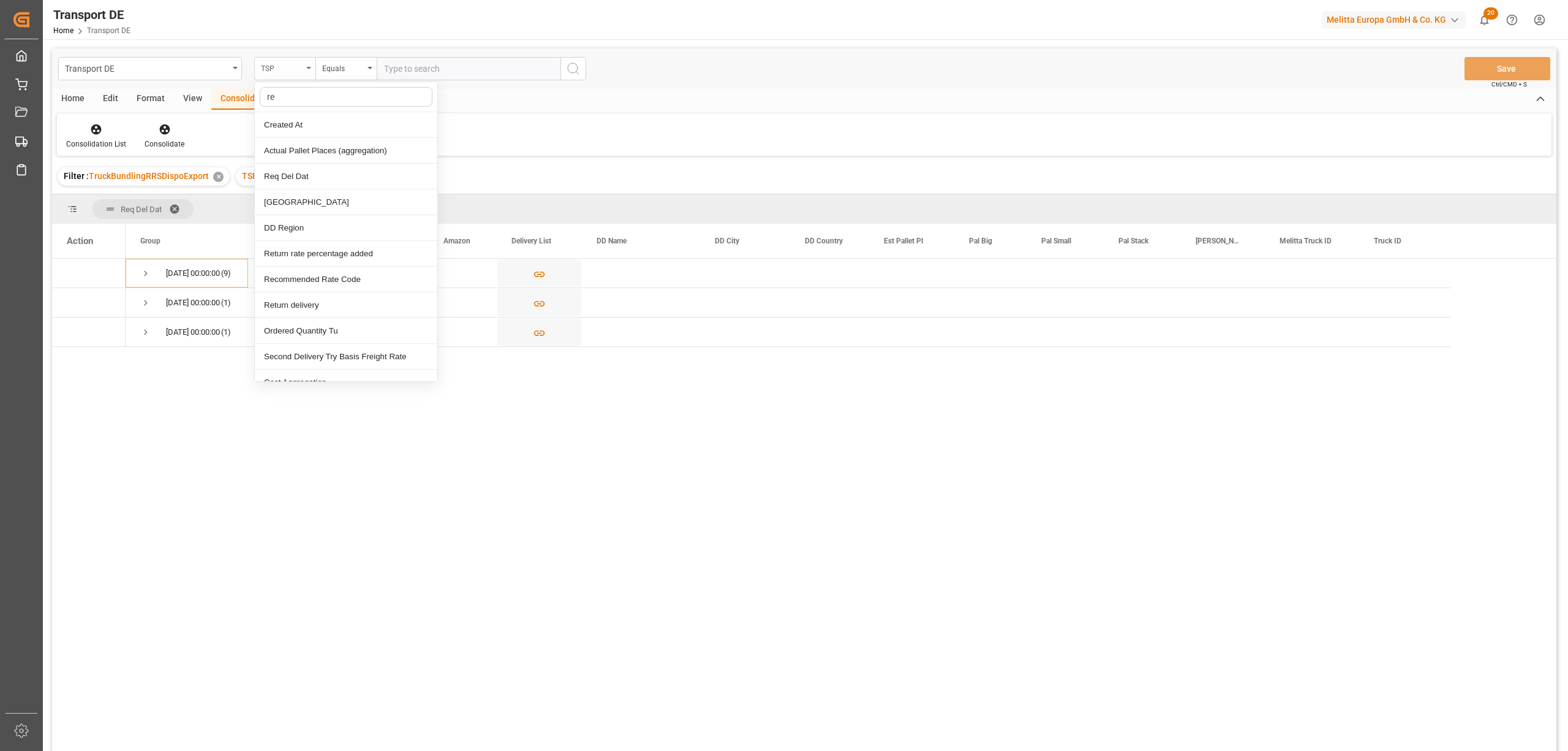
type input "req"
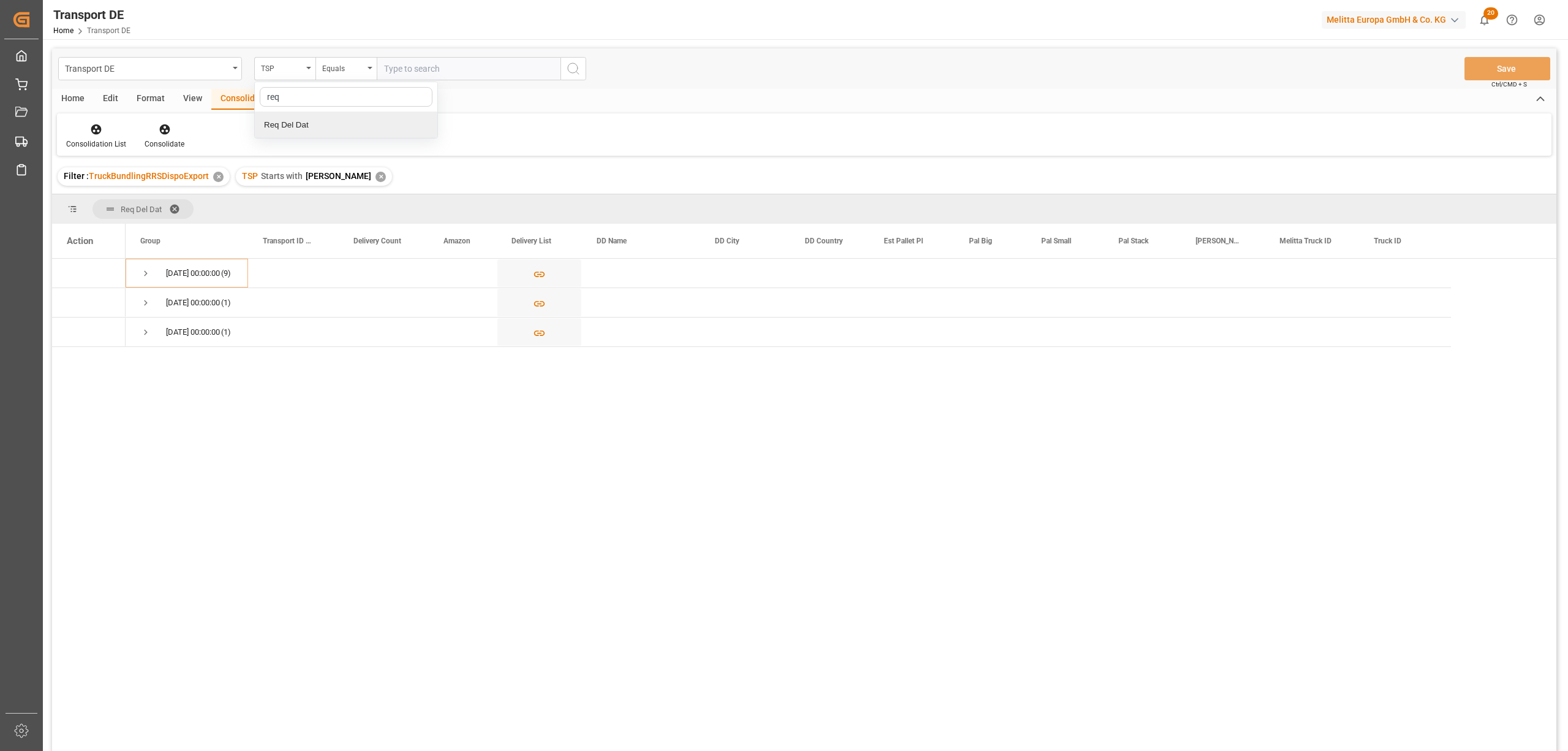
drag, startPoint x: 298, startPoint y: 130, endPoint x: 339, endPoint y: 96, distance: 53.3
click at [300, 128] on div "Req Del Dat" at bounding box center [346, 125] width 183 height 26
click at [341, 74] on div "Equals" at bounding box center [343, 67] width 41 height 14
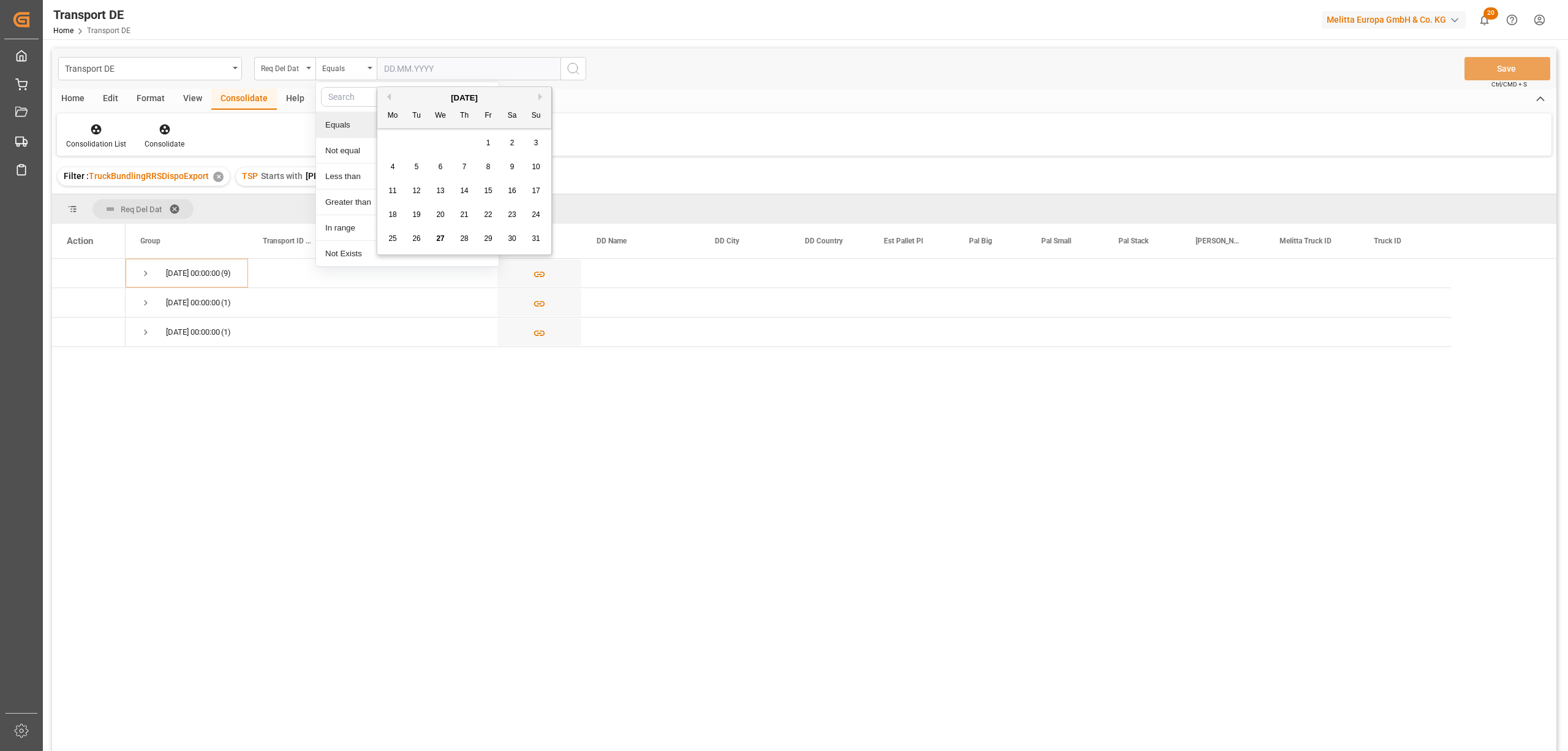
drag, startPoint x: 384, startPoint y: 64, endPoint x: 391, endPoint y: 74, distance: 12.2
click at [384, 65] on input "text" at bounding box center [468, 69] width 184 height 24
type input "[DATE]"
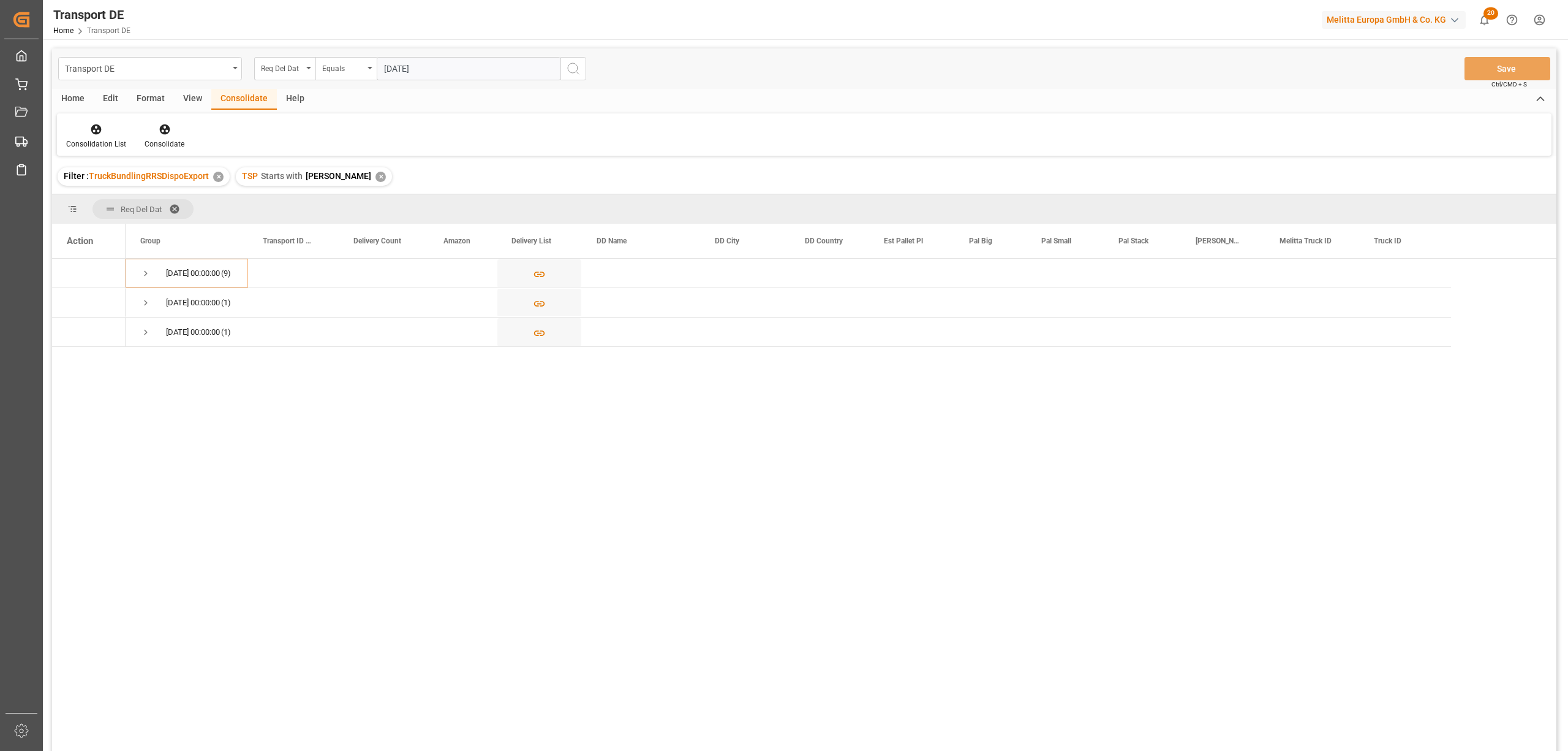
click at [579, 66] on icon "search button" at bounding box center [573, 68] width 15 height 15
click at [144, 272] on span "Press SPACE to select this row." at bounding box center [146, 273] width 11 height 11
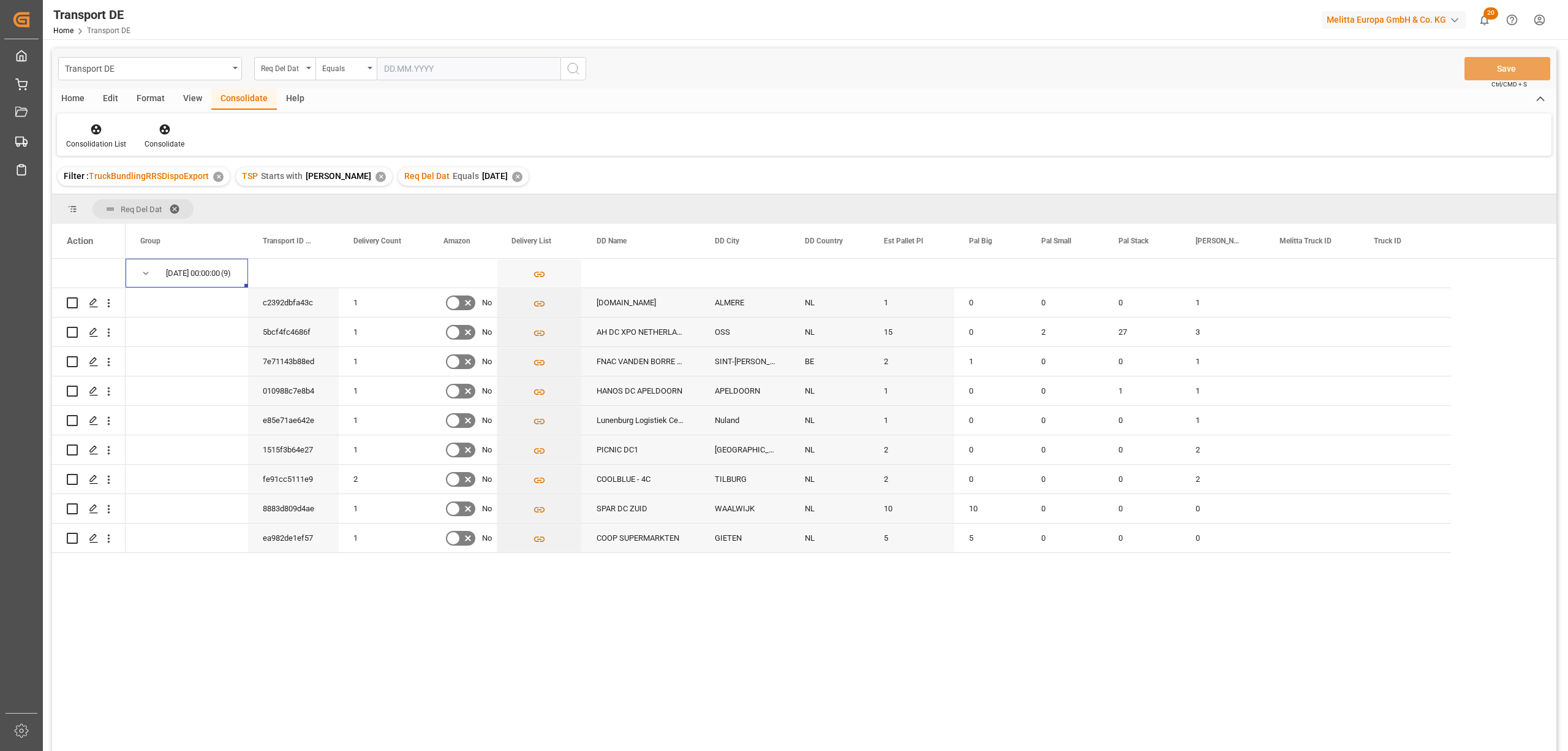
click at [71, 96] on div "Home" at bounding box center [73, 98] width 41 height 21
click at [138, 126] on icon at bounding box center [136, 129] width 11 height 12
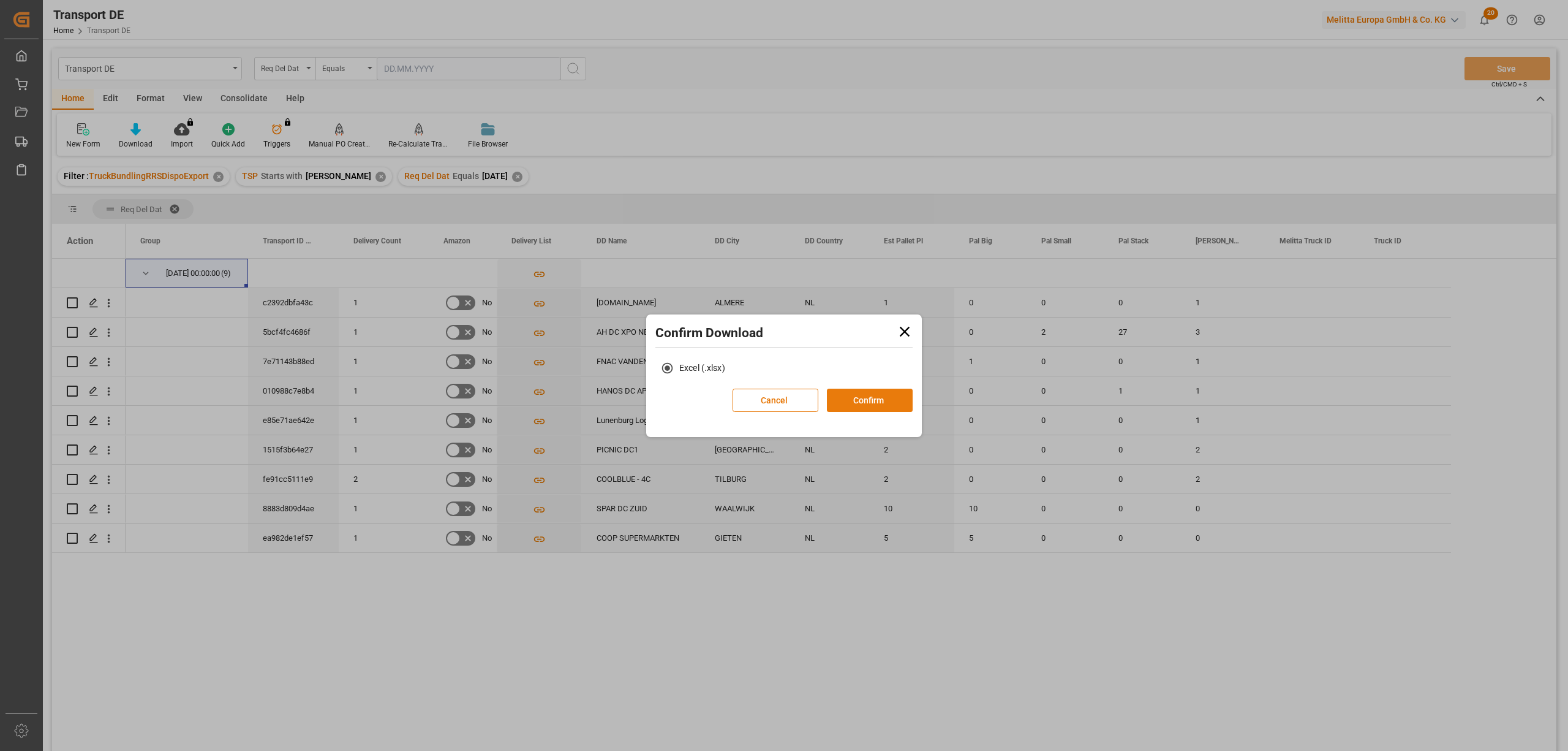
click at [887, 398] on button "Confirm" at bounding box center [870, 401] width 86 height 24
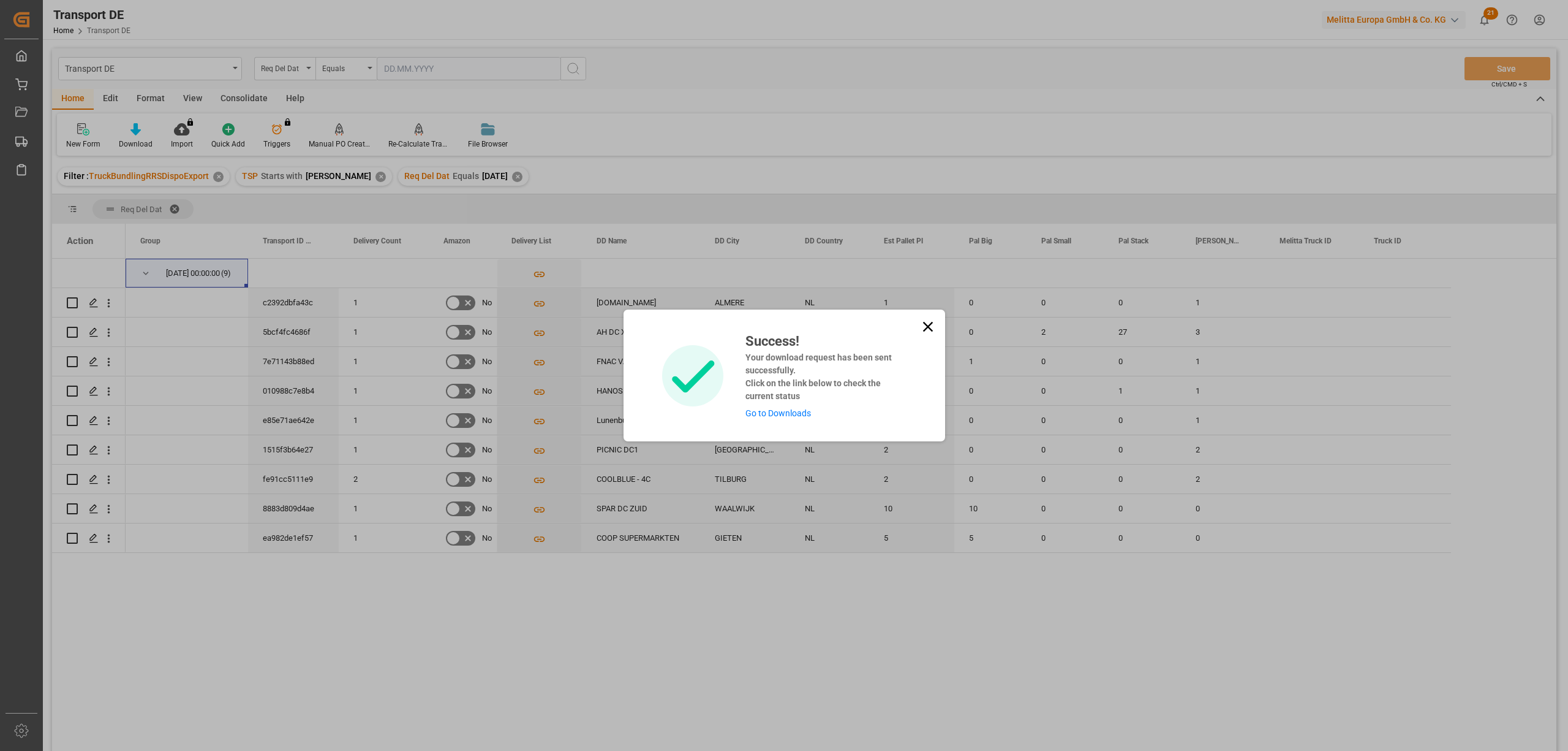
click at [928, 318] on icon at bounding box center [928, 326] width 17 height 17
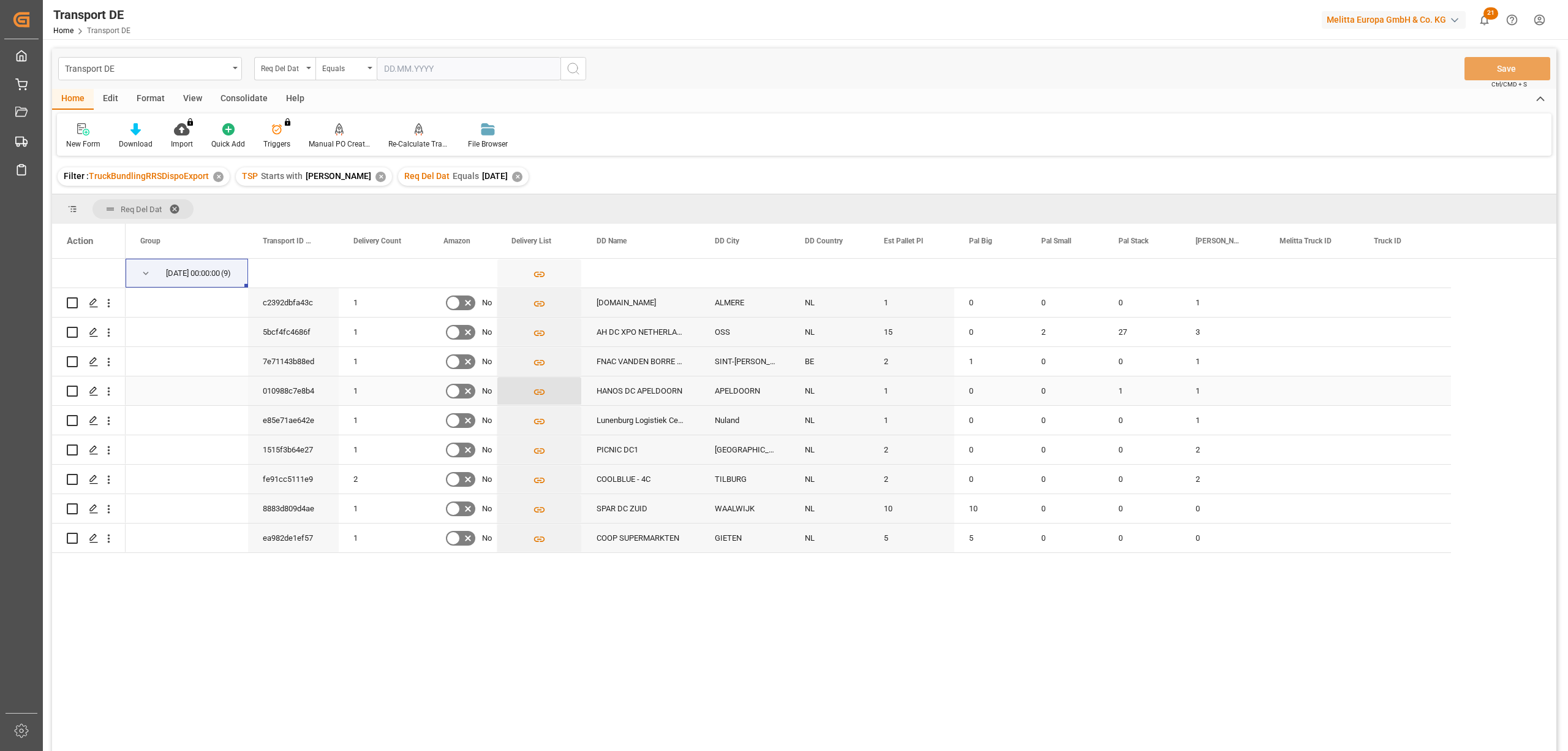
click at [538, 393] on icon "Press SPACE to select this row." at bounding box center [539, 392] width 13 height 13
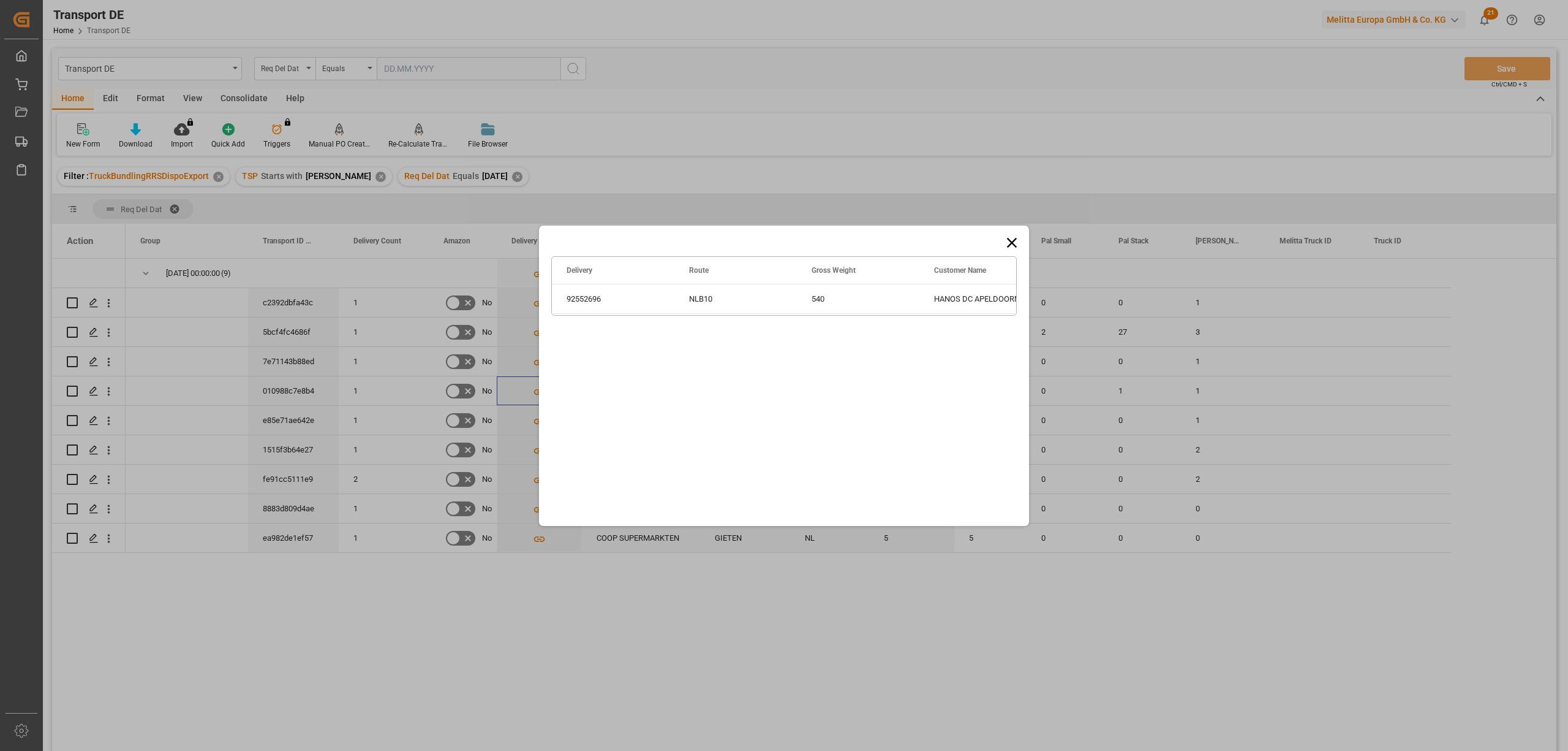
click at [1017, 241] on icon at bounding box center [1011, 242] width 17 height 17
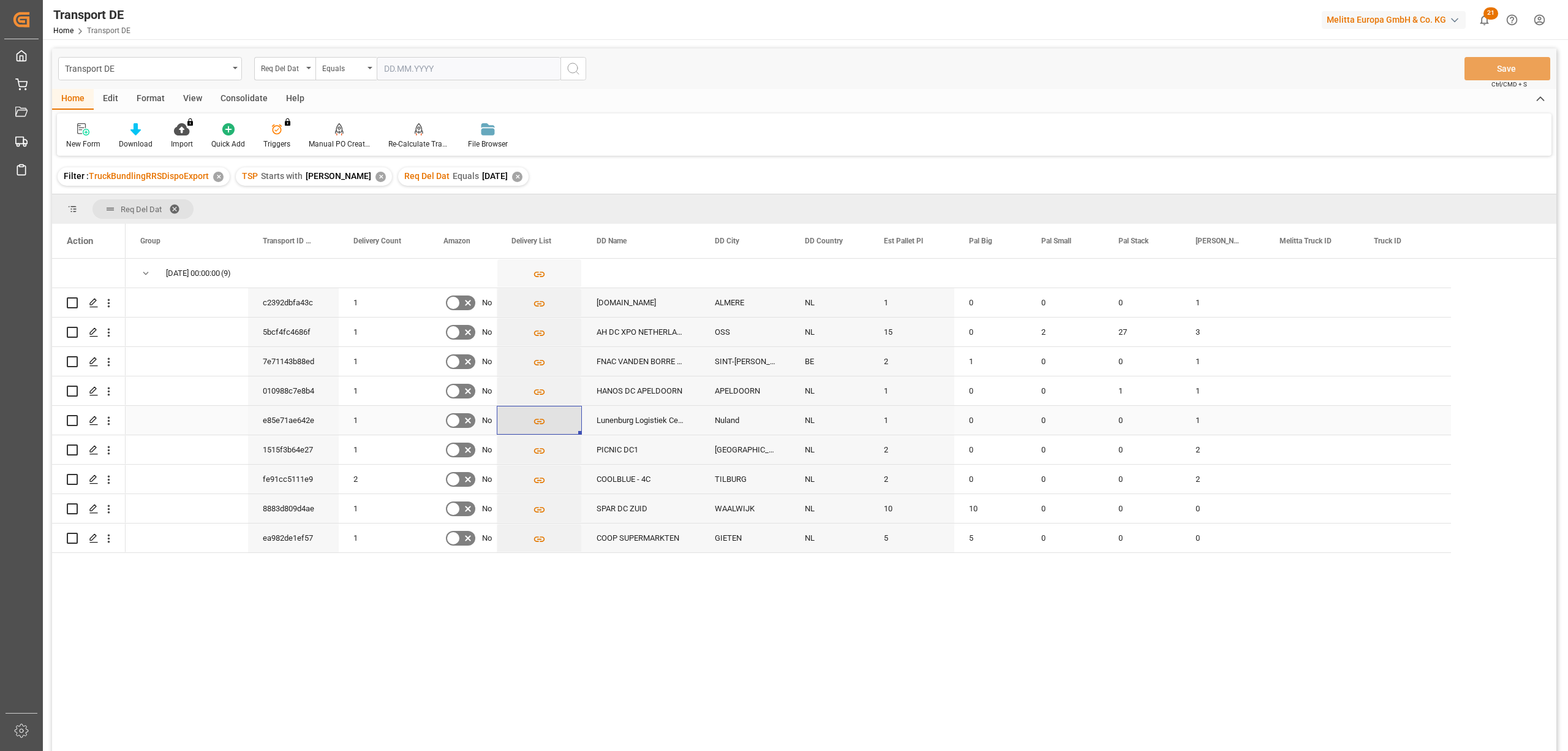
click at [540, 416] on icon "Press SPACE to select this row." at bounding box center [539, 421] width 13 height 13
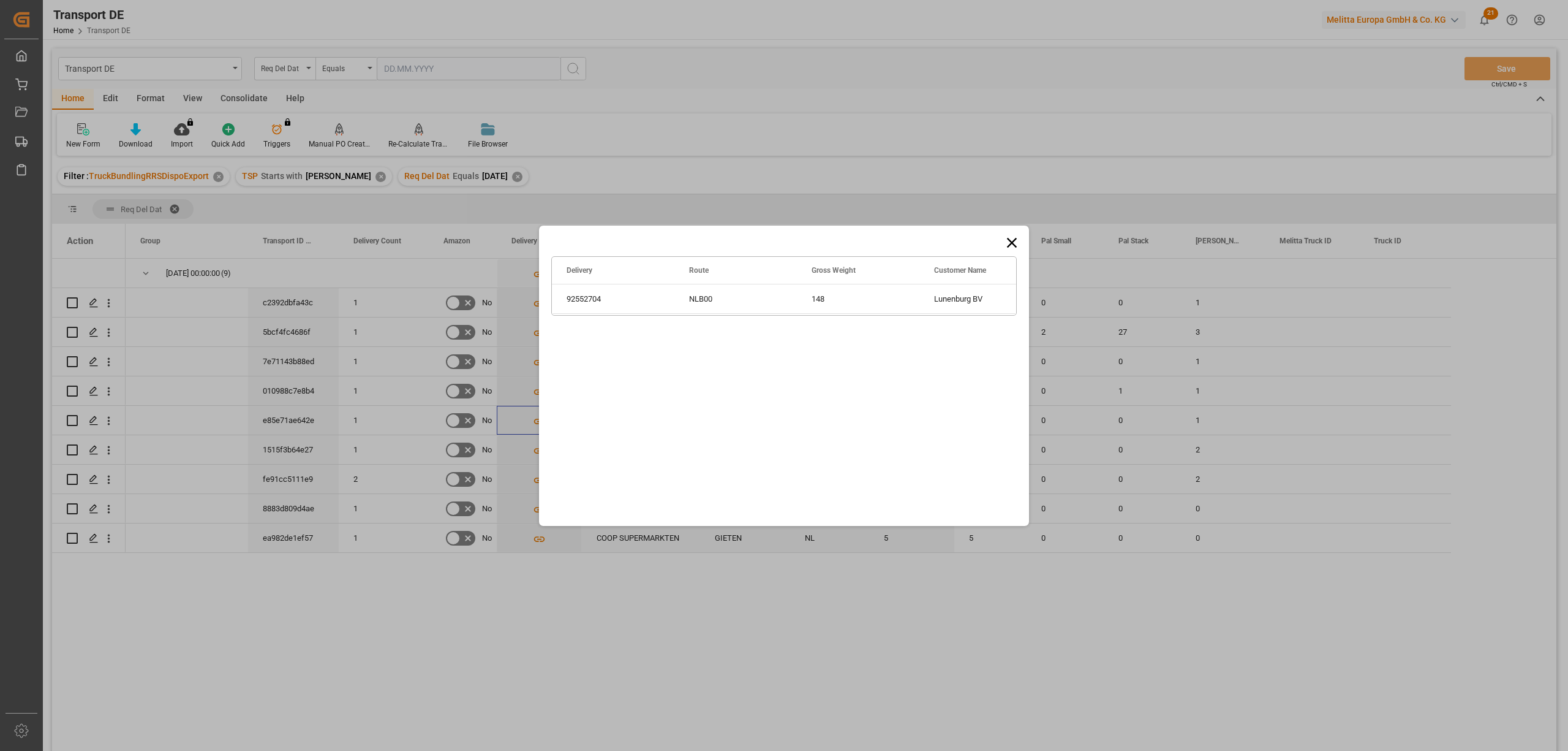
click at [1013, 239] on icon at bounding box center [1011, 242] width 17 height 17
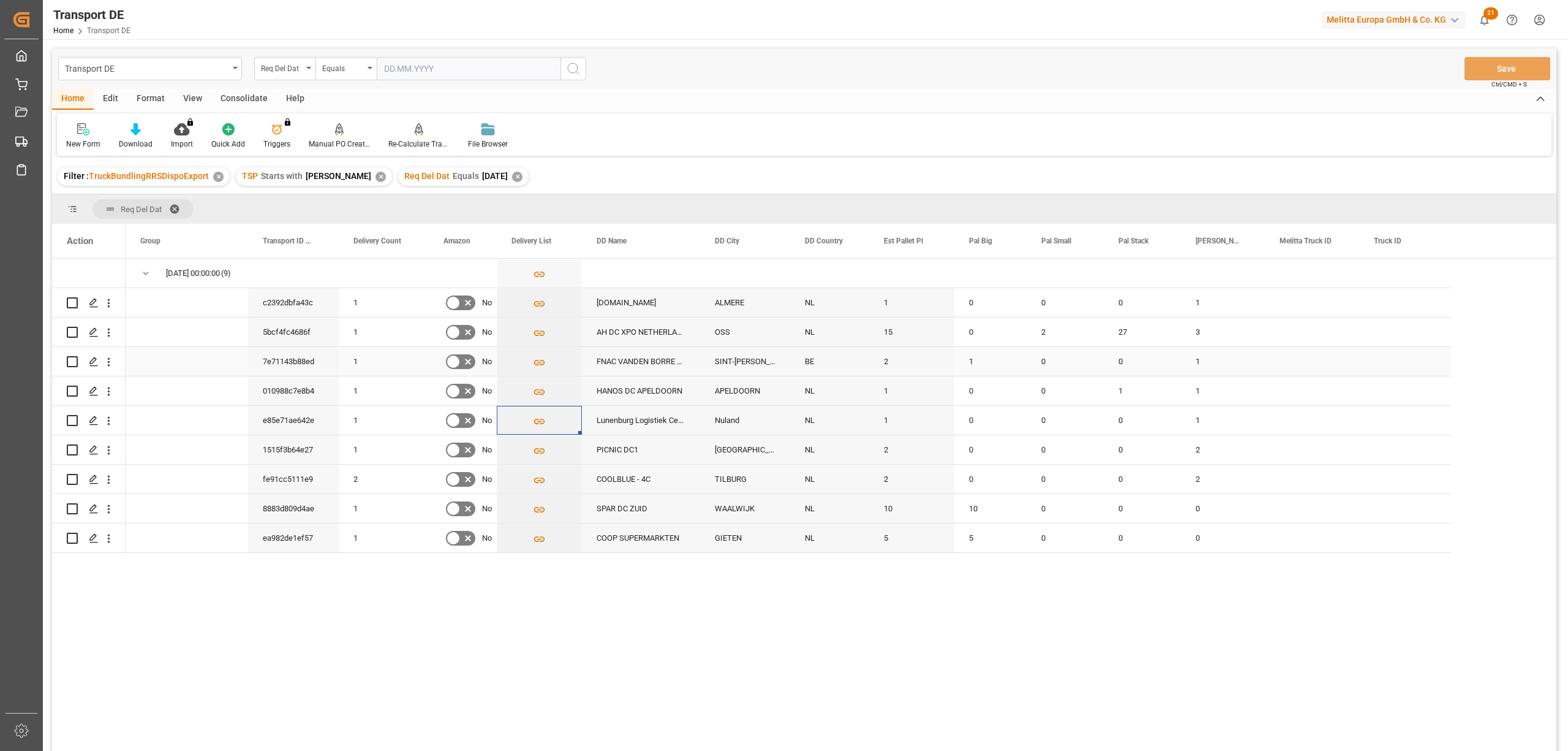
click at [70, 360] on input "Press Space to toggle row selection (unchecked)" at bounding box center [72, 361] width 11 height 11
click at [72, 361] on input "Press Space to toggle row selection (checked)" at bounding box center [72, 361] width 11 height 11
checkbox input "false"
click at [241, 94] on div "Consolidate" at bounding box center [244, 98] width 66 height 21
click at [93, 135] on icon at bounding box center [96, 129] width 12 height 12
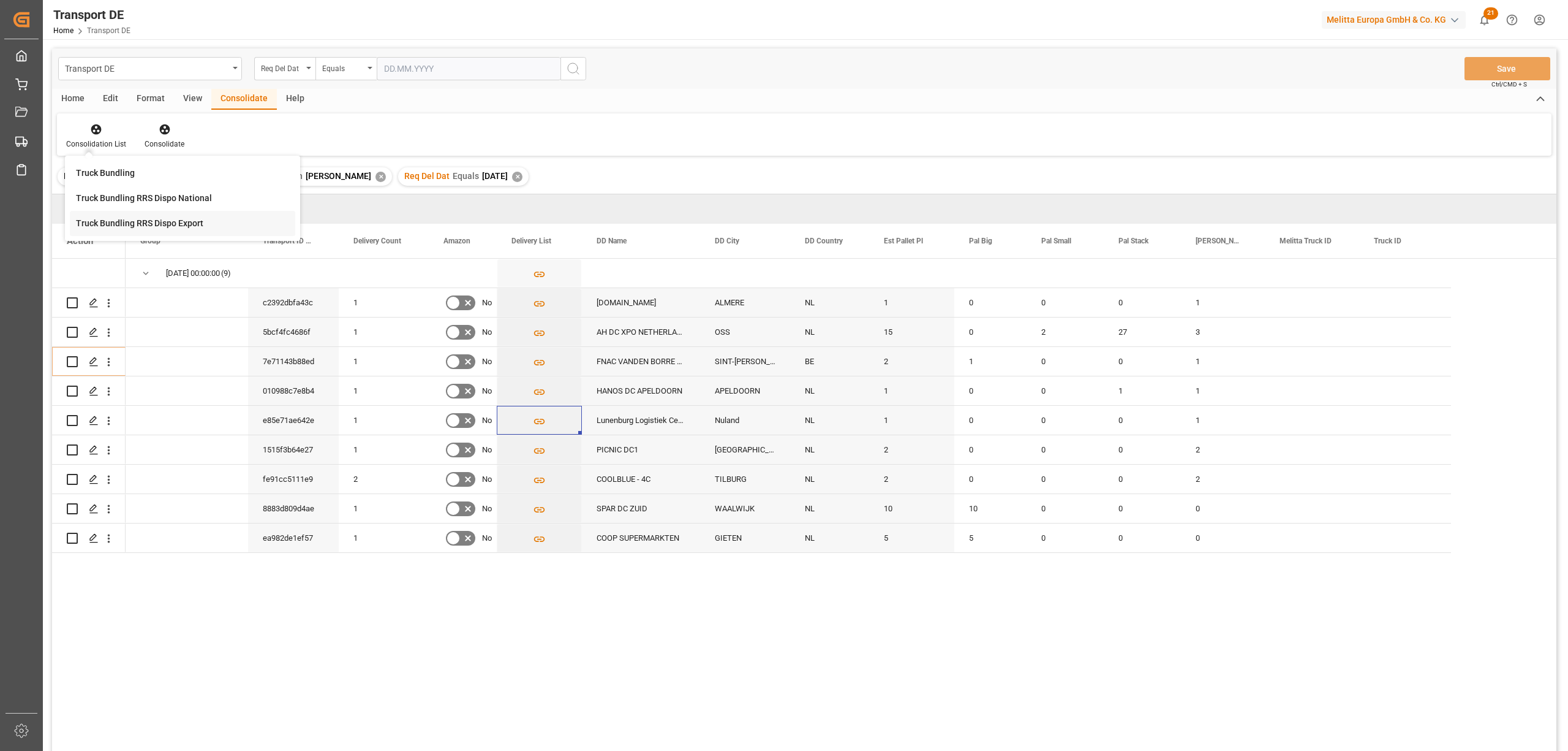
click at [123, 226] on div "Transport DE Req Del Dat Equals Save Ctrl/CMD + S Home Edit Format View Consoli…" at bounding box center [804, 415] width 1504 height 735
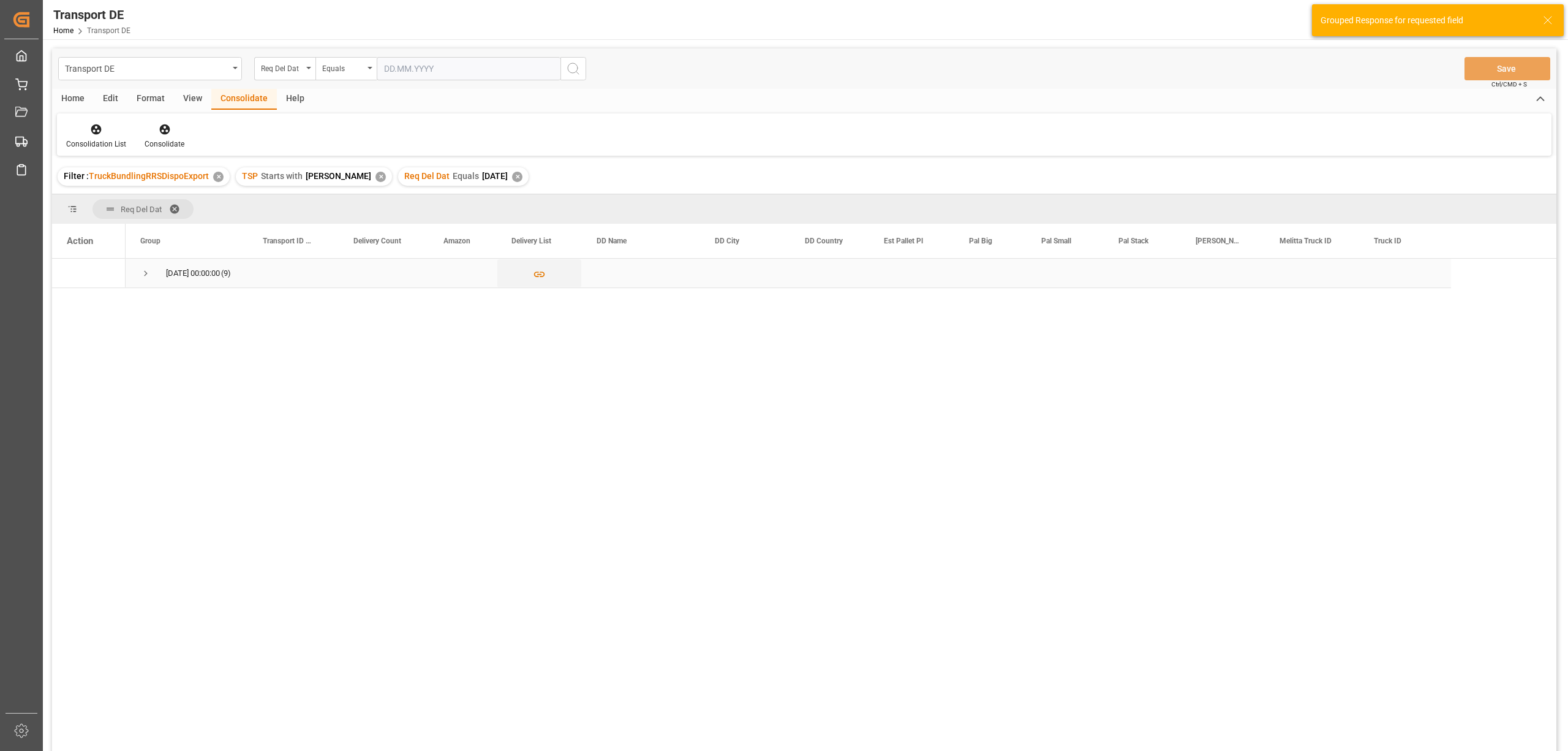
click at [143, 273] on span "Press SPACE to select this row." at bounding box center [146, 273] width 11 height 11
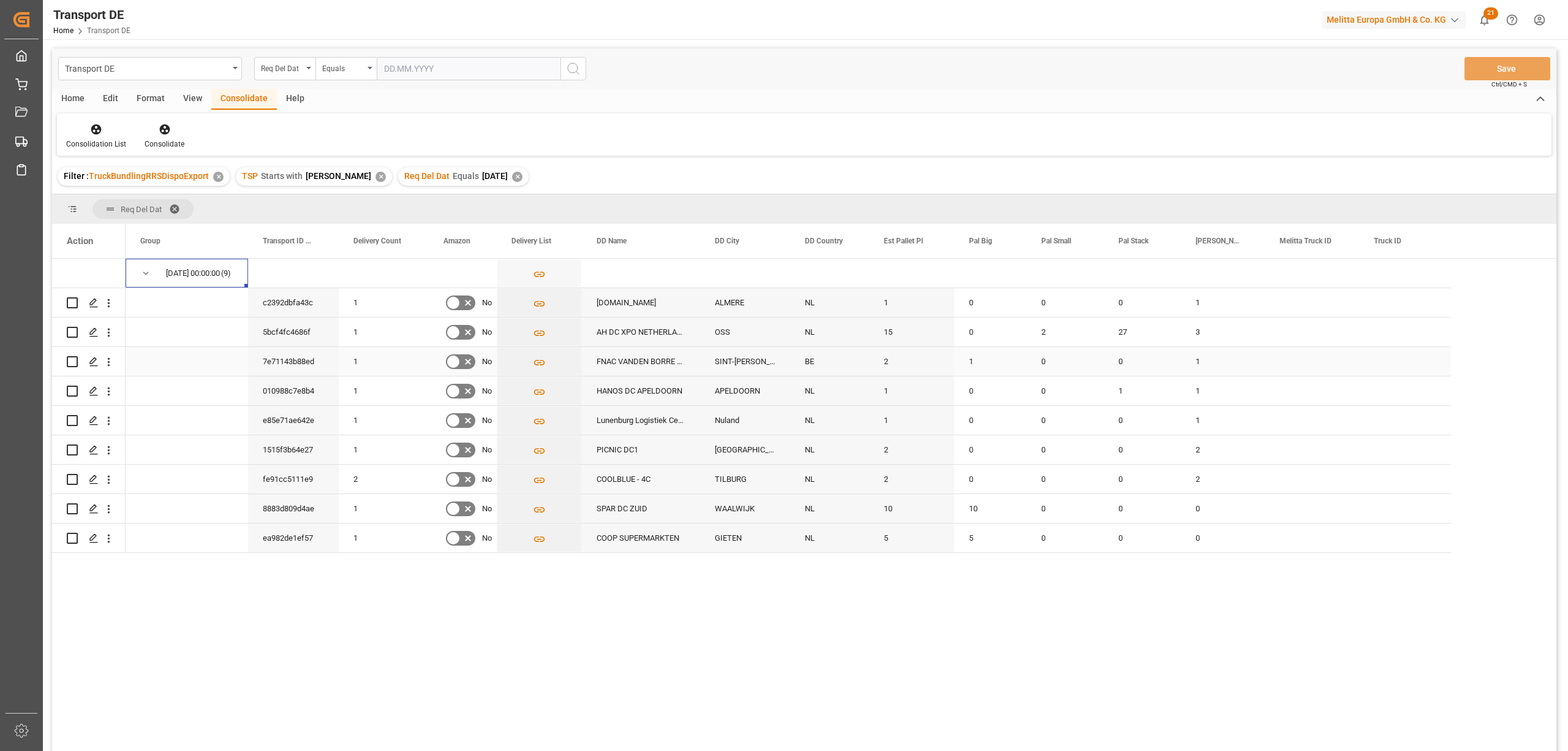
click at [72, 361] on input "Press Space to toggle row selection (unchecked)" at bounding box center [72, 361] width 11 height 11
checkbox input "true"
click at [159, 129] on icon at bounding box center [164, 129] width 11 height 11
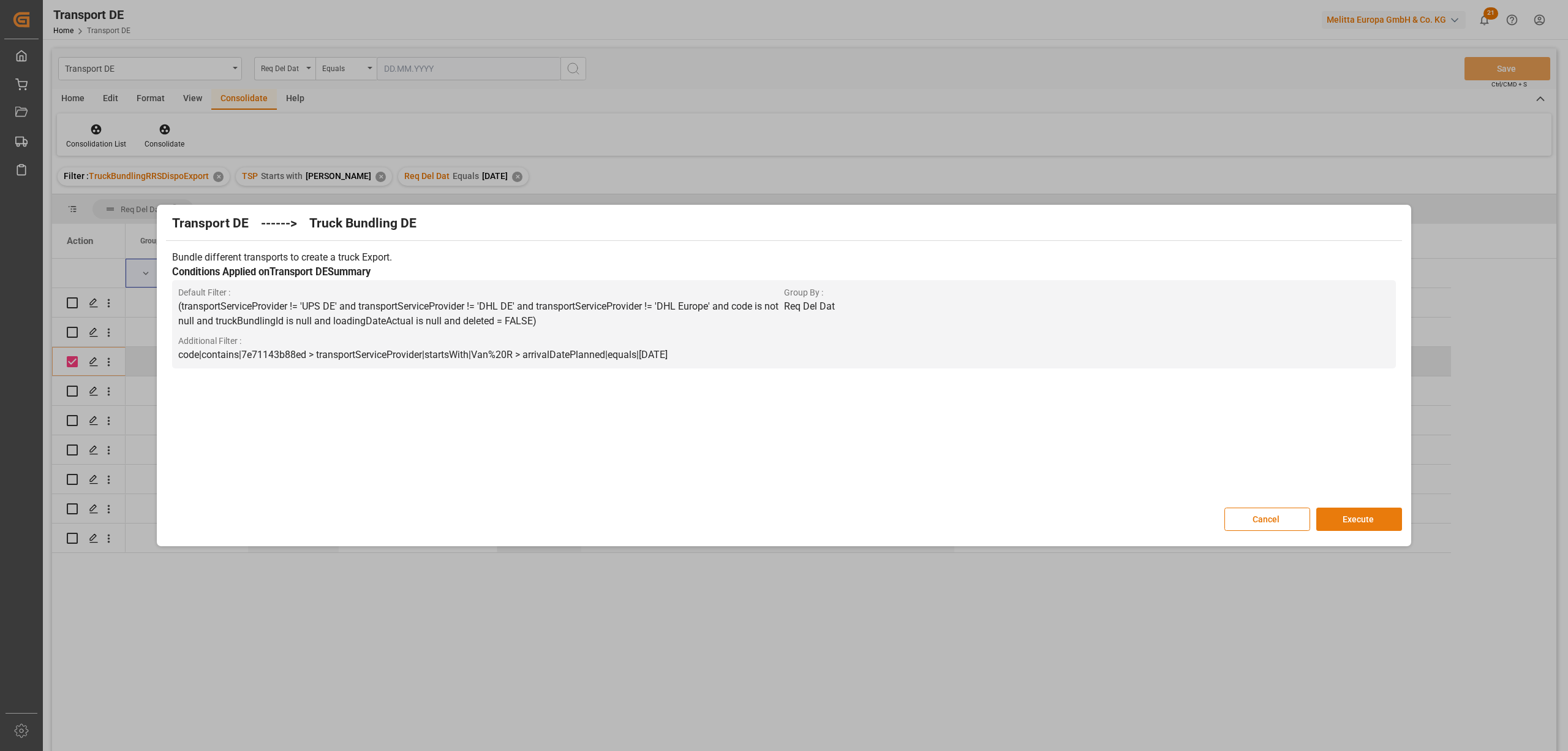
click at [1365, 523] on button "Execute" at bounding box center [1358, 520] width 86 height 24
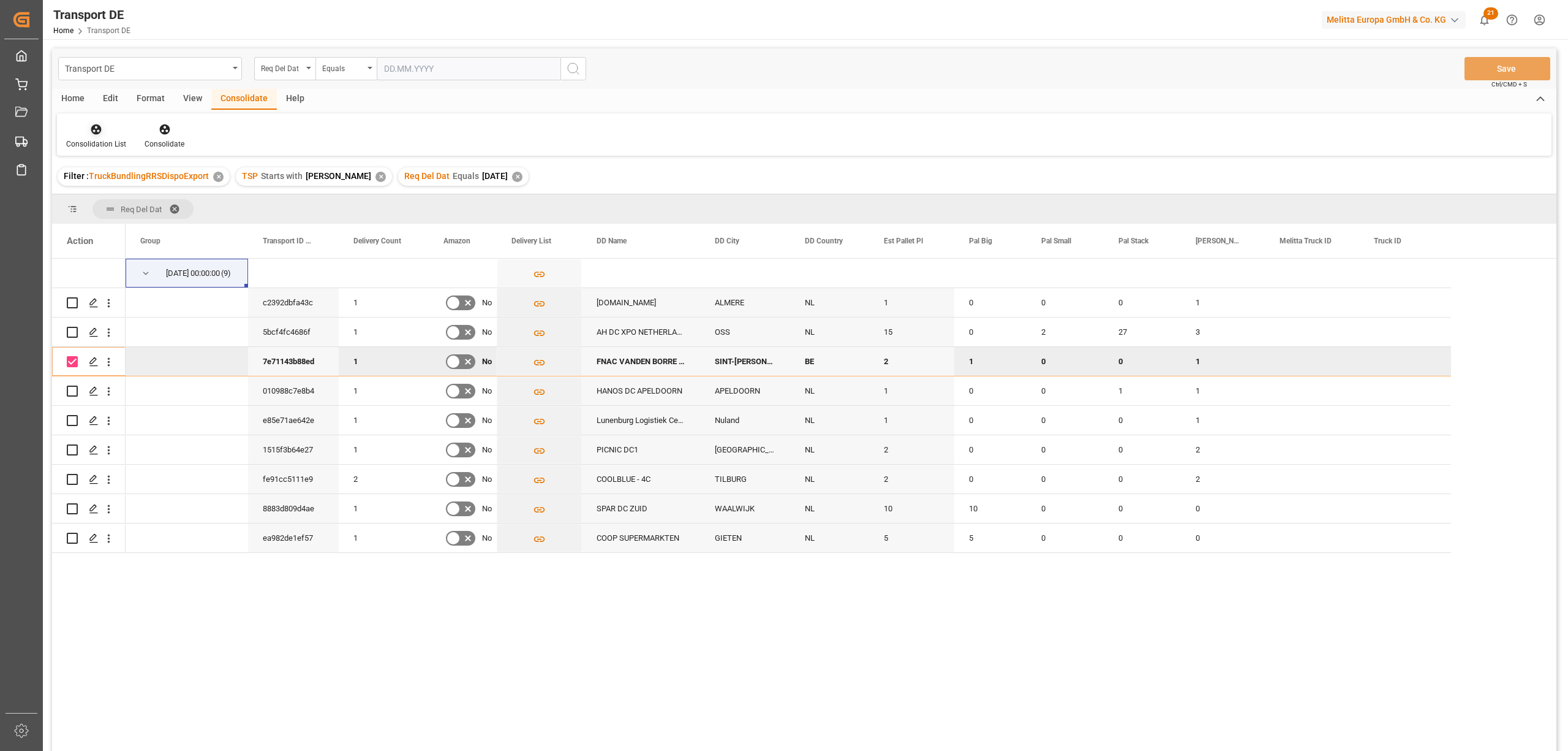
click at [82, 136] on div "Consolidation List" at bounding box center [96, 136] width 79 height 27
click at [135, 223] on div "Transport DE Req Del Dat Equals Save Ctrl/CMD + S Home Edit Format View Consoli…" at bounding box center [804, 415] width 1504 height 735
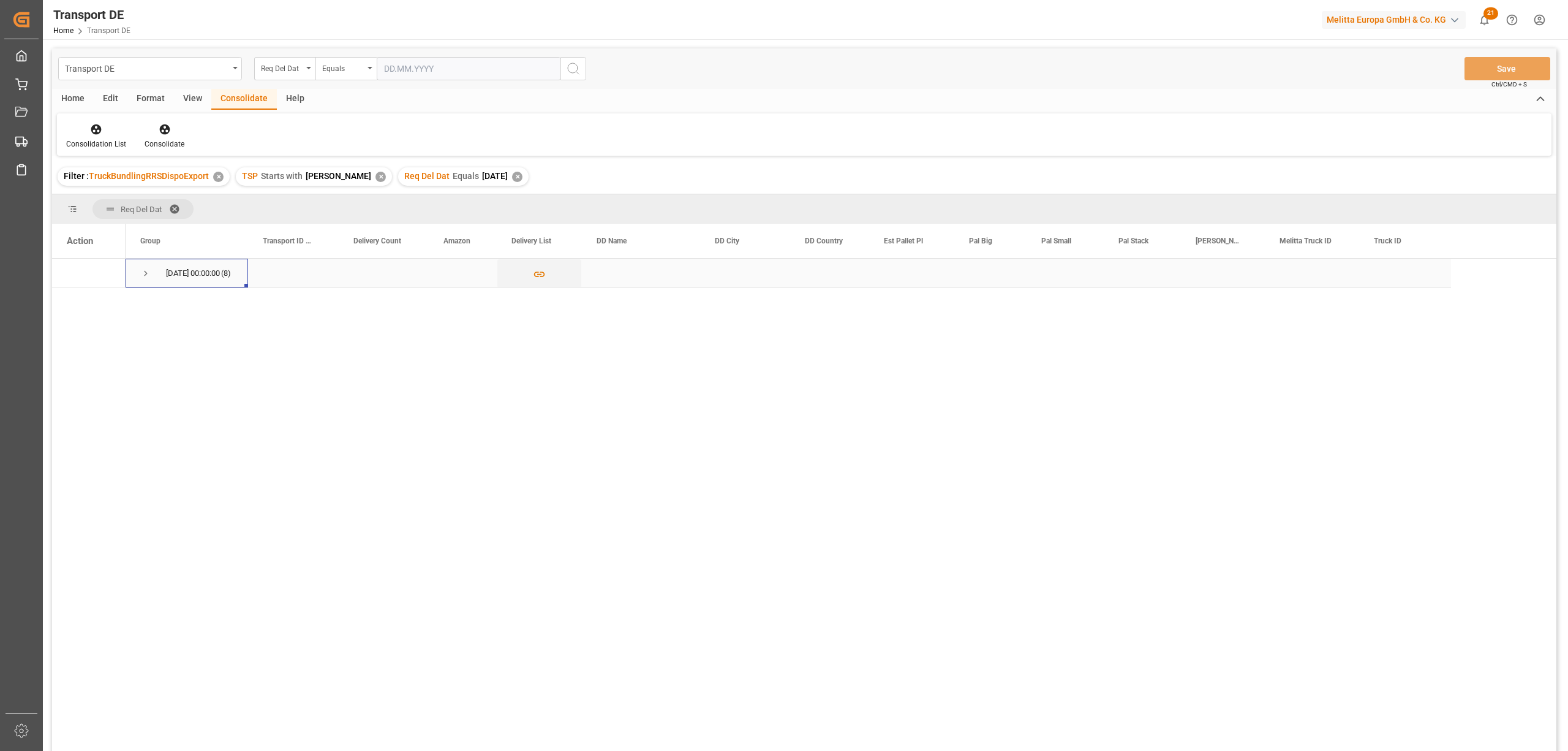
click at [147, 273] on span "Press SPACE to select this row." at bounding box center [146, 273] width 11 height 11
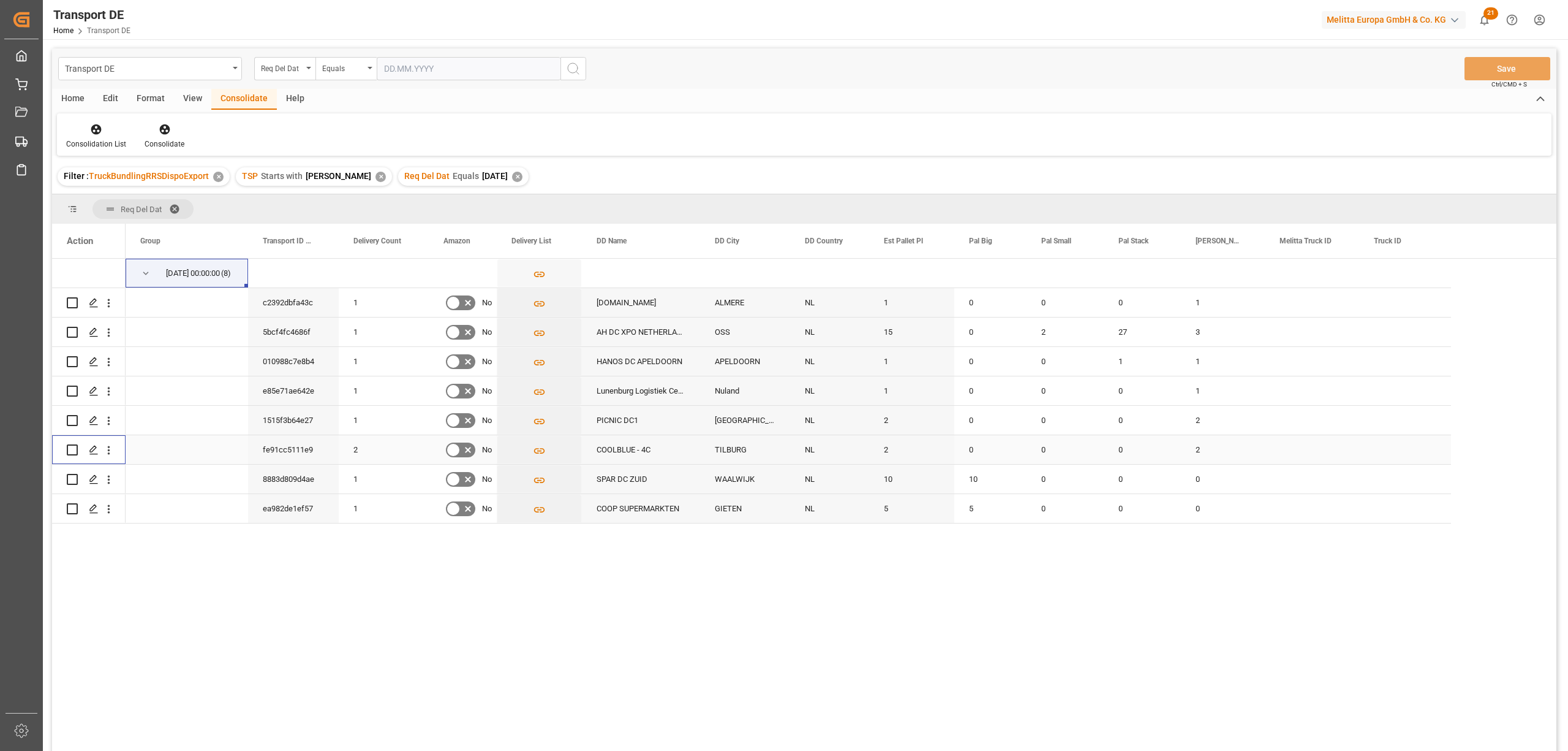
click at [72, 451] on input "Press Space to toggle row selection (unchecked)" at bounding box center [72, 449] width 11 height 11
click at [161, 126] on icon at bounding box center [164, 129] width 11 height 11
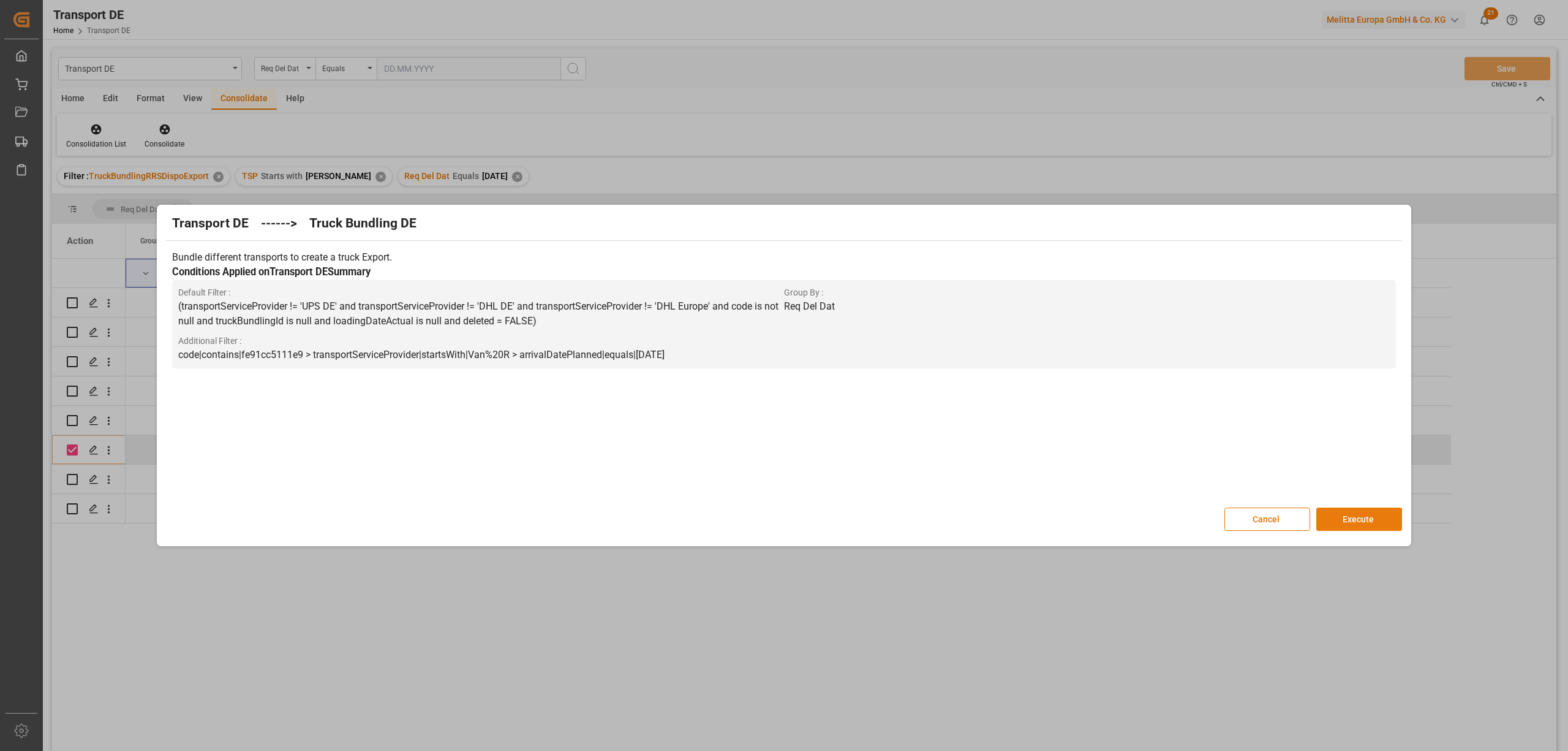
click at [1365, 514] on button "Execute" at bounding box center [1358, 520] width 86 height 24
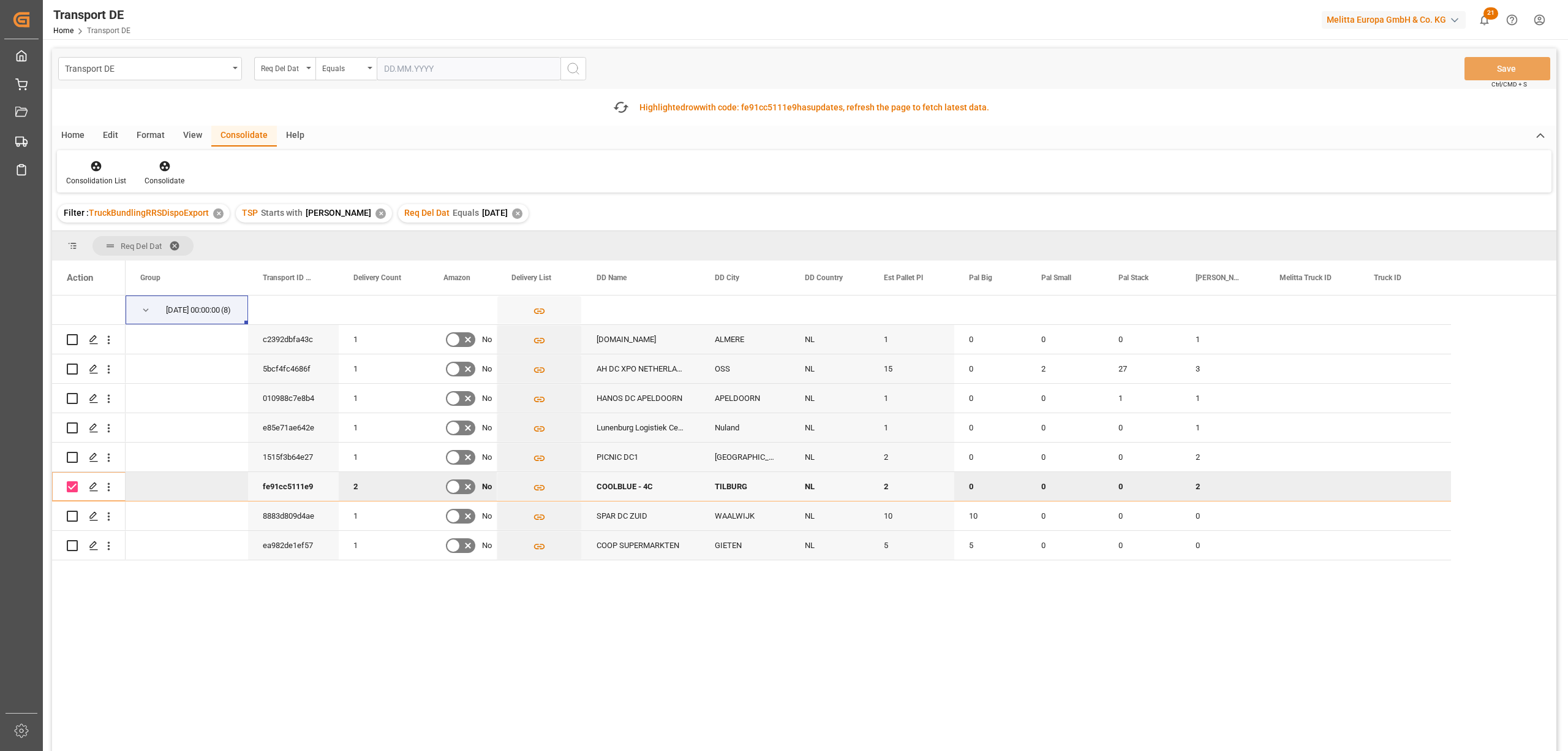
click at [67, 485] on input "Press Space to toggle row selection (checked)" at bounding box center [72, 486] width 11 height 11
checkbox input "false"
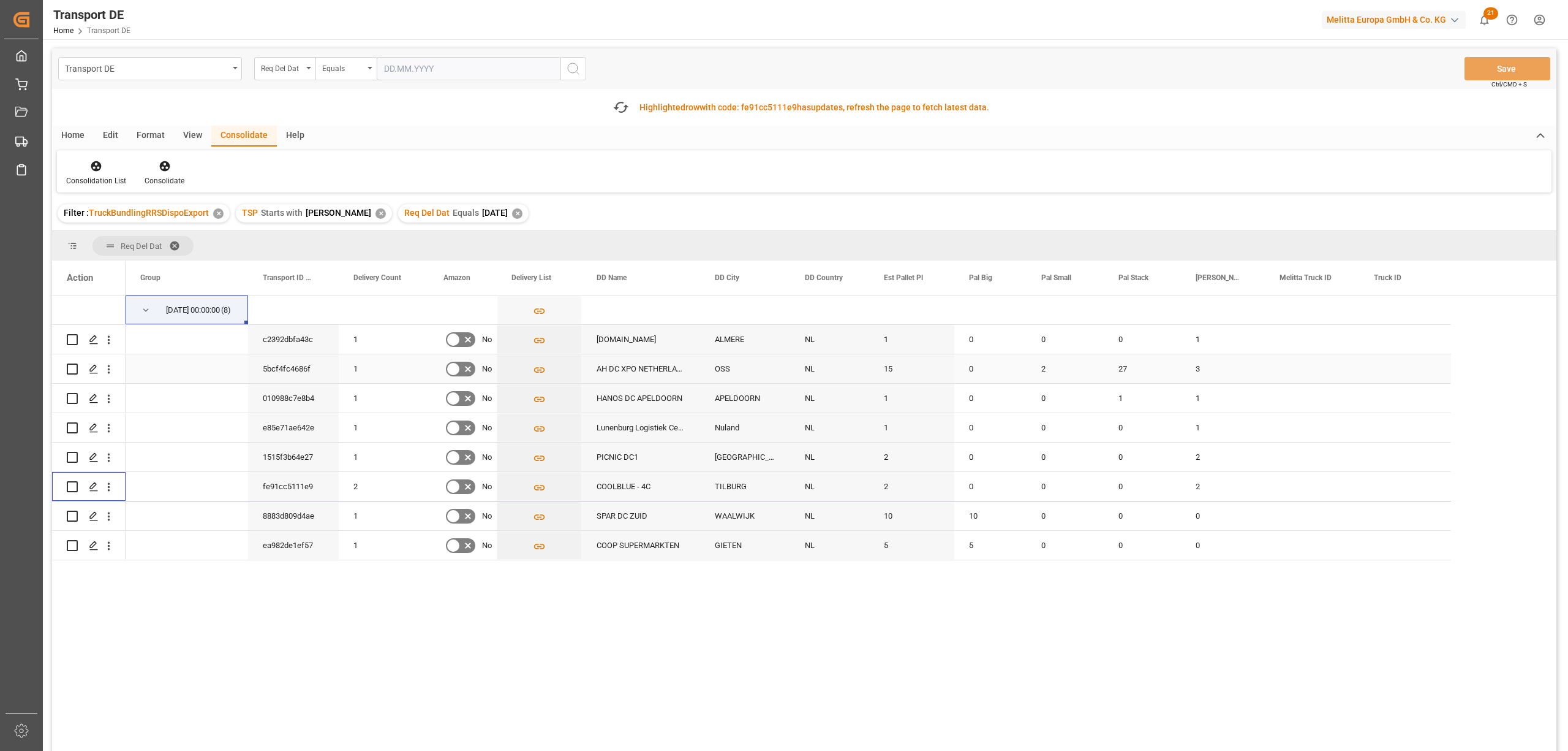
click at [71, 369] on input "Press Space to toggle row selection (unchecked)" at bounding box center [72, 368] width 11 height 11
checkbox input "true"
click at [160, 169] on icon at bounding box center [164, 166] width 11 height 11
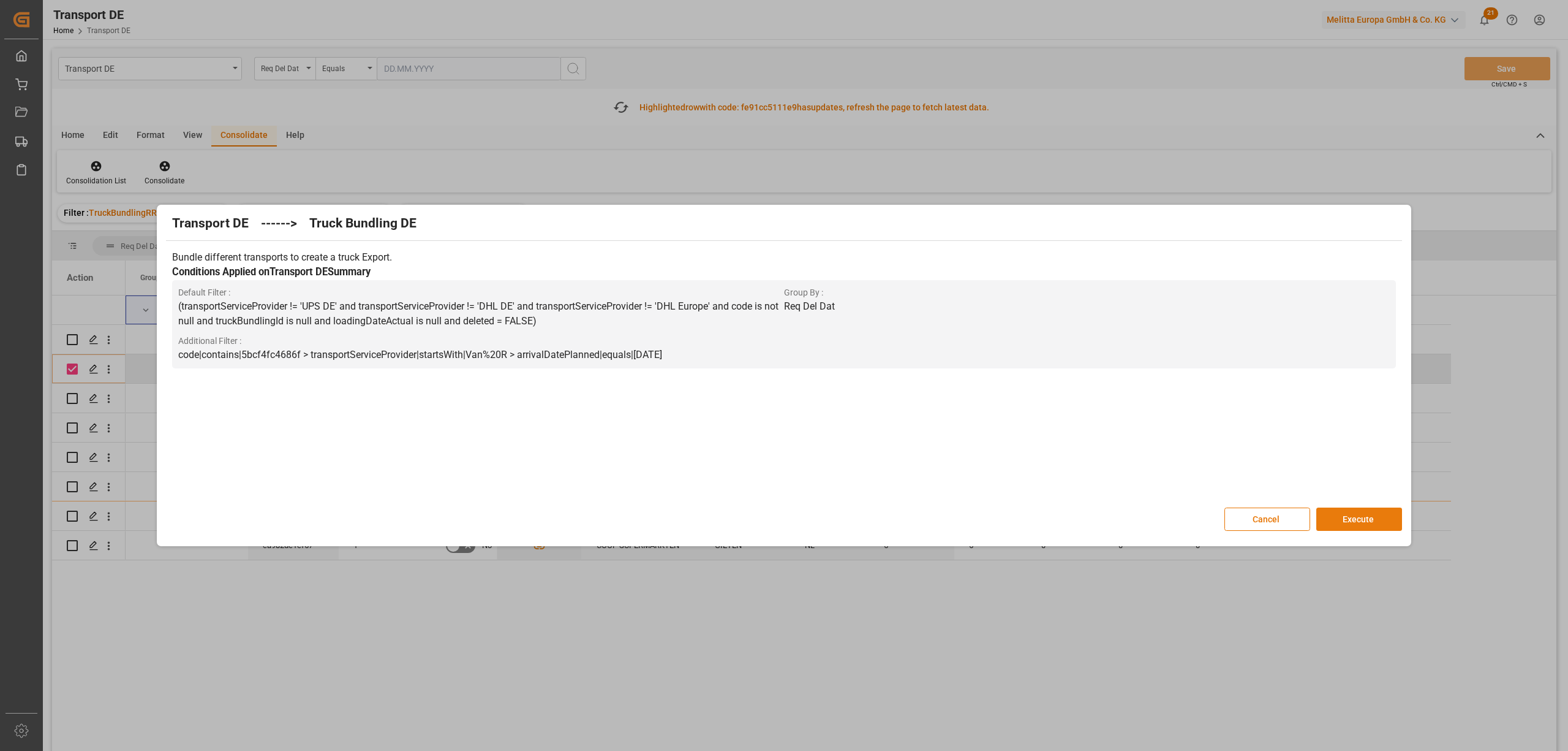
click at [1363, 520] on button "Execute" at bounding box center [1358, 520] width 86 height 24
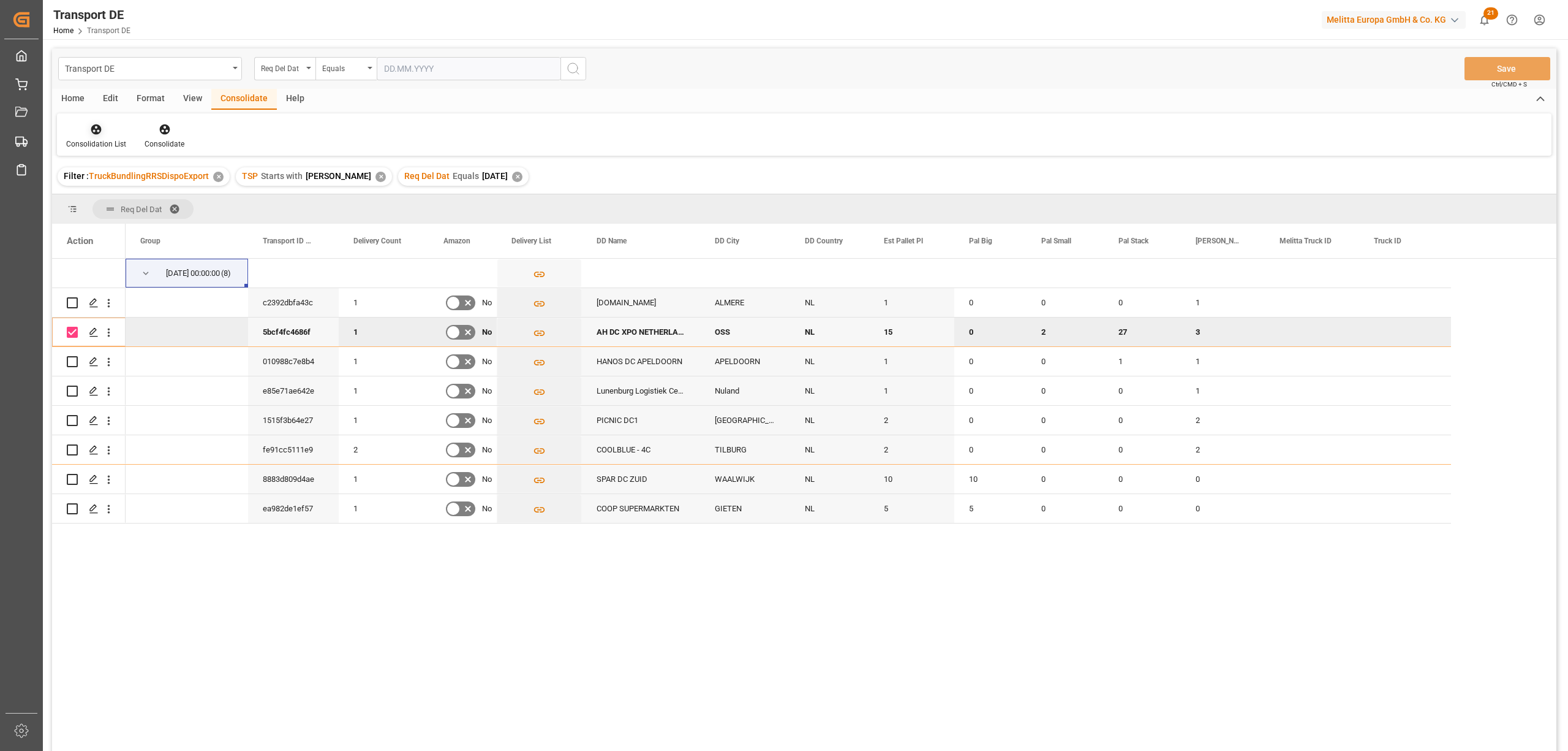
click at [96, 133] on icon at bounding box center [96, 129] width 11 height 11
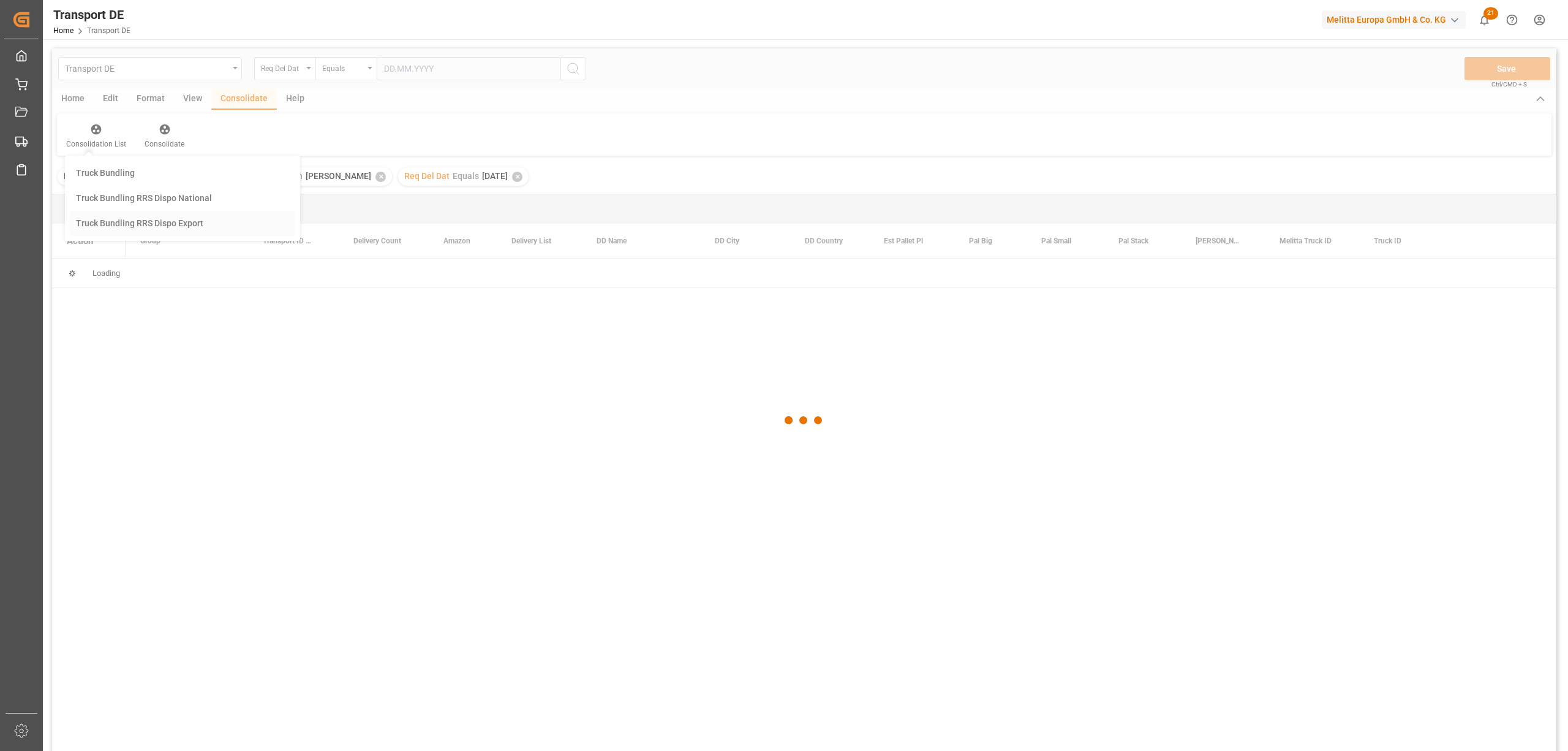
click at [113, 226] on div "Transport DE Req Del Dat Equals Save Ctrl/CMD + S Home Edit Format View Consoli…" at bounding box center [804, 415] width 1504 height 735
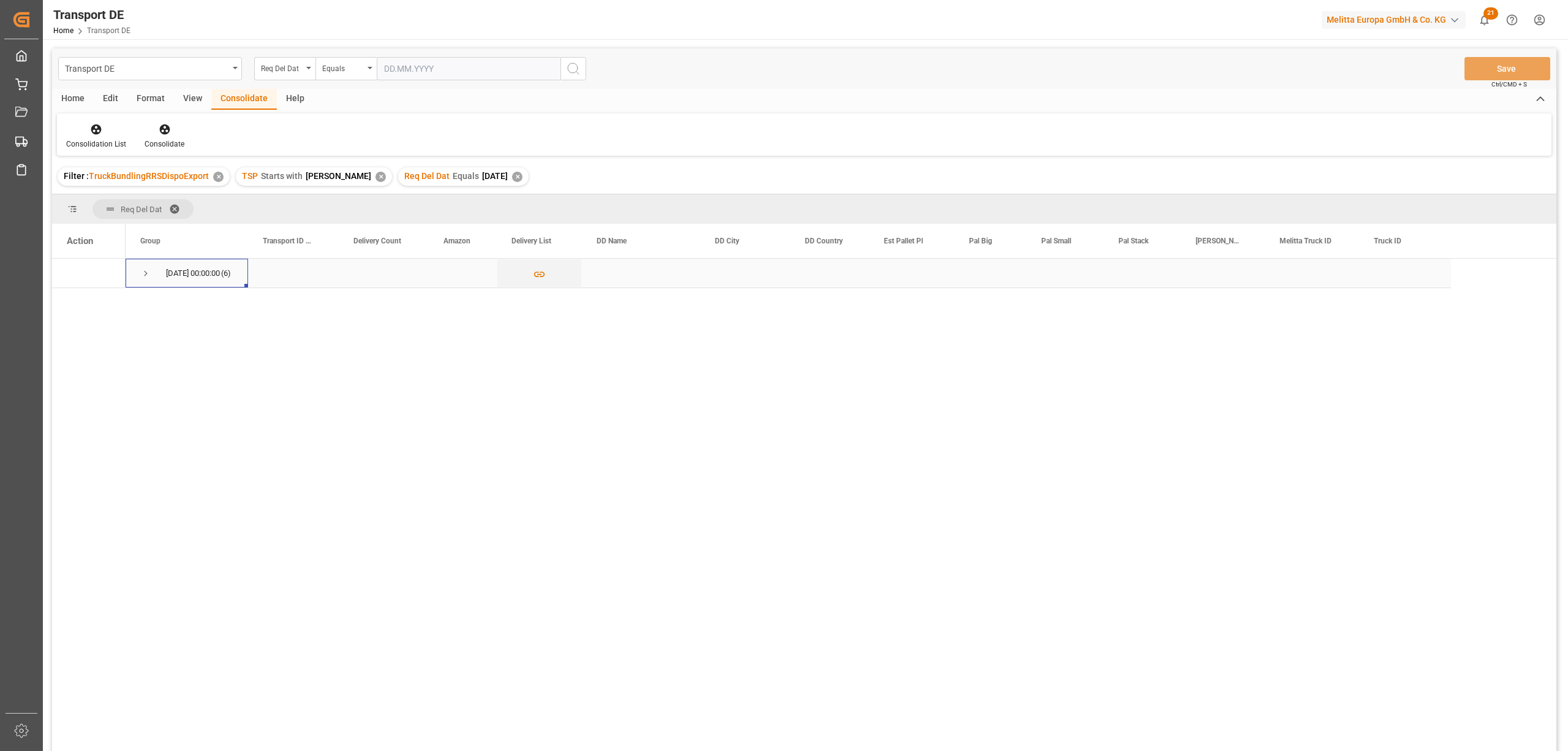
click at [145, 271] on span "Press SPACE to select this row." at bounding box center [146, 273] width 11 height 11
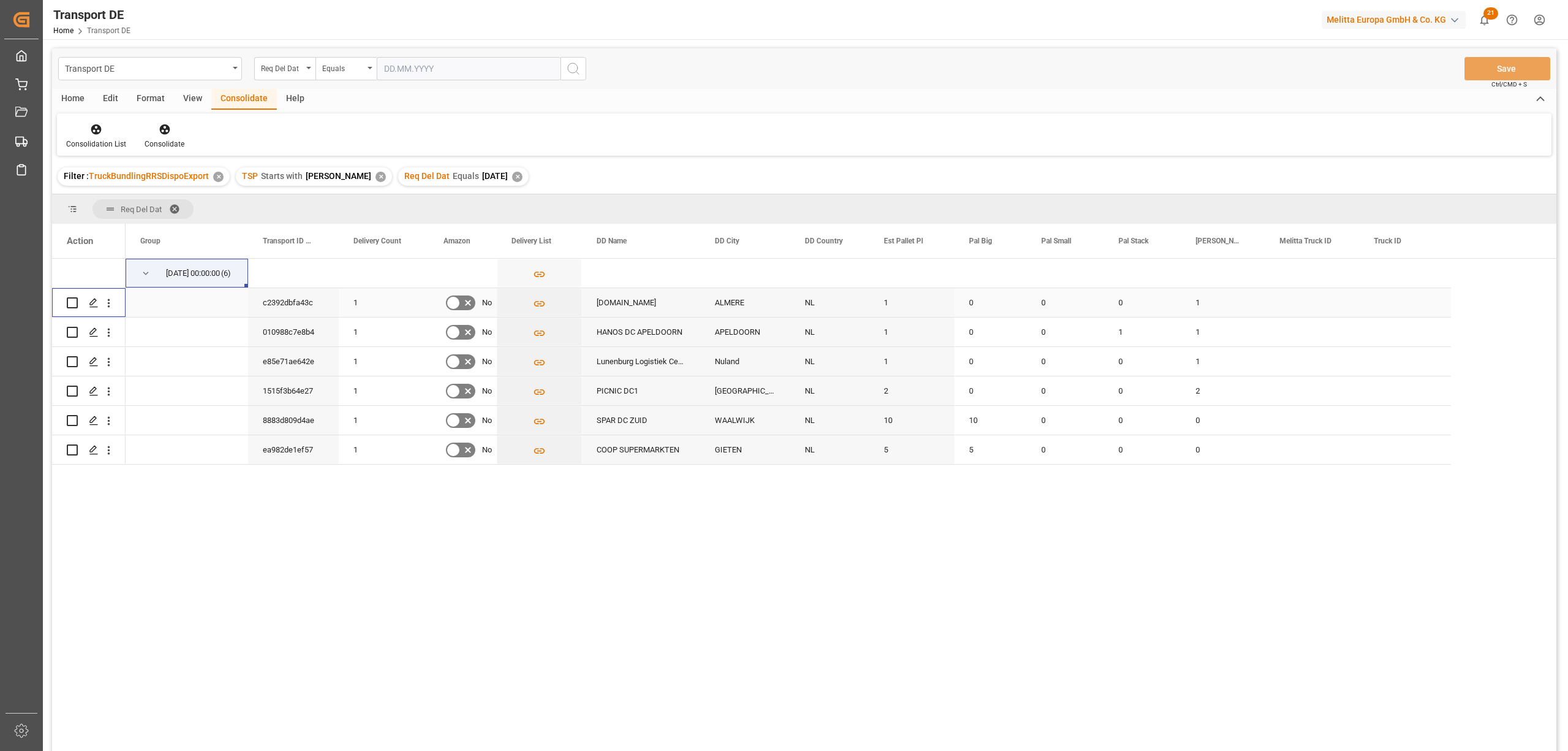
click at [75, 305] on input "Press Space to toggle row selection (unchecked)" at bounding box center [72, 302] width 11 height 11
checkbox input "true"
drag, startPoint x: 74, startPoint y: 329, endPoint x: 75, endPoint y: 337, distance: 8.1
click at [74, 331] on input "Press Space to toggle row selection (unchecked)" at bounding box center [72, 332] width 11 height 11
checkbox input "true"
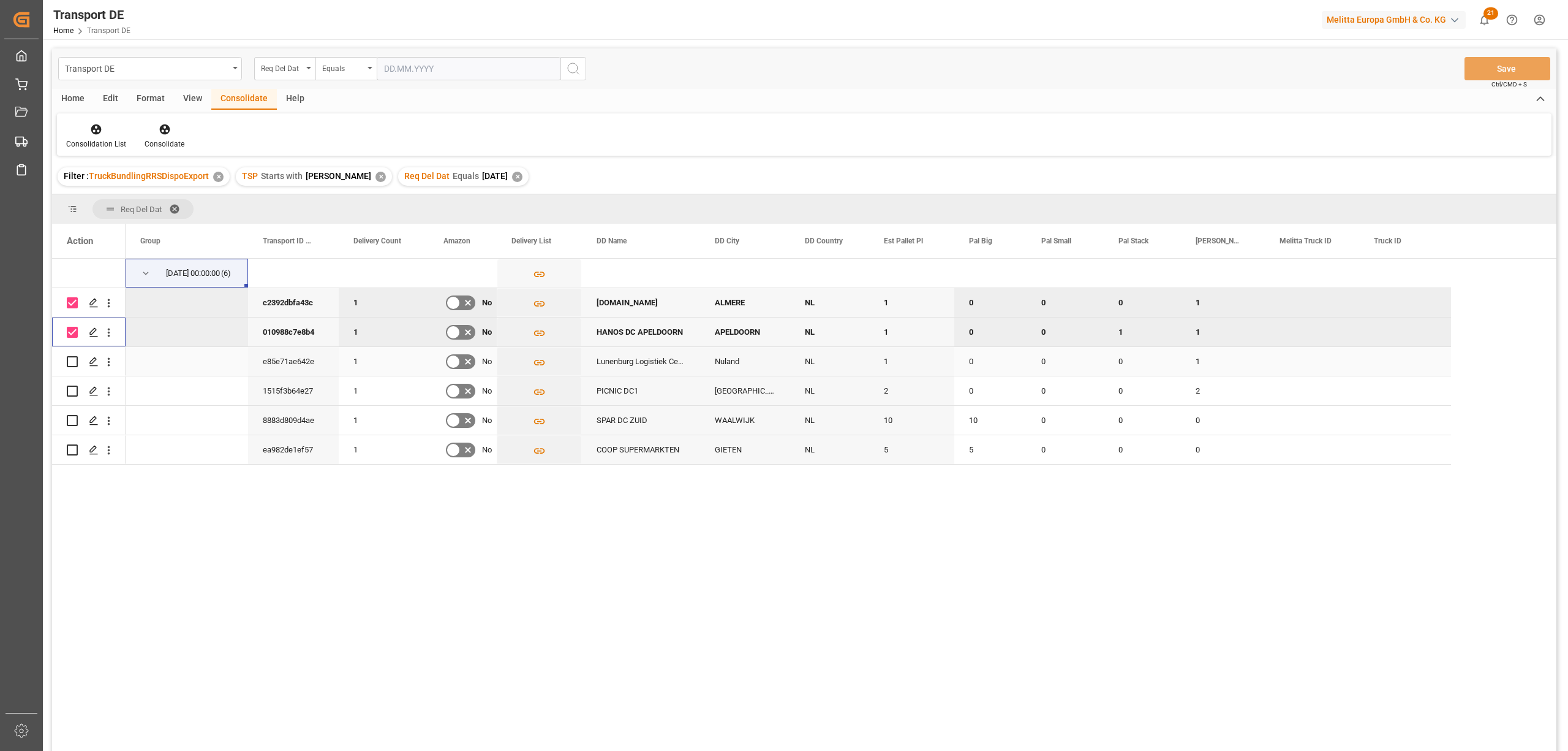
click at [74, 361] on input "Press Space to toggle row selection (unchecked)" at bounding box center [72, 361] width 11 height 11
checkbox input "true"
click at [69, 389] on input "Press Space to toggle row selection (unchecked)" at bounding box center [72, 391] width 11 height 11
checkbox input "true"
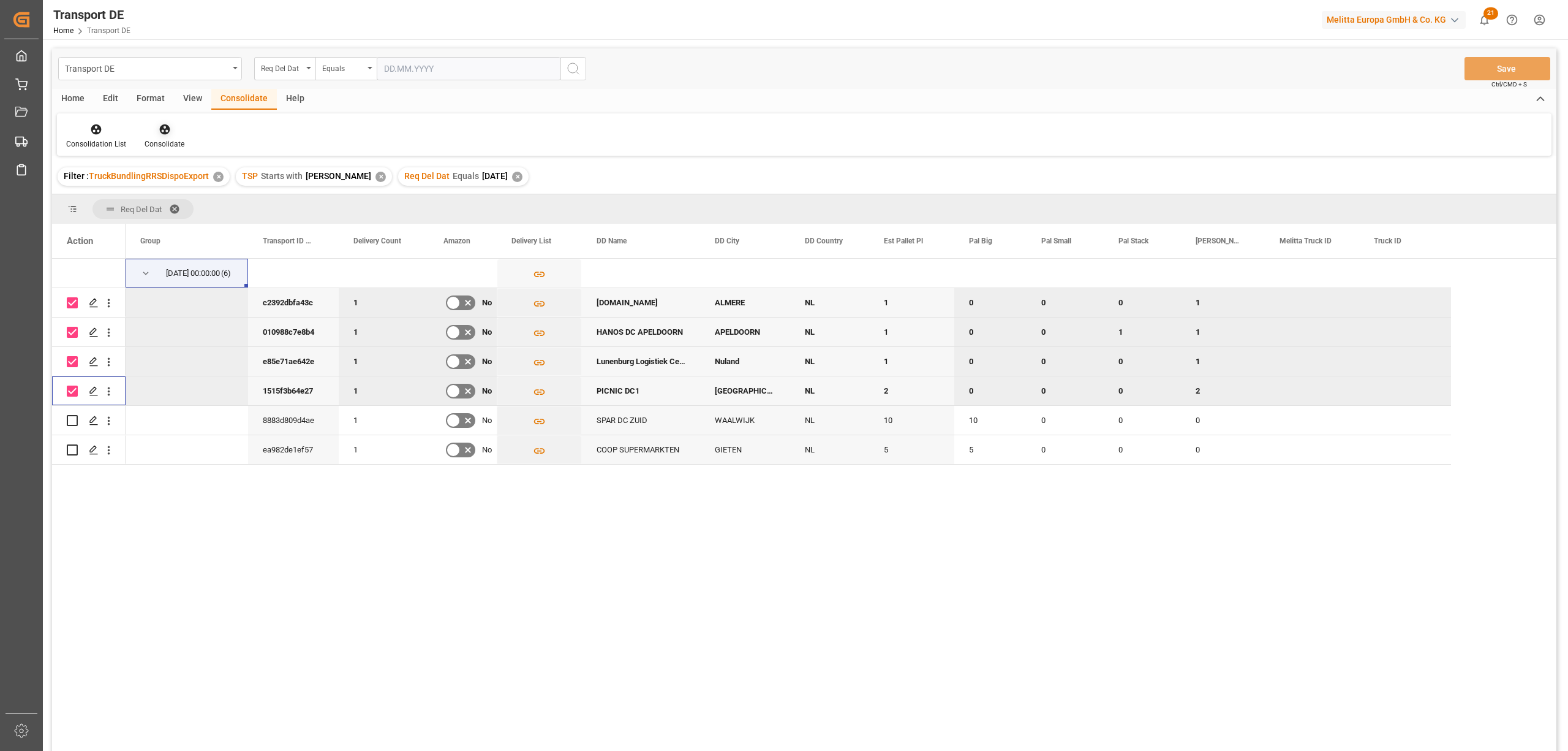
click at [160, 131] on icon at bounding box center [164, 129] width 12 height 12
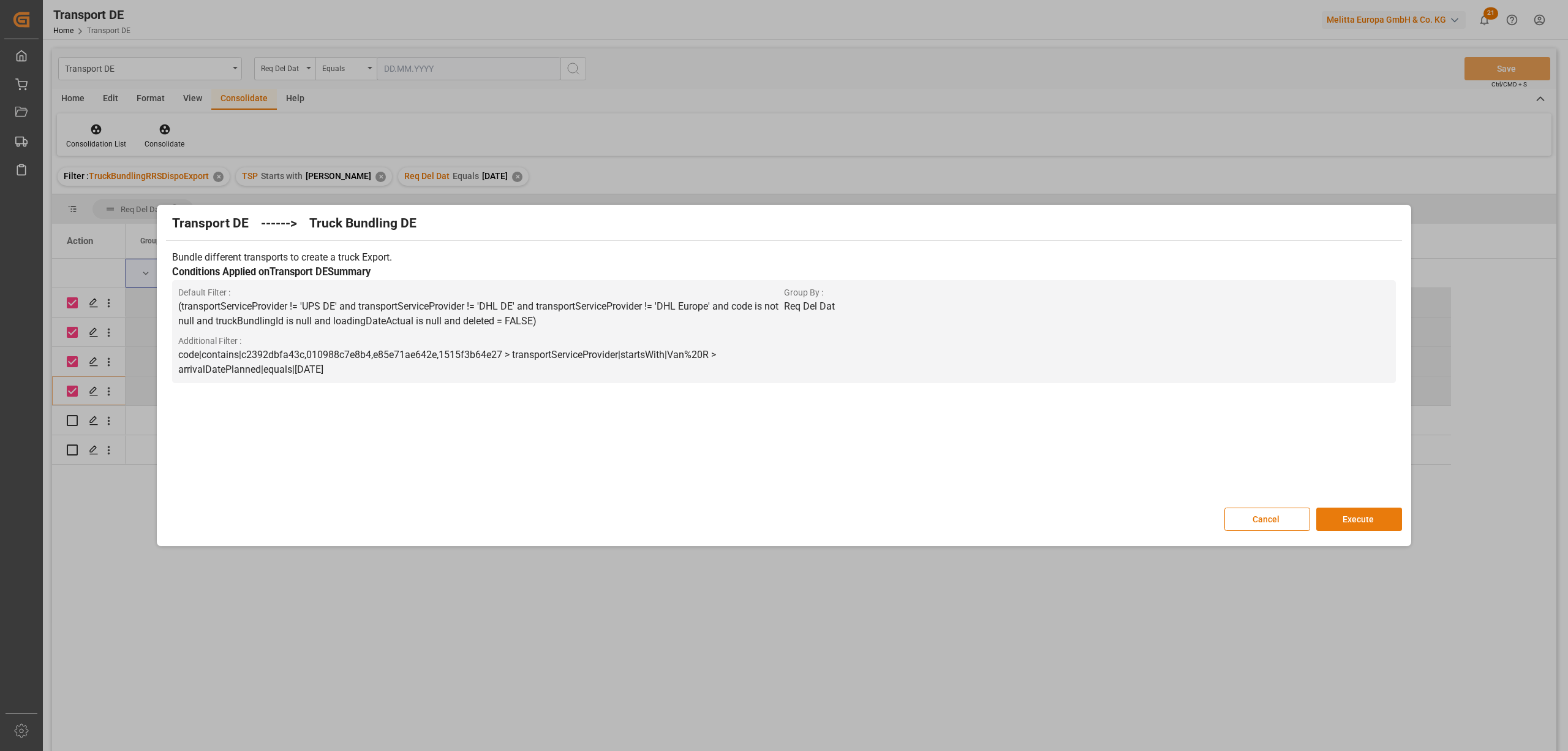
click at [1349, 523] on button "Execute" at bounding box center [1358, 520] width 86 height 24
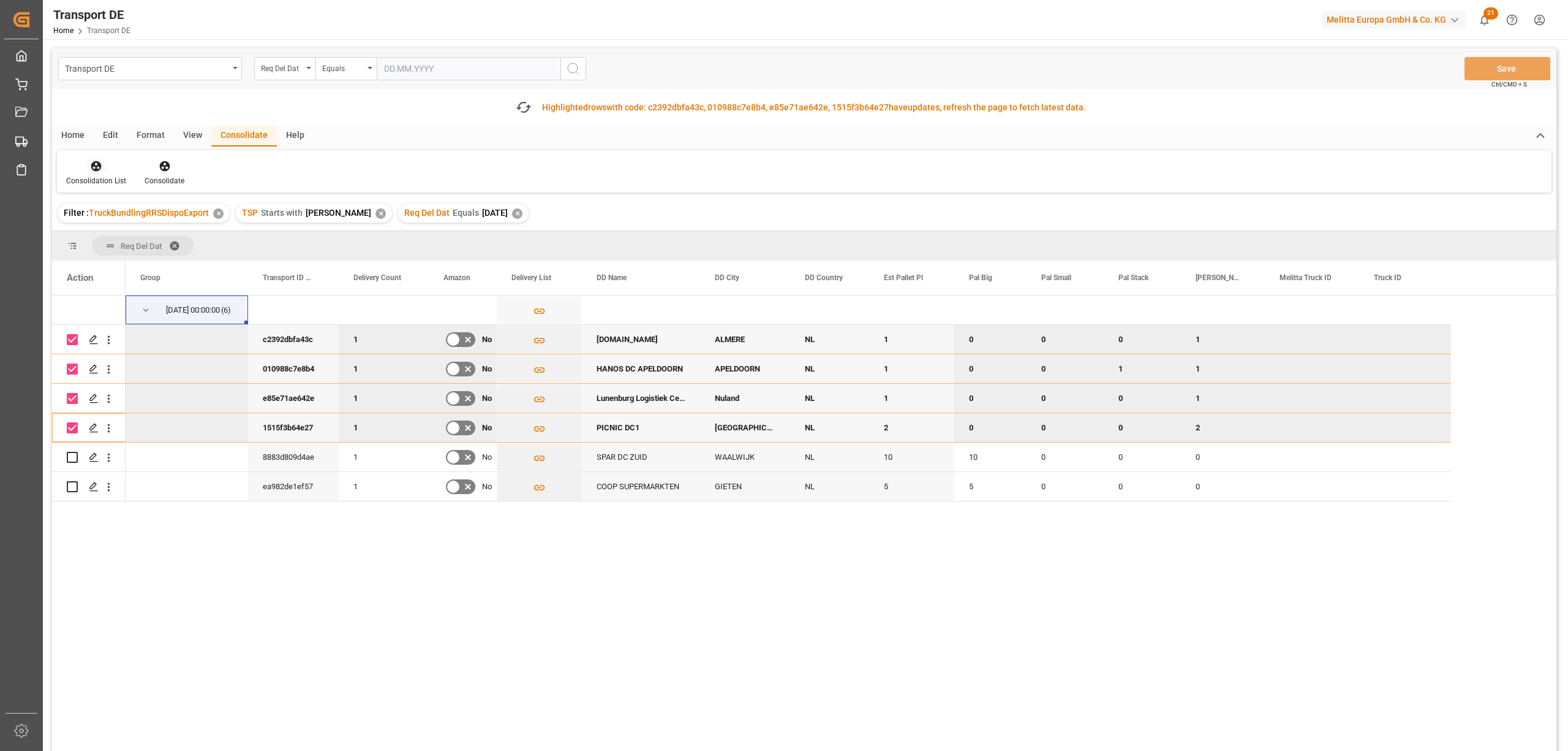
click at [98, 172] on div "Consolidation List" at bounding box center [96, 172] width 79 height 27
click at [142, 265] on div "Transport DE Req Del Dat Equals Save Ctrl/CMD + S Fetch latest updates Highligh…" at bounding box center [804, 434] width 1504 height 772
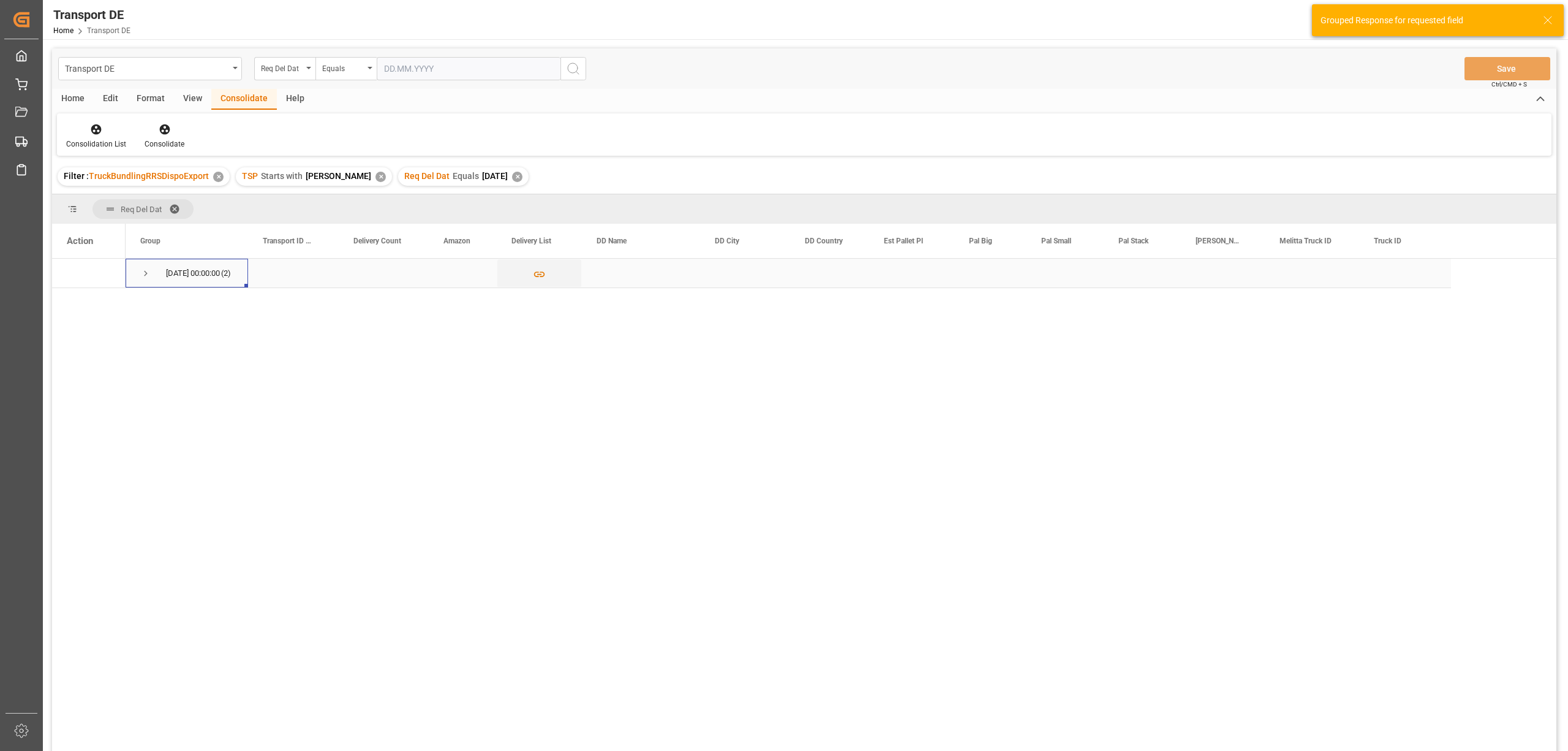
click at [148, 276] on span "Press SPACE to select this row." at bounding box center [146, 273] width 11 height 11
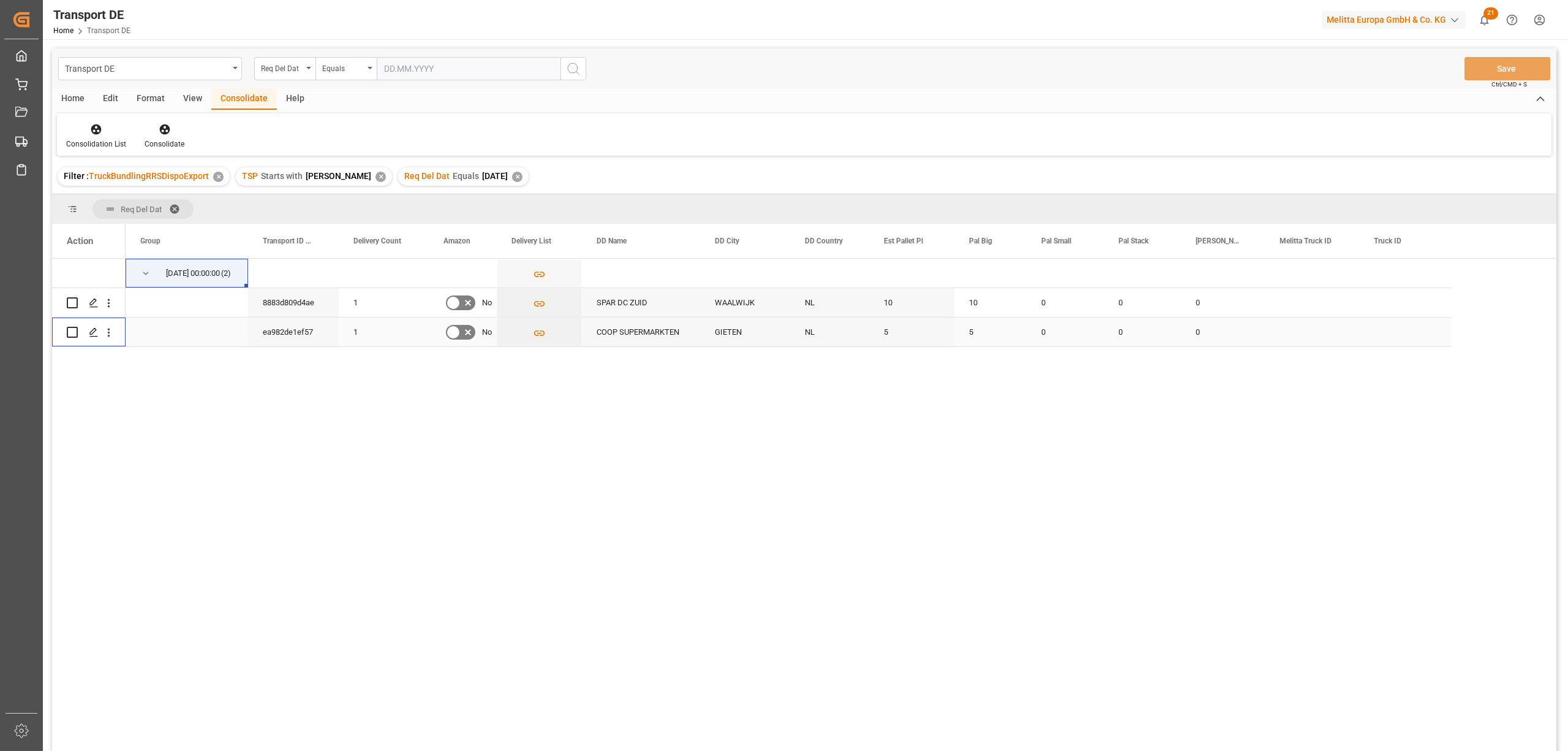
click at [74, 334] on input "Press Space to toggle row selection (unchecked)" at bounding box center [72, 332] width 11 height 11
click at [165, 133] on icon at bounding box center [164, 129] width 11 height 11
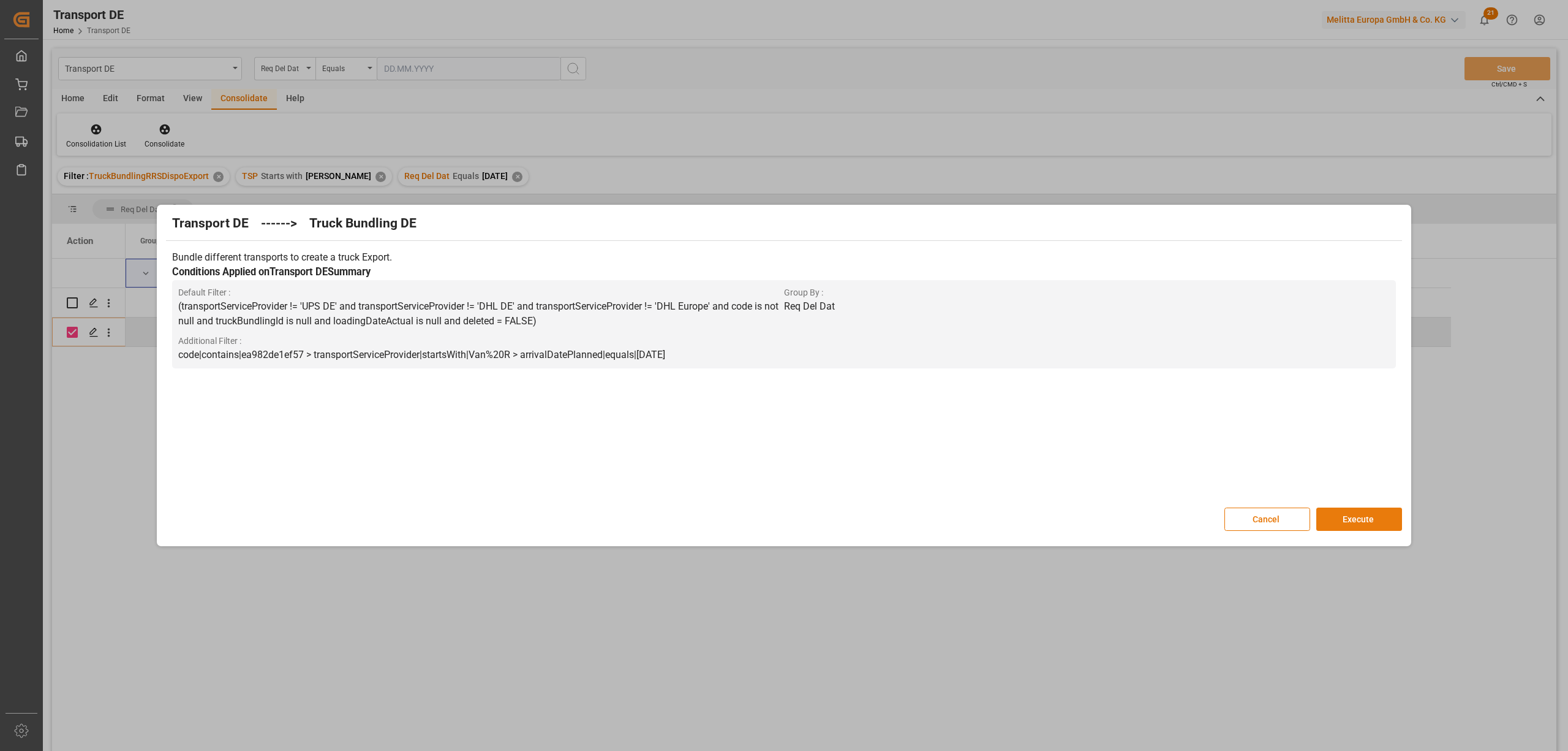
click at [1358, 521] on button "Execute" at bounding box center [1358, 520] width 86 height 24
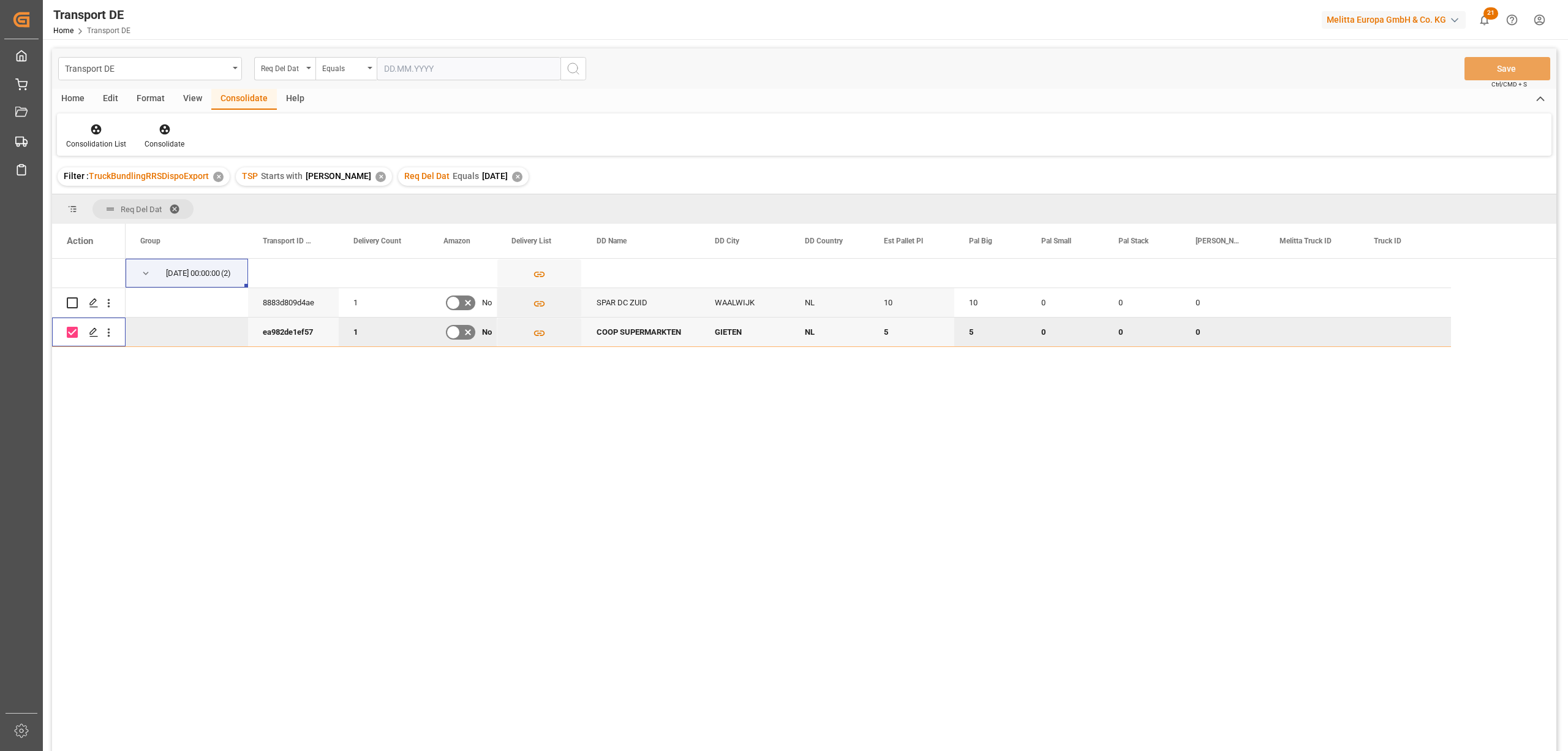
drag, startPoint x: 72, startPoint y: 334, endPoint x: 74, endPoint y: 315, distance: 19.1
click at [71, 334] on input "Press Space to toggle row selection (checked)" at bounding box center [72, 332] width 11 height 11
checkbox input "false"
click at [76, 300] on input "Press Space to toggle row selection (unchecked)" at bounding box center [72, 302] width 11 height 11
checkbox input "true"
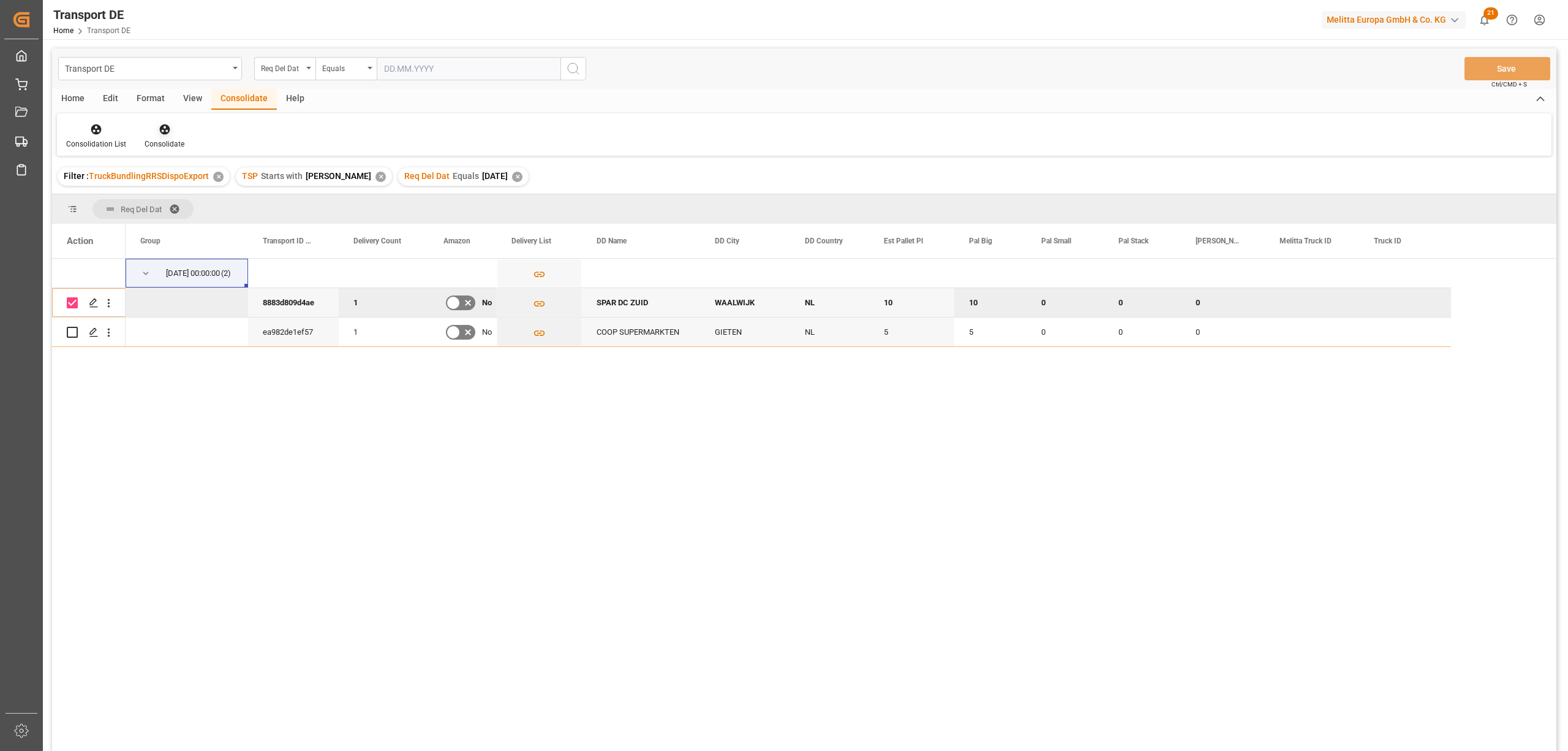
click at [161, 134] on icon at bounding box center [164, 129] width 11 height 11
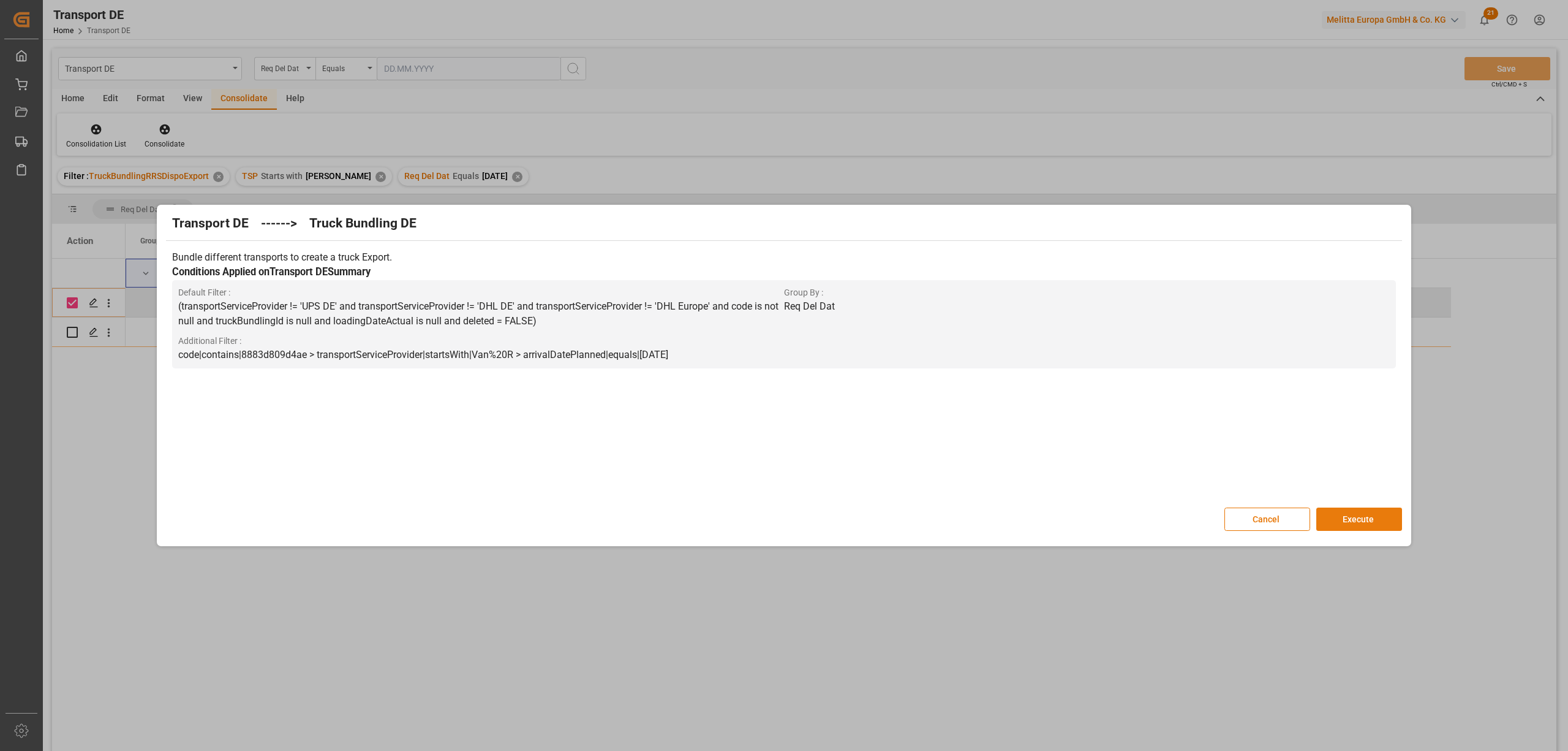
click at [1359, 519] on button "Execute" at bounding box center [1358, 520] width 86 height 24
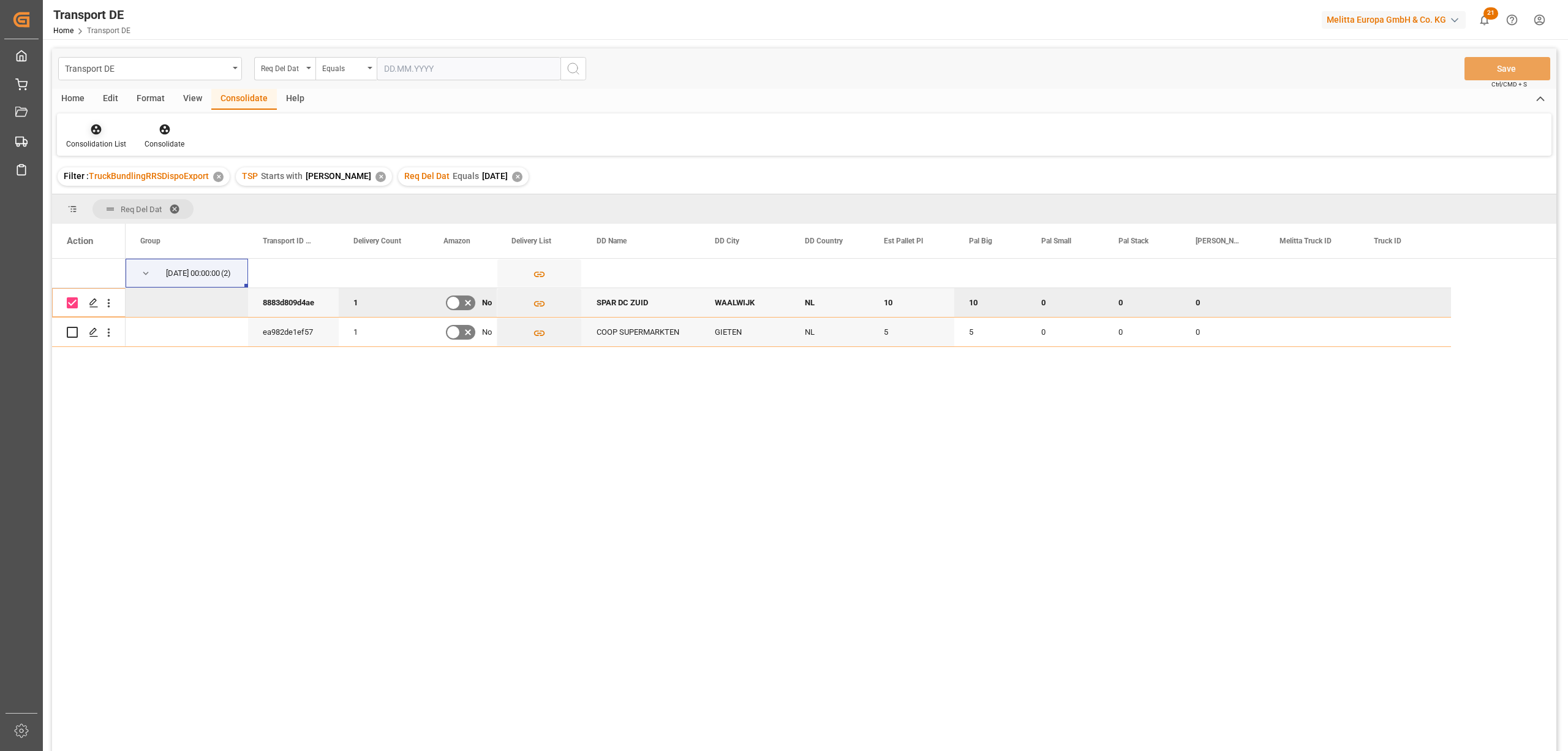
click at [90, 134] on icon at bounding box center [96, 129] width 12 height 12
click at [166, 225] on div "Transport DE Req Del Dat Equals Save Ctrl/CMD + S Home Edit Format View Consoli…" at bounding box center [804, 415] width 1504 height 735
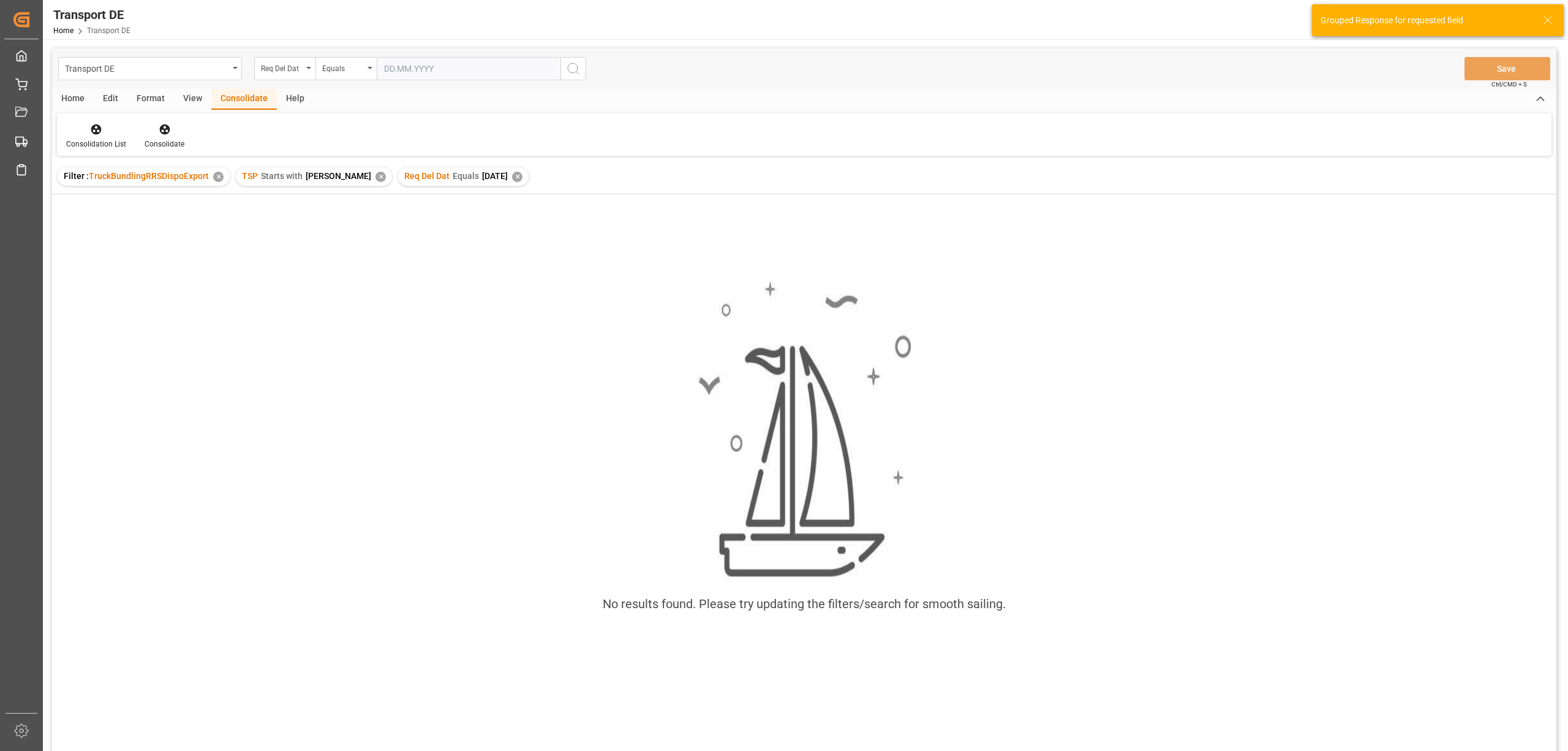
click at [513, 175] on div "✕" at bounding box center [517, 176] width 11 height 11
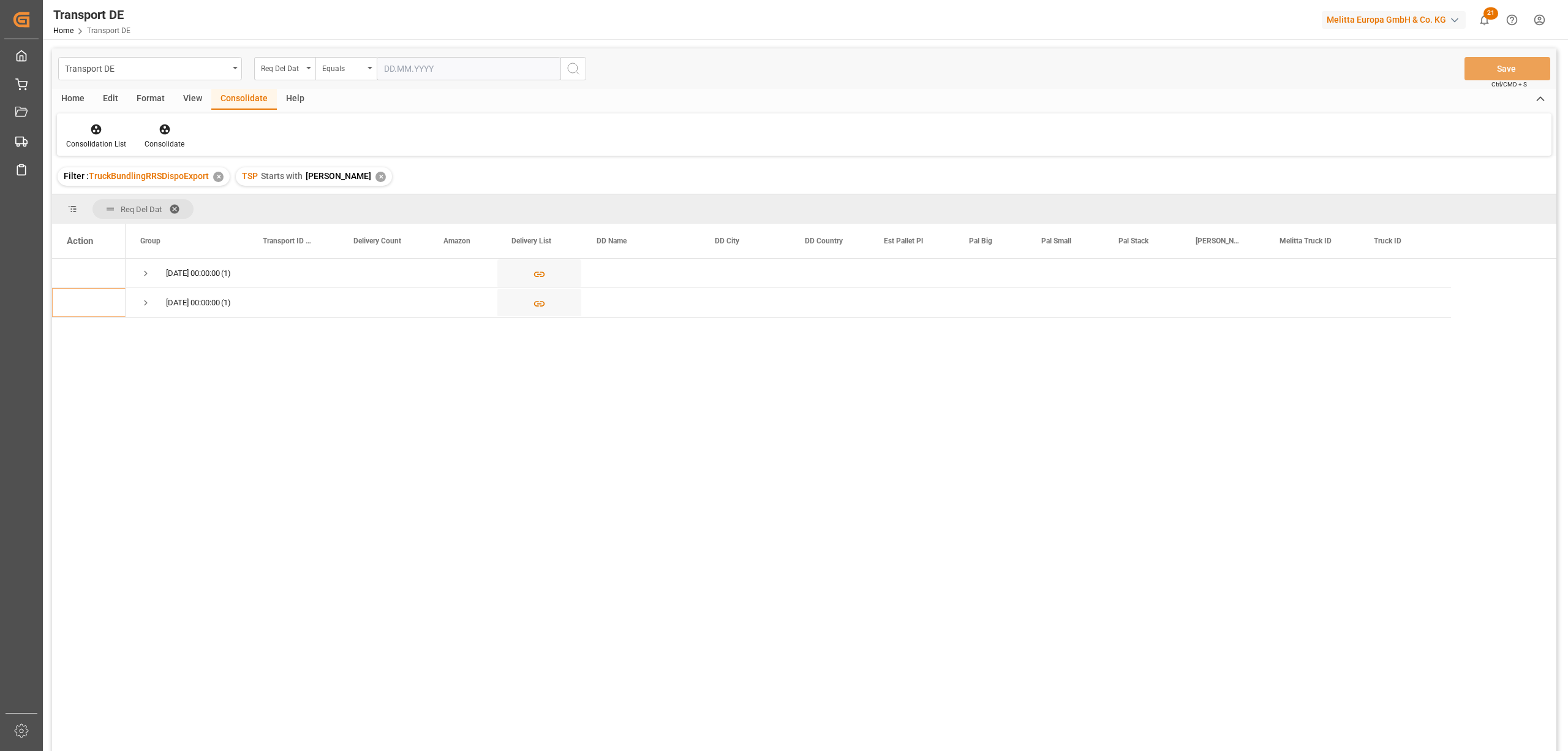
click at [376, 174] on div "✕" at bounding box center [381, 176] width 11 height 11
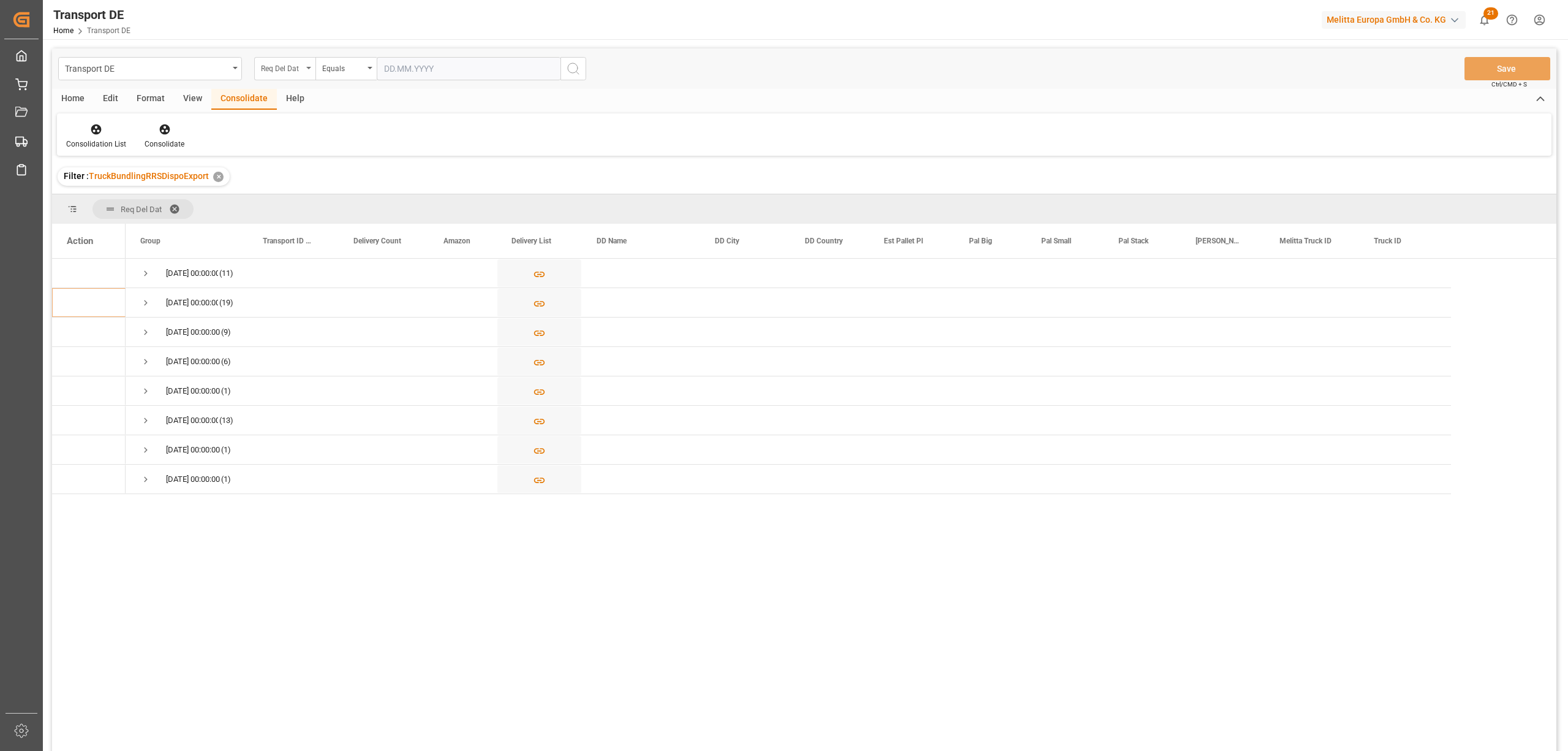
click at [275, 67] on div "Req Del Dat" at bounding box center [281, 67] width 41 height 14
type input "route"
click at [303, 123] on div "Route" at bounding box center [346, 125] width 183 height 26
click at [332, 71] on div "Equals" at bounding box center [343, 67] width 41 height 14
click at [346, 207] on div "Starts with" at bounding box center [407, 202] width 183 height 26
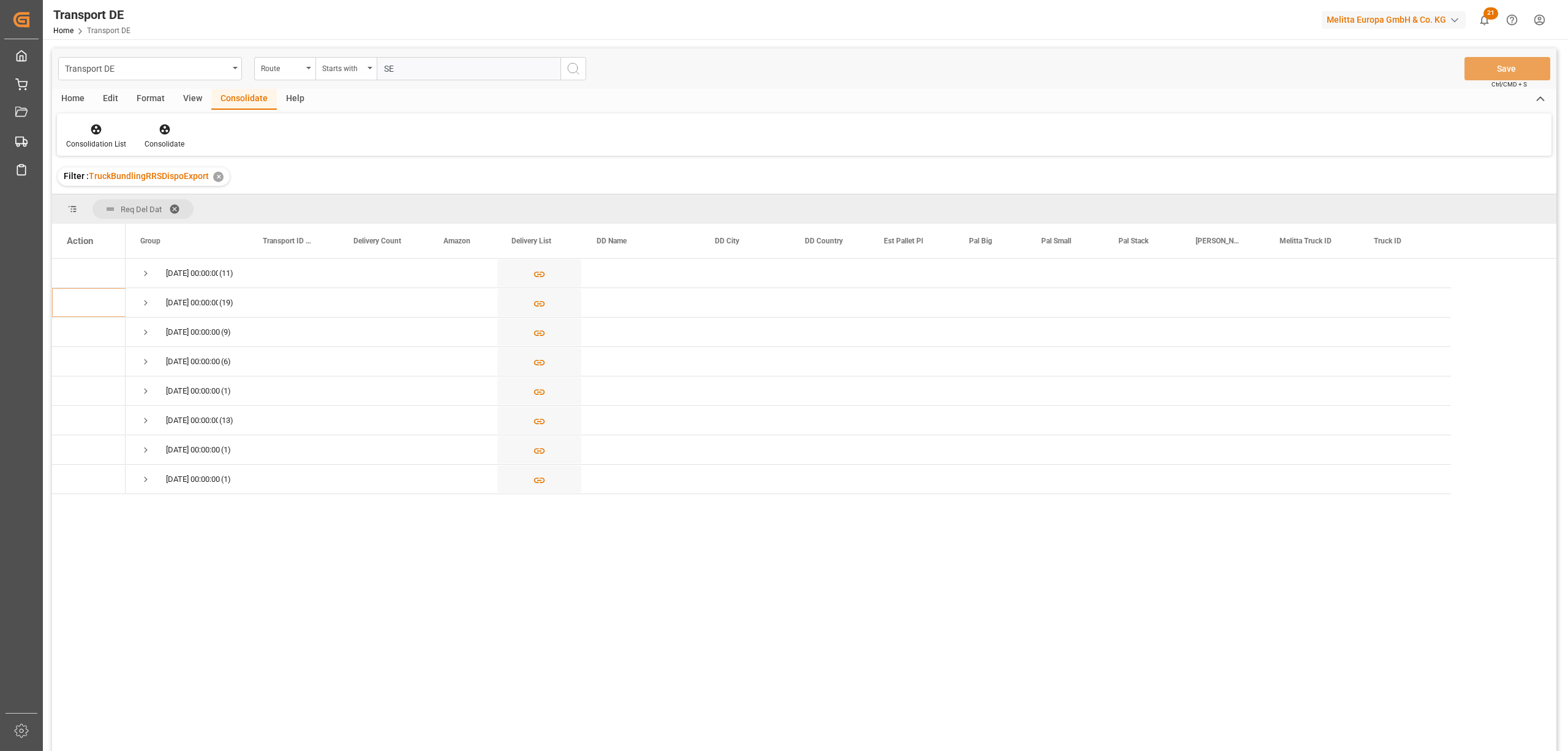
type input "SE"
click at [573, 64] on icon "search button" at bounding box center [573, 68] width 15 height 15
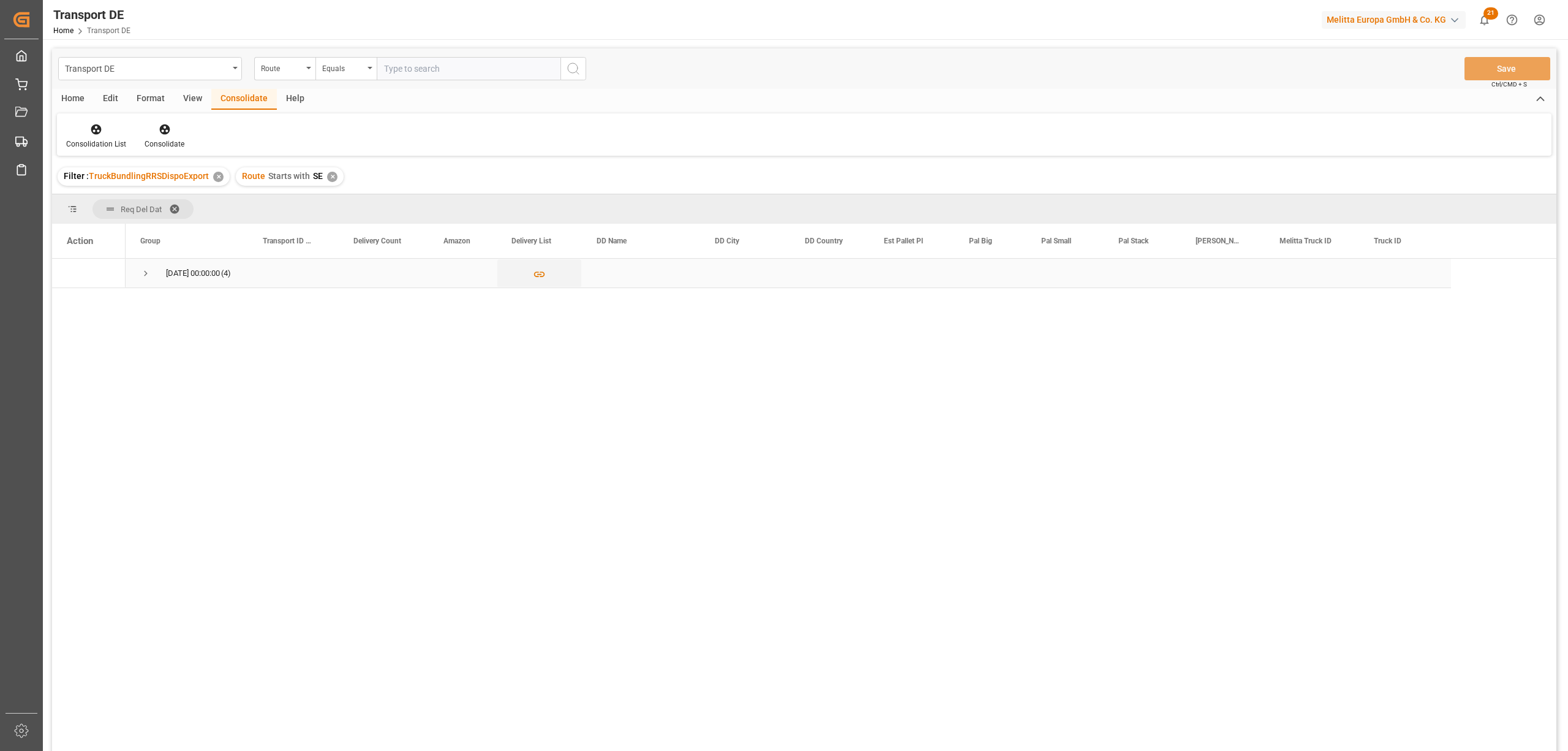
click at [142, 271] on span "Press SPACE to select this row." at bounding box center [146, 273] width 11 height 11
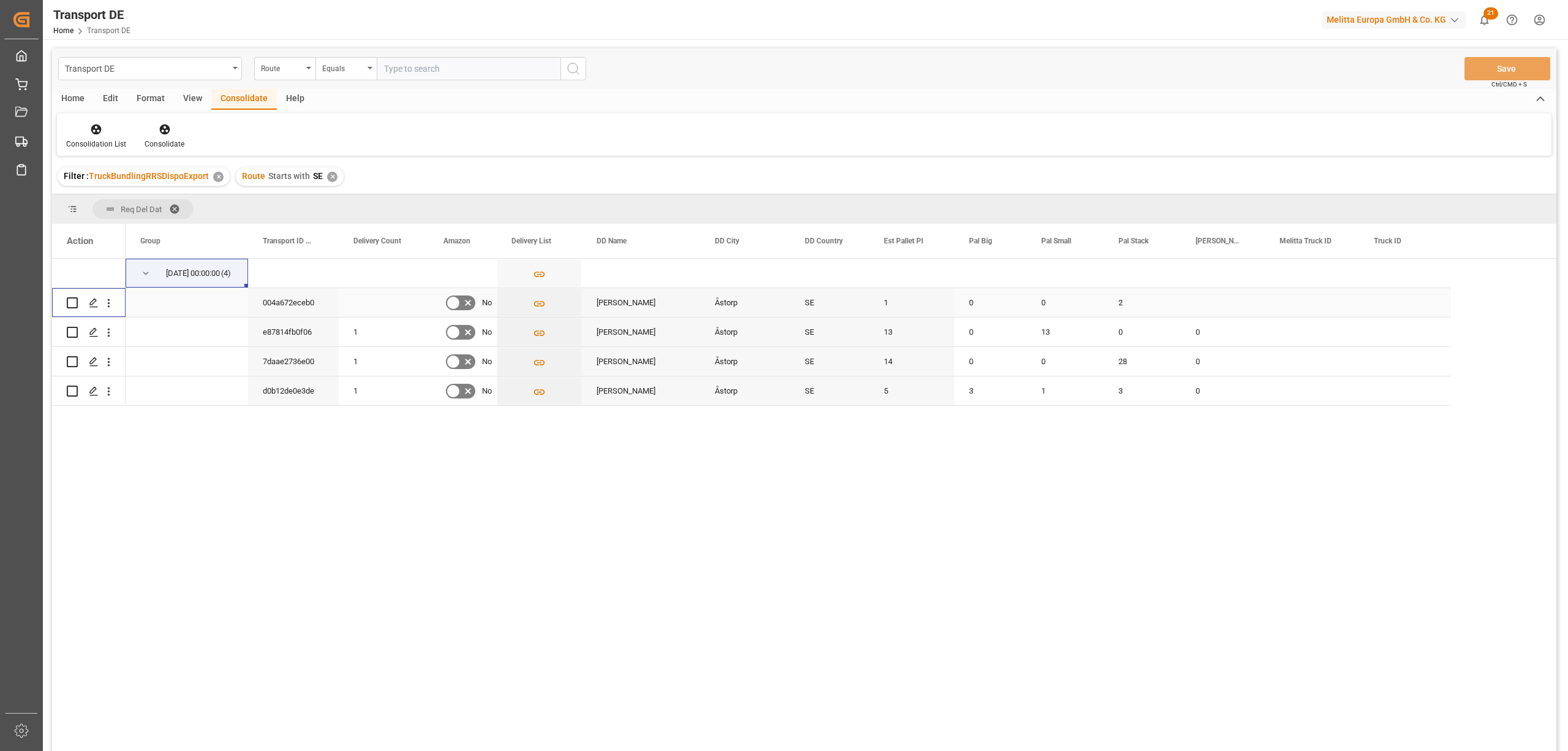
drag, startPoint x: 69, startPoint y: 300, endPoint x: 74, endPoint y: 324, distance: 24.5
click at [69, 302] on input "Press Space to toggle row selection (unchecked)" at bounding box center [72, 302] width 11 height 11
checkbox input "true"
drag, startPoint x: 74, startPoint y: 325, endPoint x: 80, endPoint y: 339, distance: 15.2
click at [77, 330] on div "Press SPACE to select this row." at bounding box center [72, 332] width 11 height 29
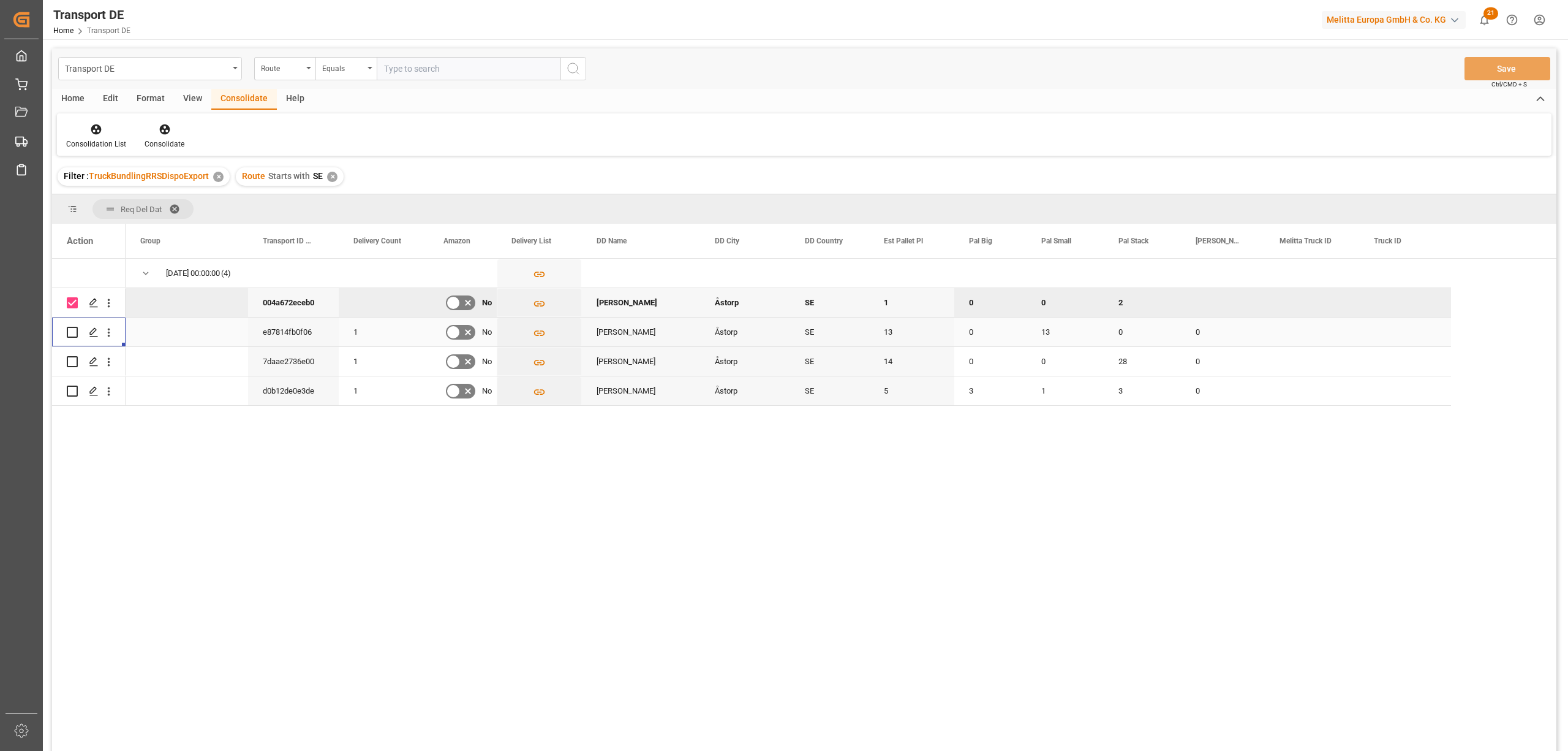
click at [74, 334] on input "Press Space to toggle row selection (unchecked)" at bounding box center [72, 332] width 11 height 11
checkbox input "true"
click at [72, 365] on input "Press Space to toggle row selection (unchecked)" at bounding box center [72, 361] width 11 height 11
checkbox input "true"
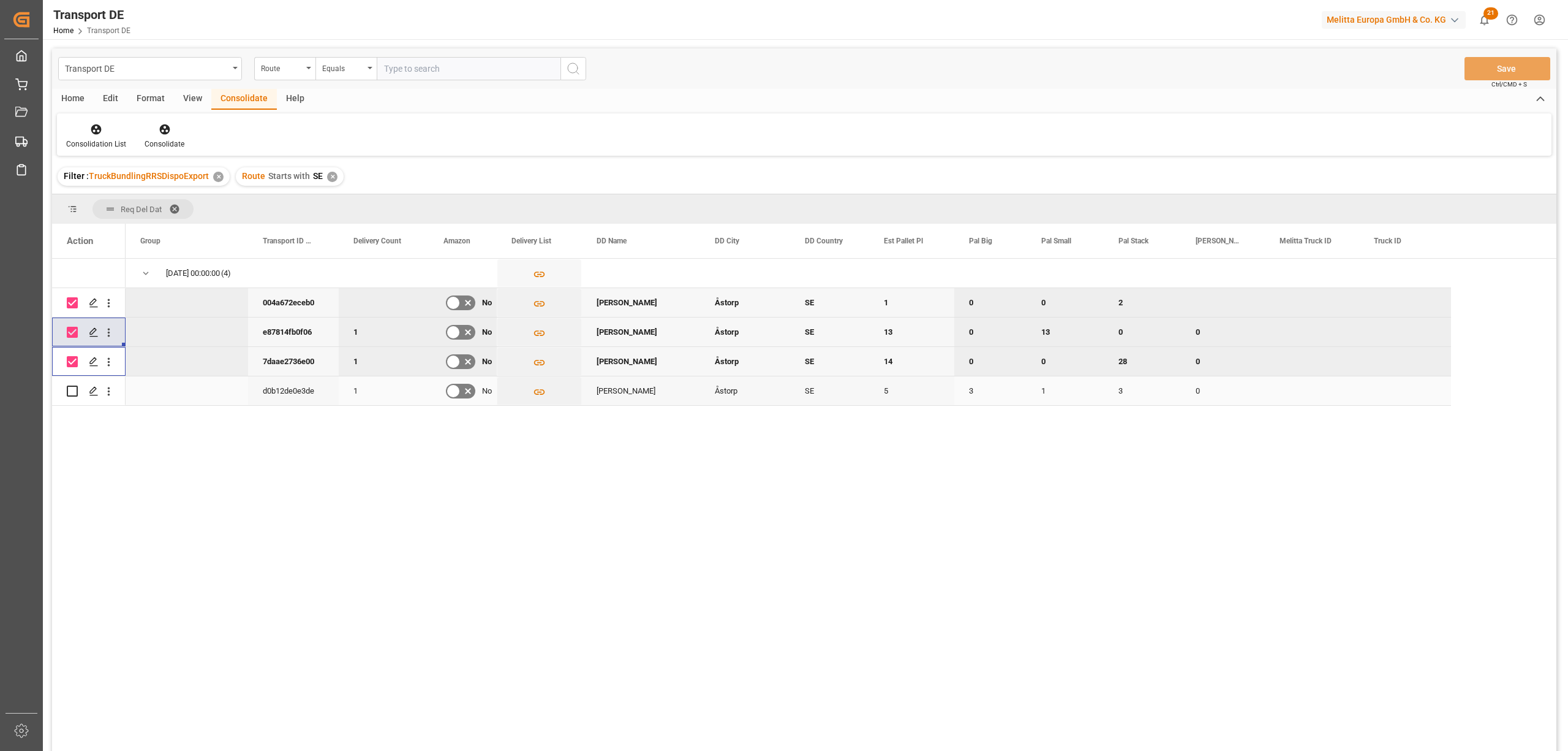
click at [72, 388] on input "Press Space to toggle row selection (unchecked)" at bounding box center [72, 391] width 11 height 11
checkbox input "true"
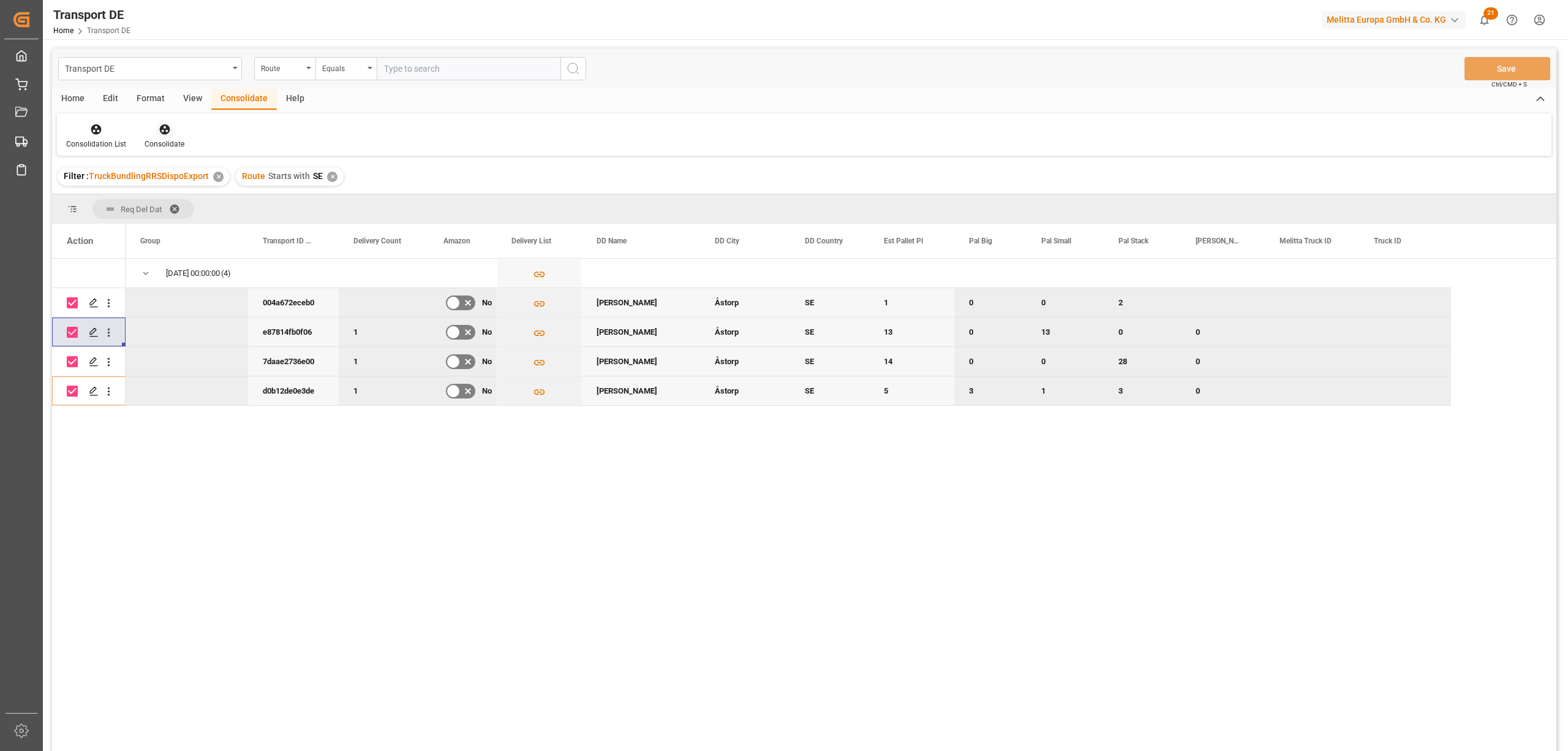
click at [161, 135] on icon at bounding box center [164, 129] width 12 height 12
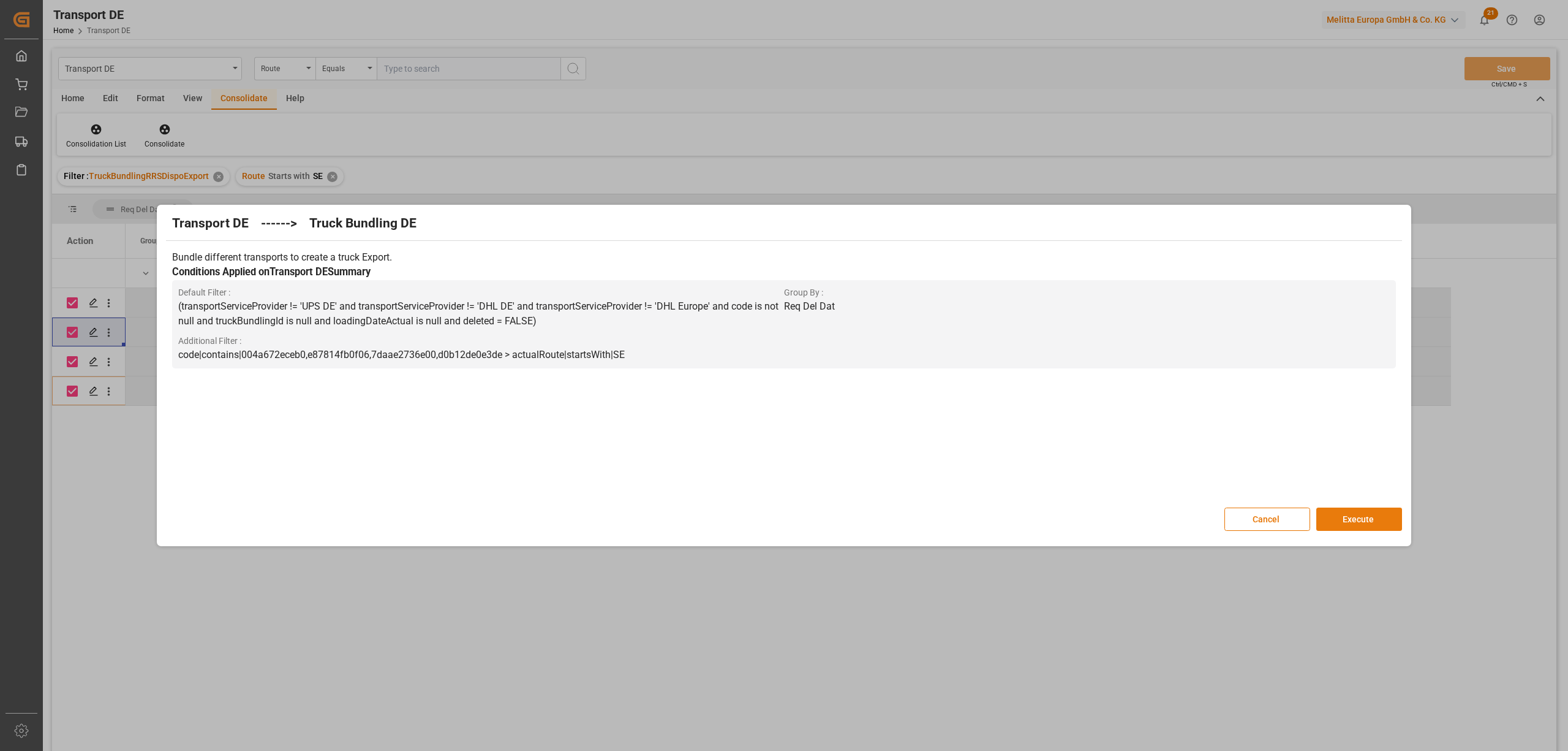
click at [1371, 521] on button "Execute" at bounding box center [1358, 520] width 86 height 24
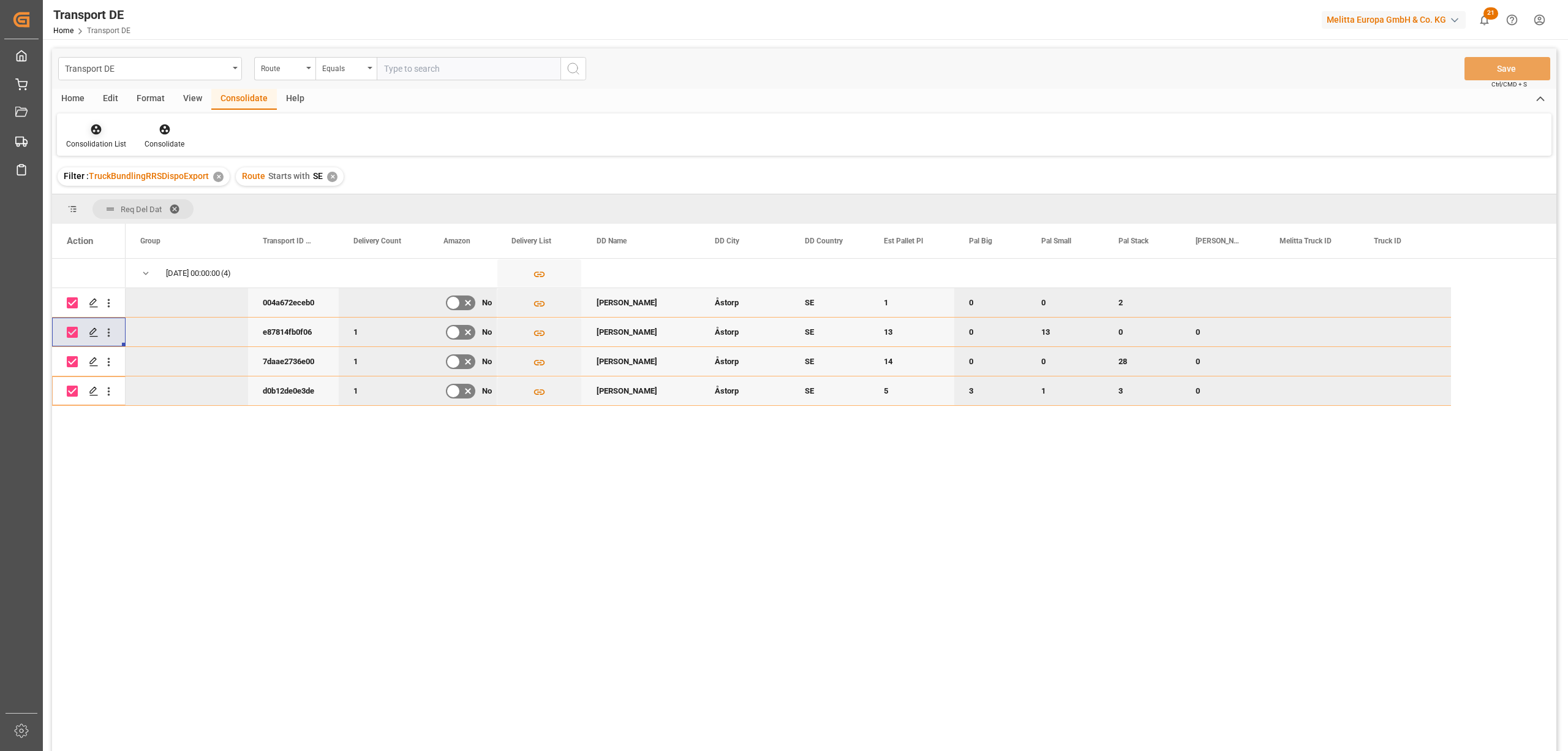
click at [108, 131] on div at bounding box center [95, 129] width 60 height 13
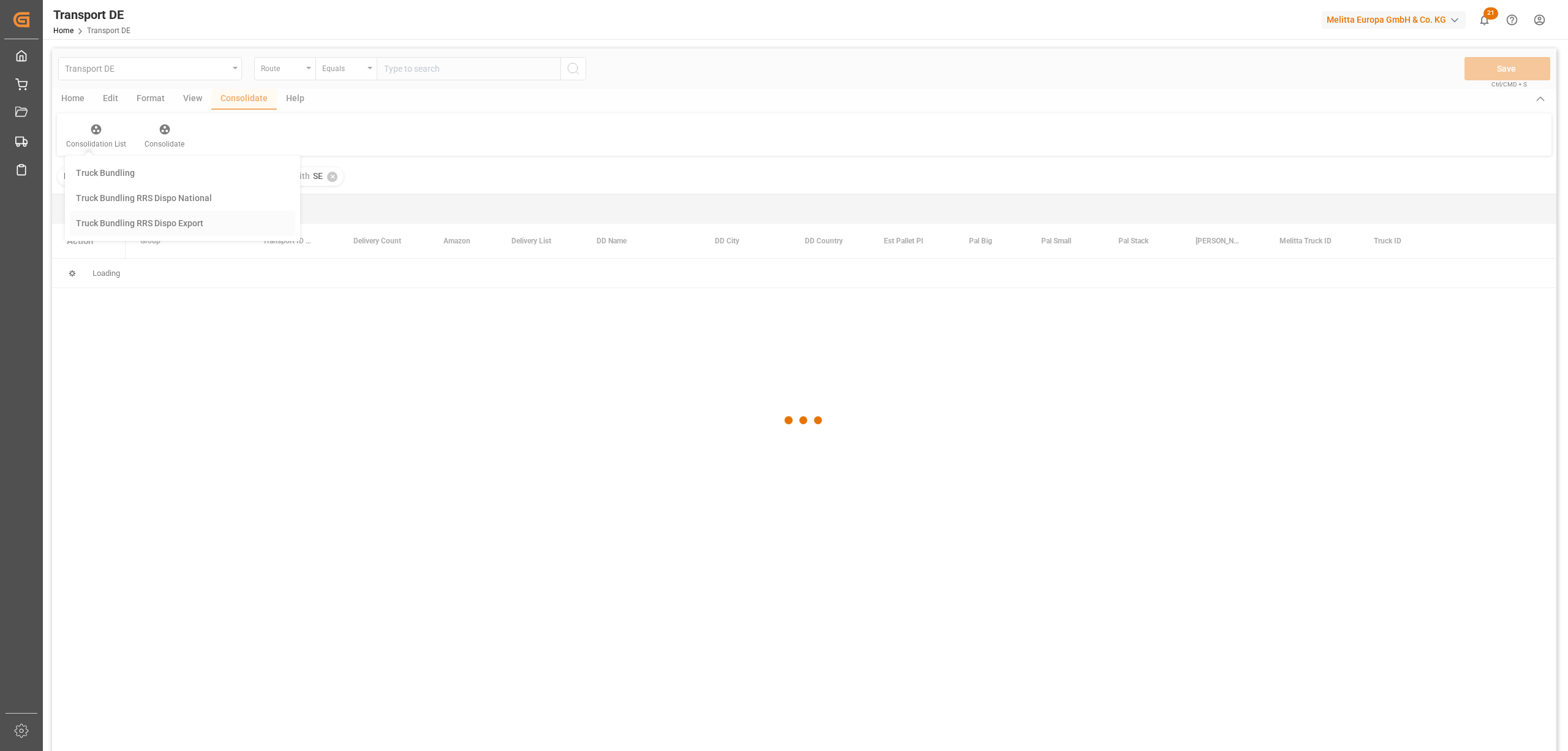
click at [169, 226] on div "Transport DE Route Equals Save Ctrl/CMD + S Home Edit Format View Consolidate H…" at bounding box center [804, 415] width 1504 height 735
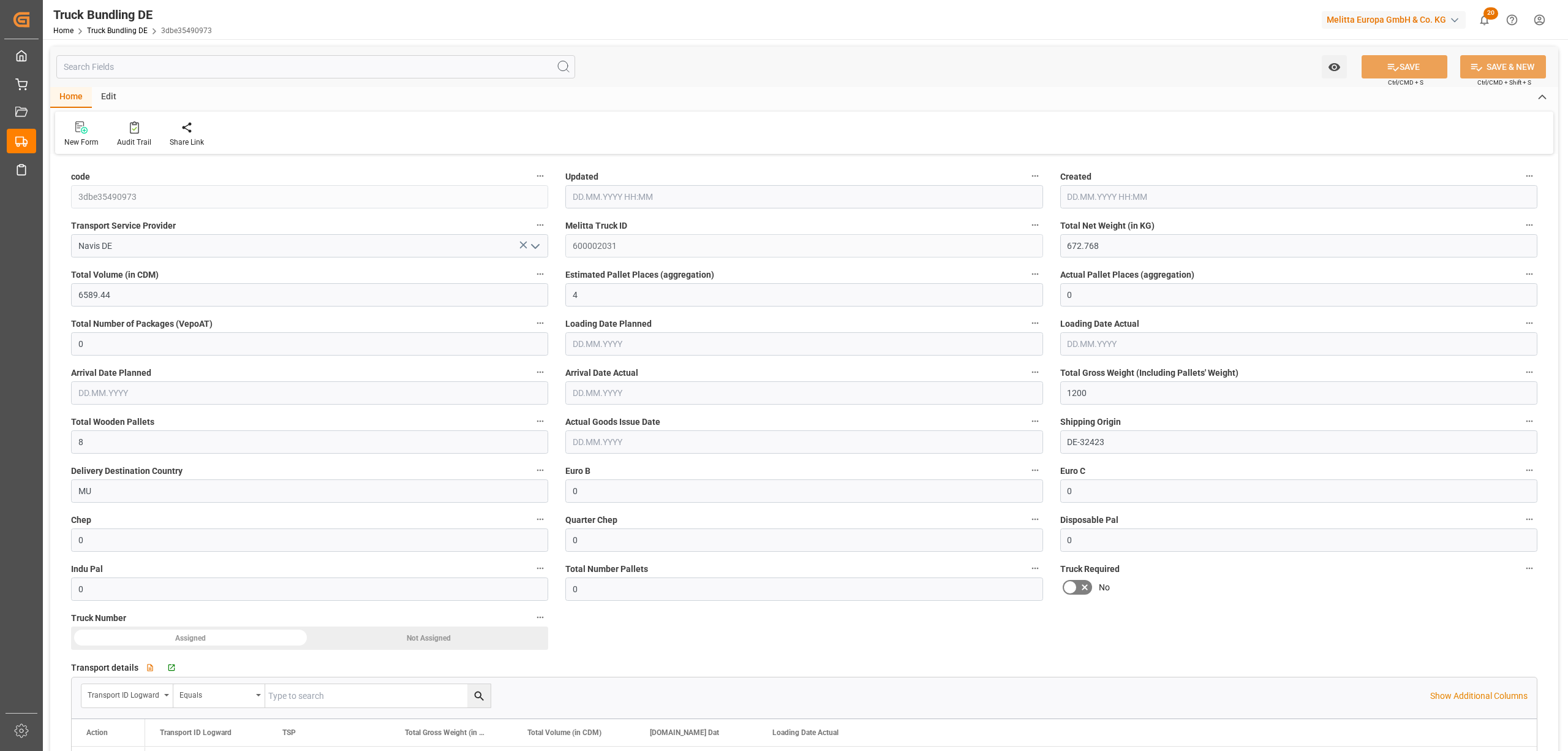
type input "[DATE] 10:45"
type input "[DATE]"
